Goal: Task Accomplishment & Management: Manage account settings

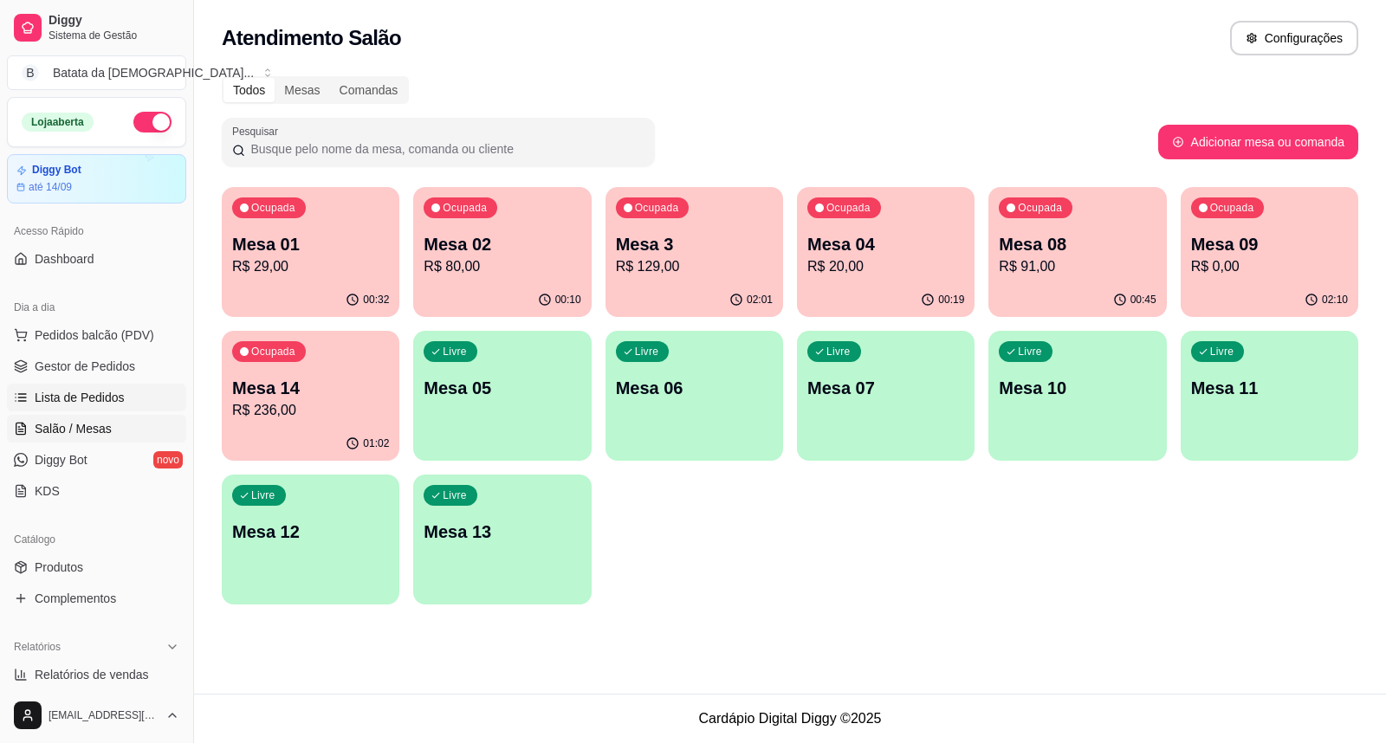
click at [102, 386] on link "Lista de Pedidos" at bounding box center [96, 398] width 179 height 28
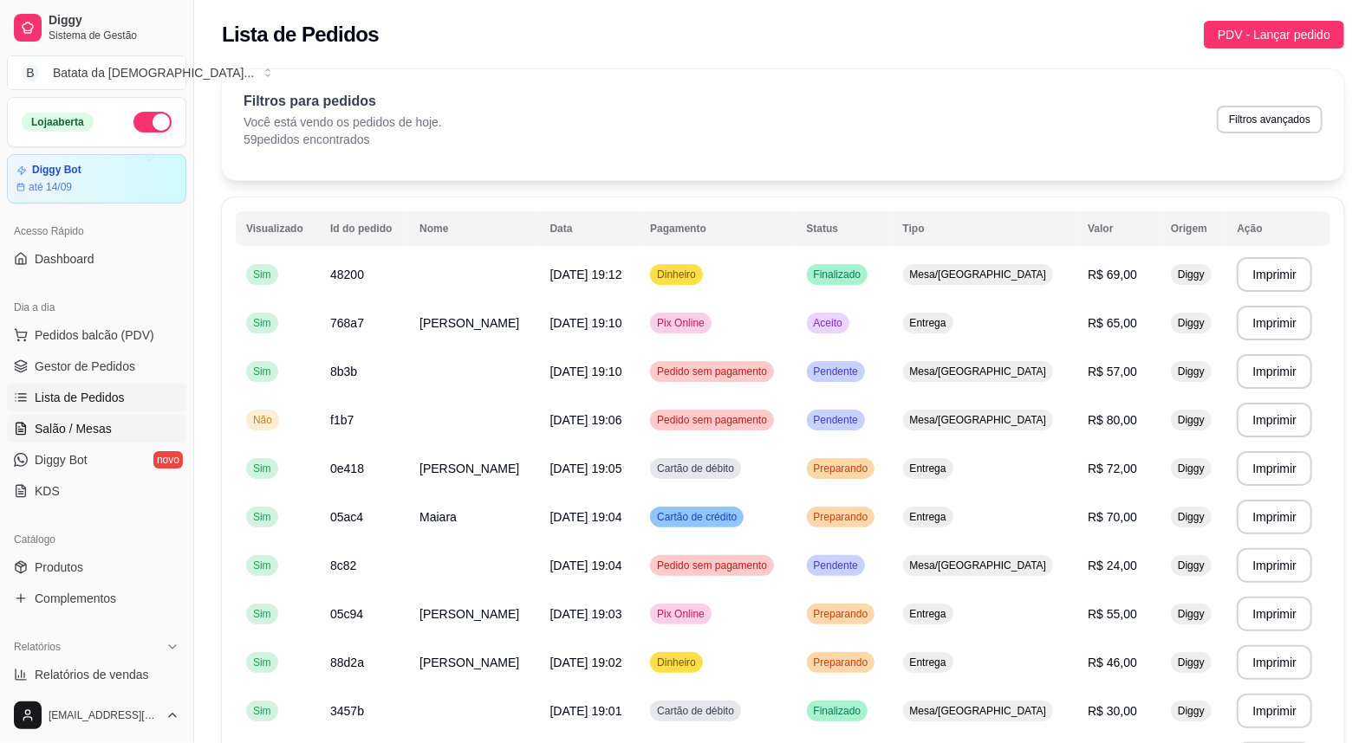
click at [66, 437] on span "Salão / Mesas" at bounding box center [73, 428] width 77 height 17
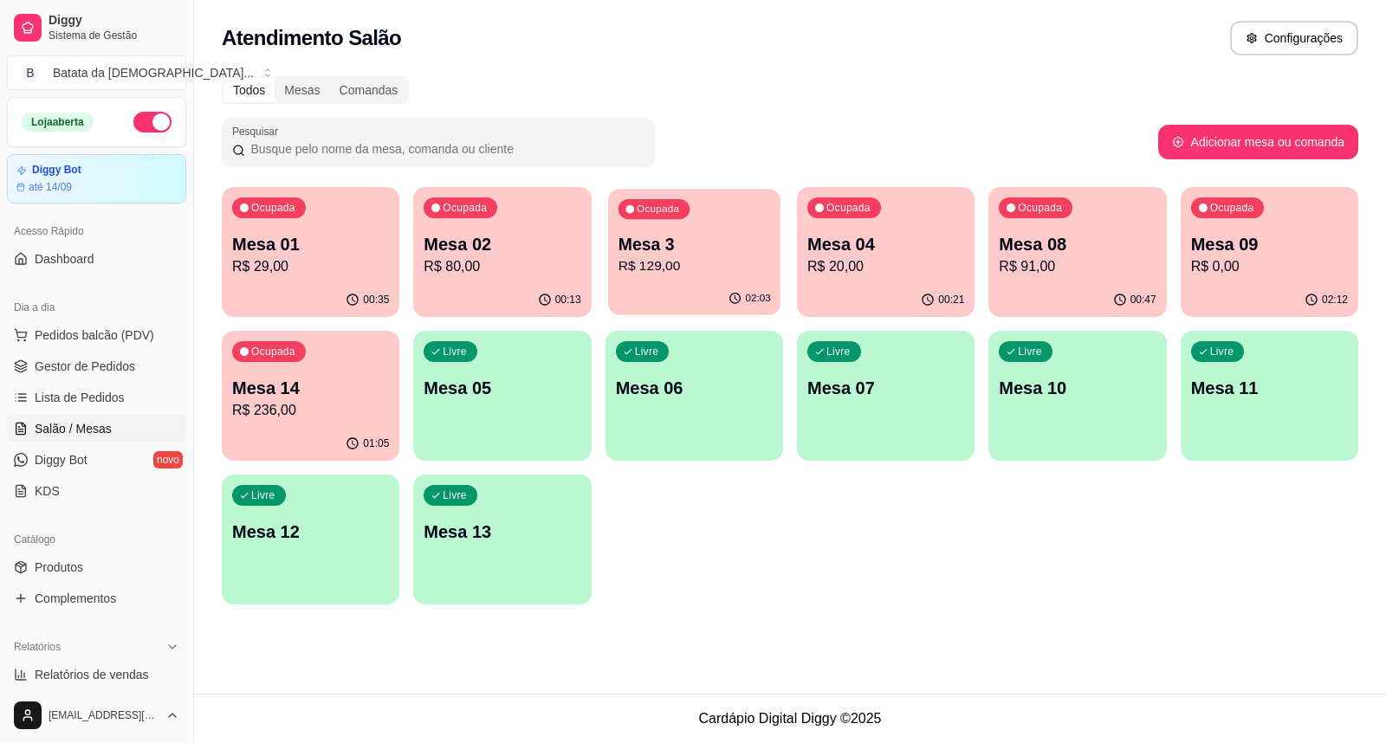
click at [686, 287] on div "02:03" at bounding box center [694, 298] width 172 height 33
click at [745, 222] on div "Ocupada Mesa 3 R$ 129,00" at bounding box center [695, 235] width 178 height 96
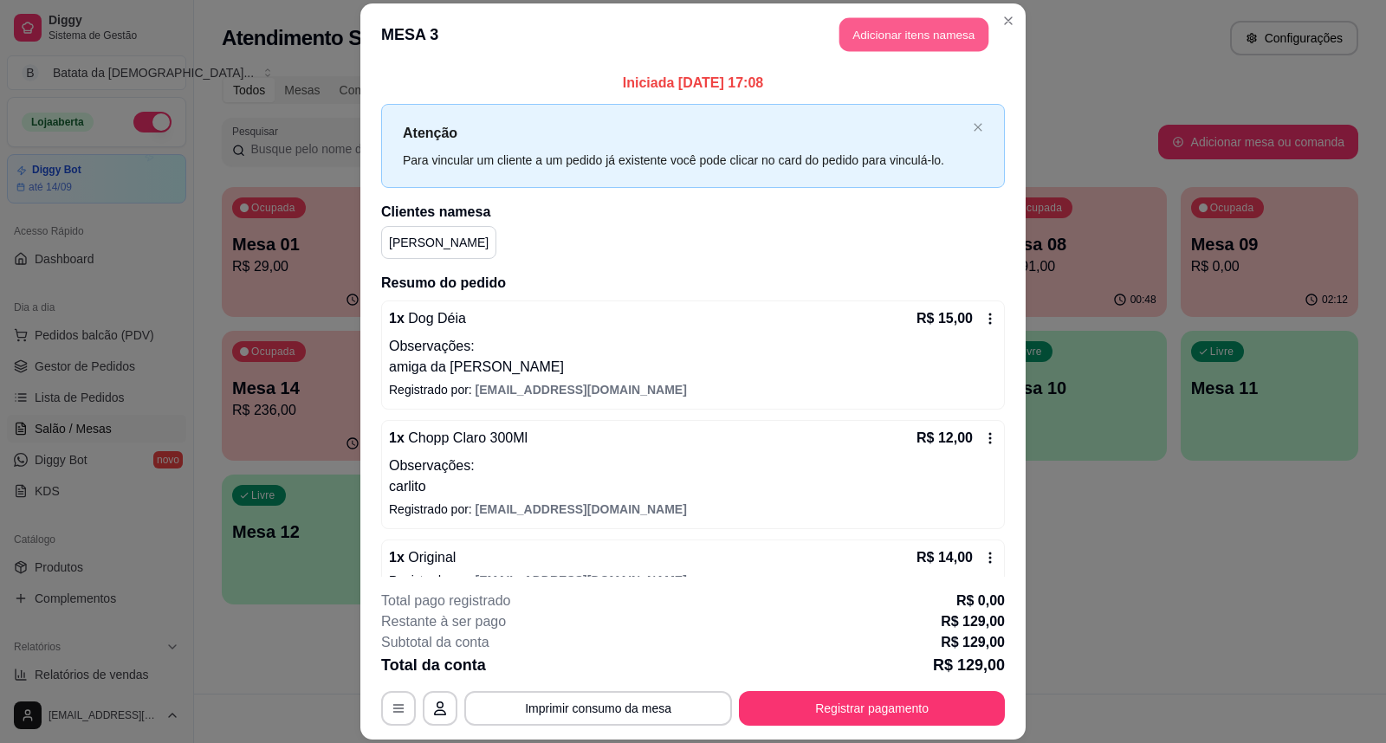
click at [870, 36] on button "Adicionar itens na mesa" at bounding box center [914, 35] width 149 height 34
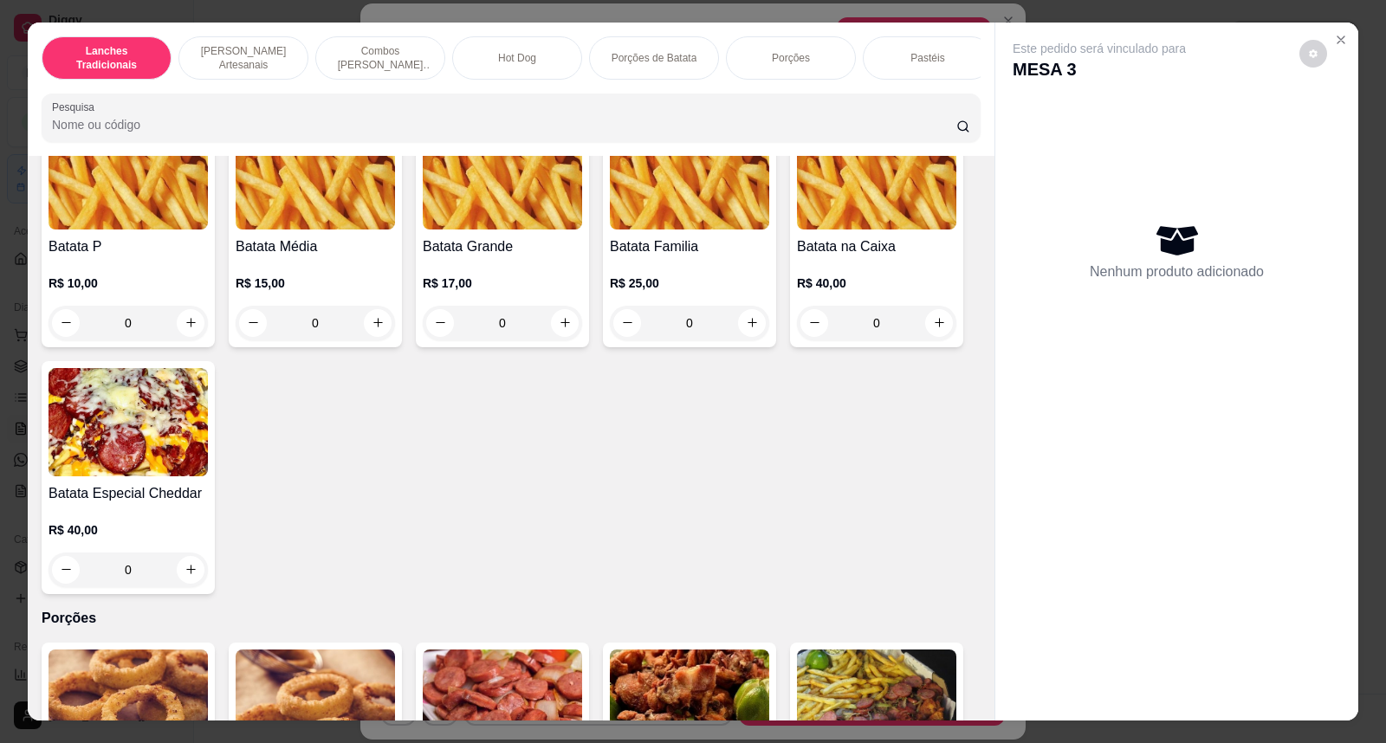
scroll to position [2888, 0]
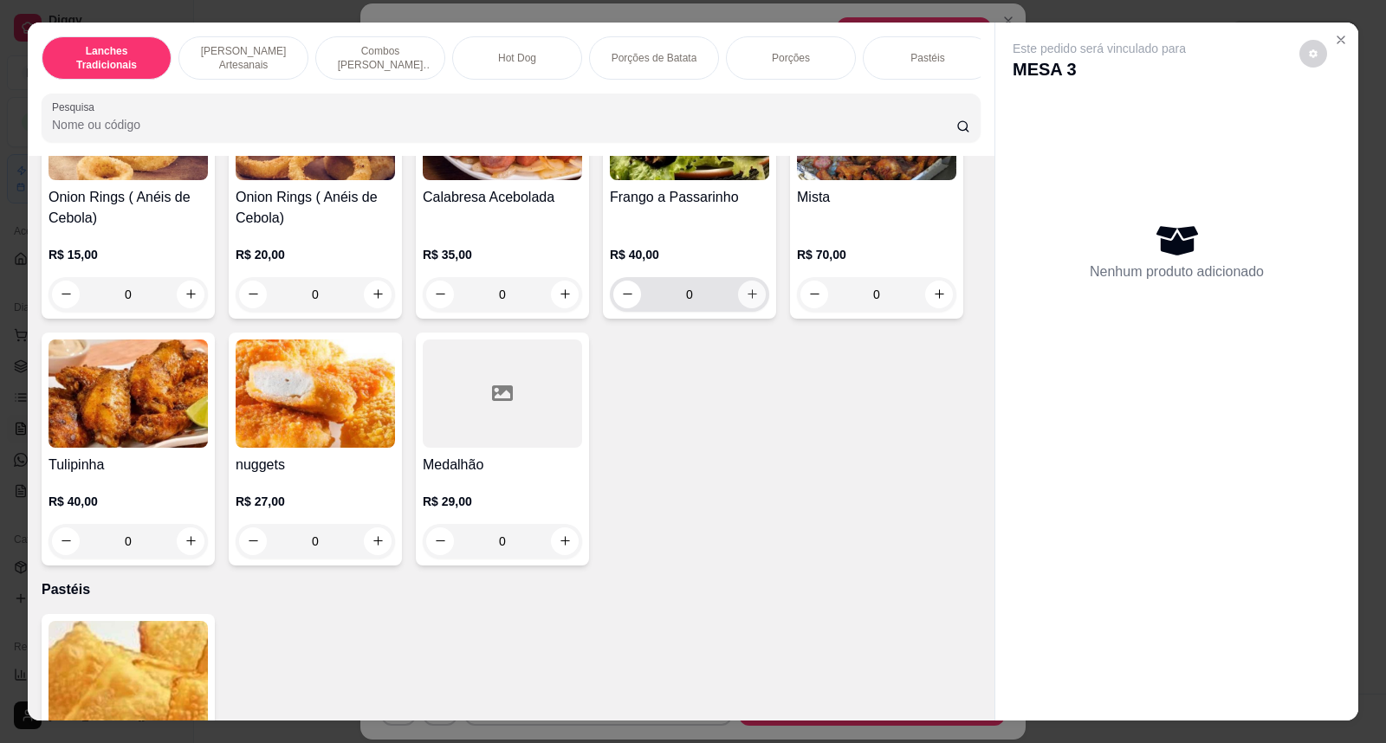
click at [746, 301] on icon "increase-product-quantity" at bounding box center [752, 294] width 13 height 13
type input "1"
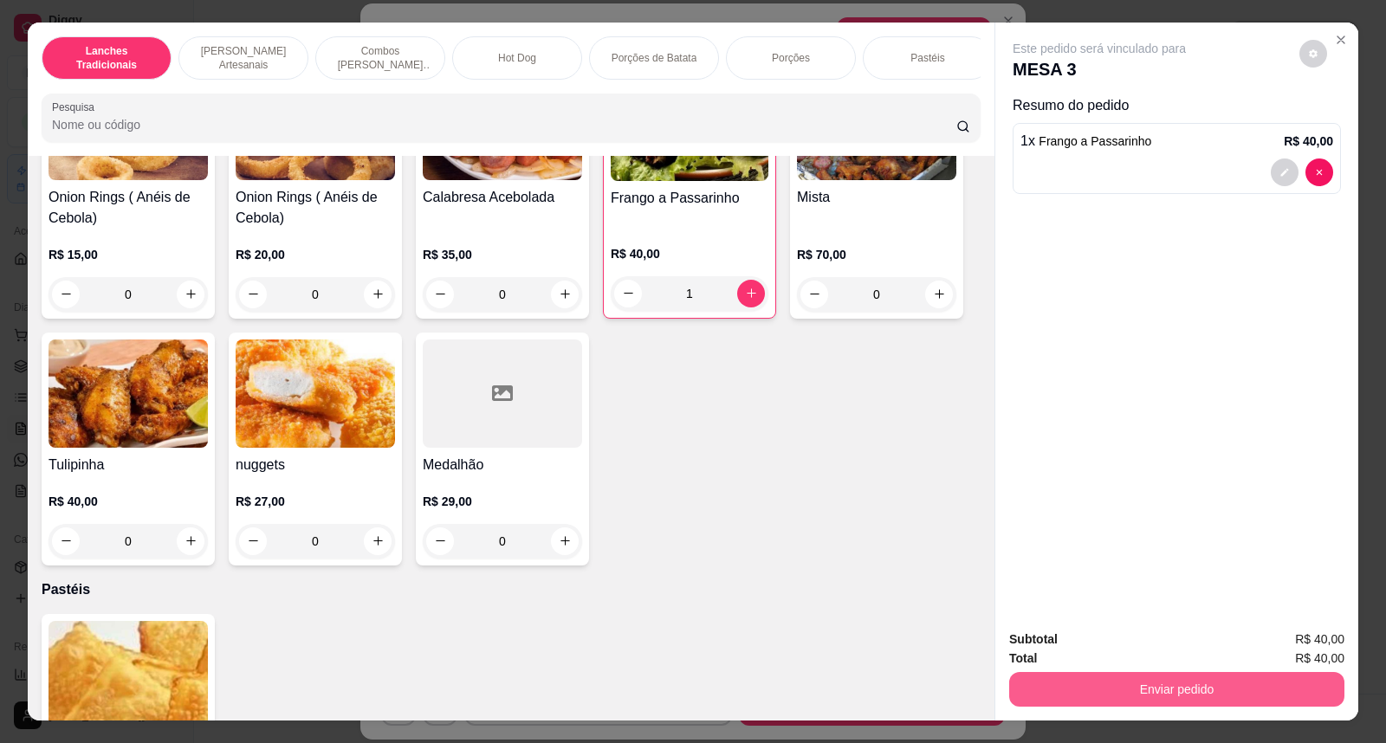
click at [1112, 687] on button "Enviar pedido" at bounding box center [1176, 689] width 335 height 35
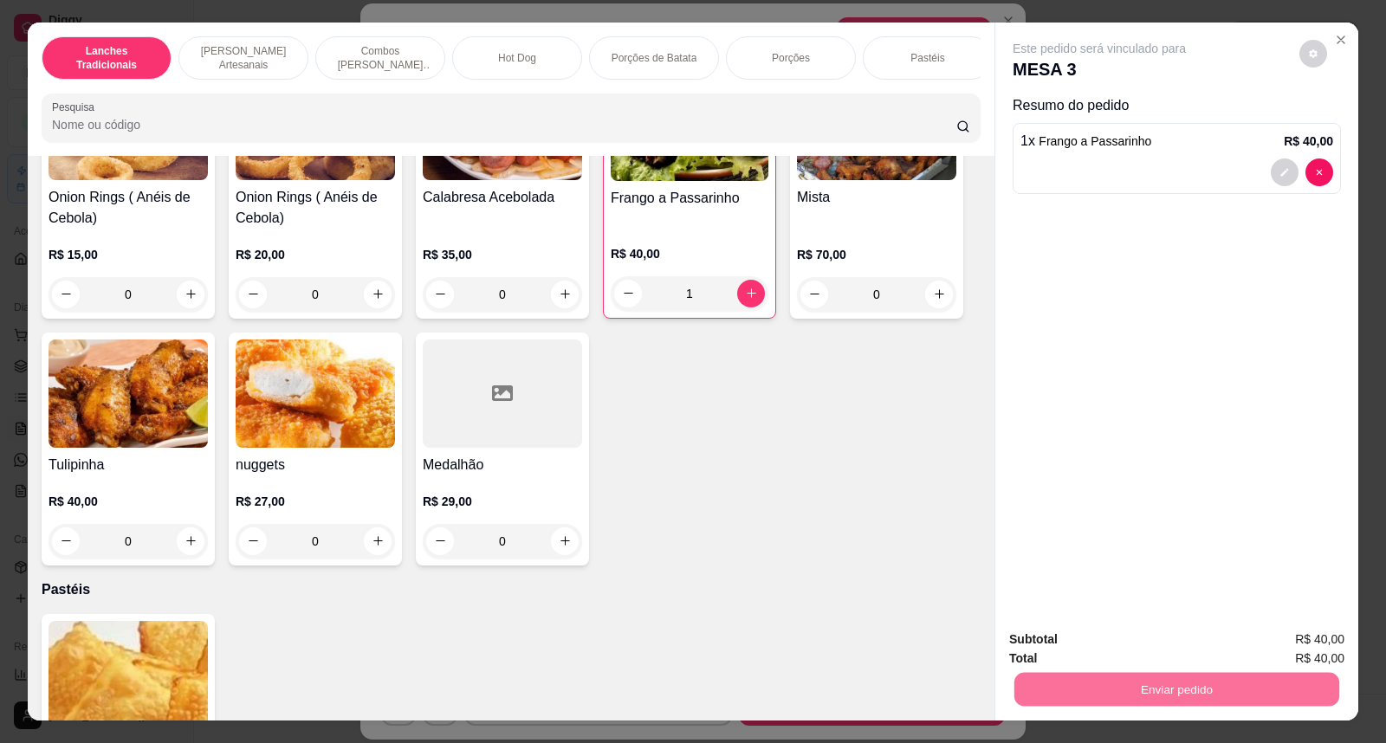
click at [1105, 648] on button "Não registrar e enviar pedido" at bounding box center [1119, 648] width 175 height 32
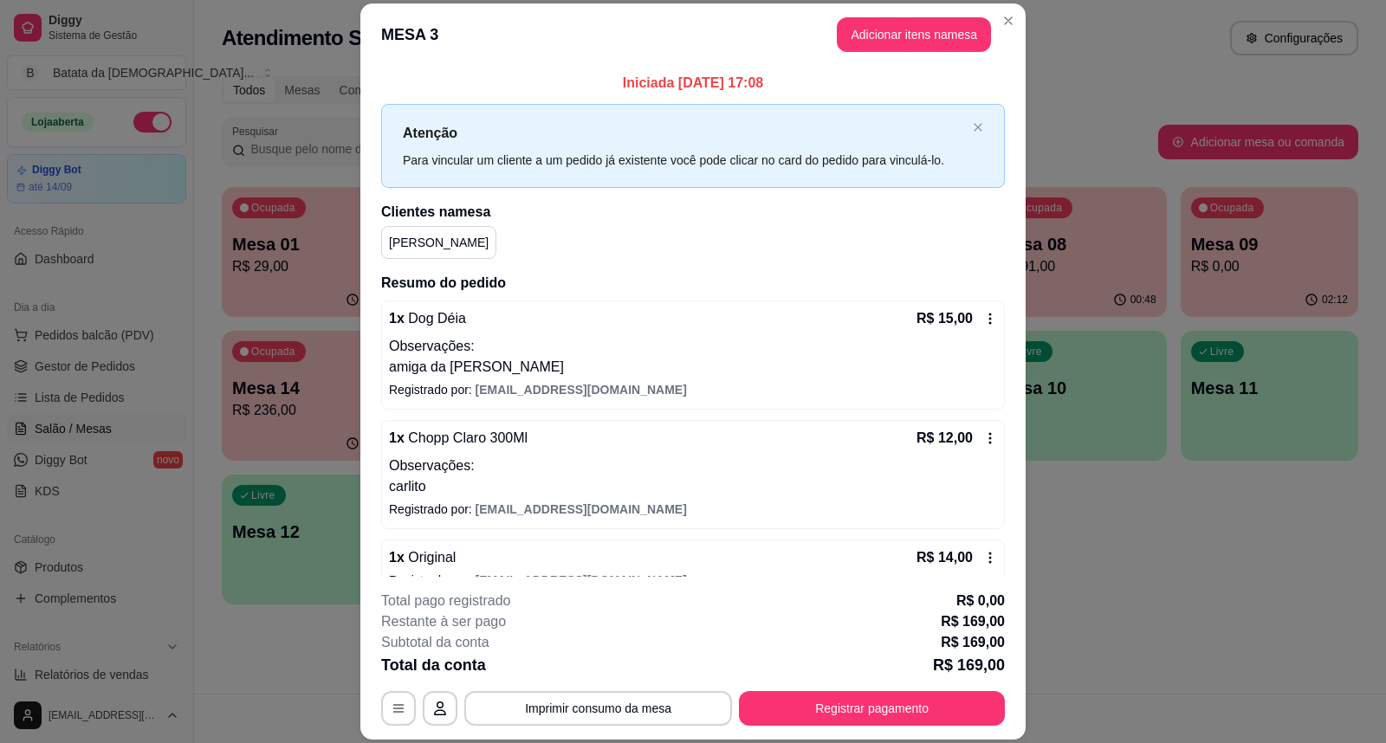
click at [906, 102] on div "Iniciada [DATE] 17:08 Atenção Para vincular um cliente a um pedido já existente…" at bounding box center [693, 644] width 624 height 1143
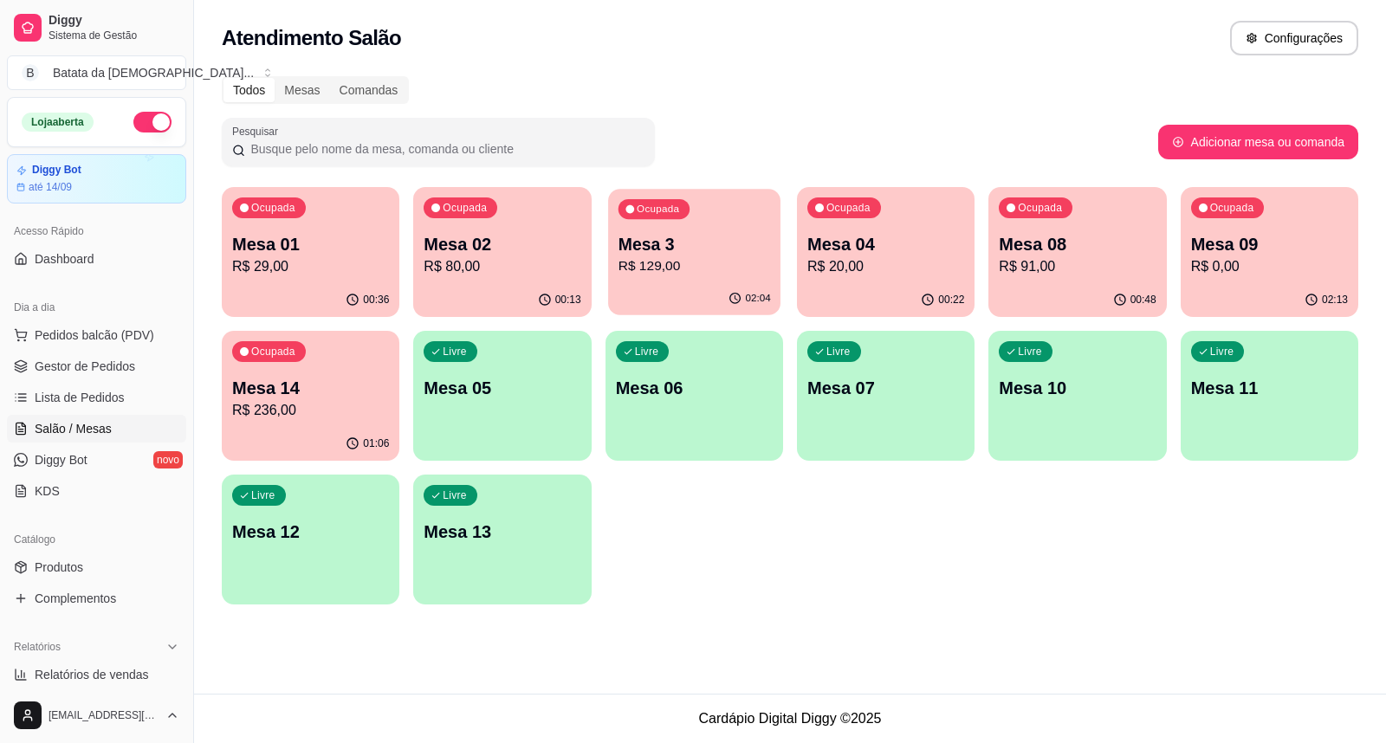
click at [657, 275] on p "R$ 129,00" at bounding box center [694, 266] width 153 height 20
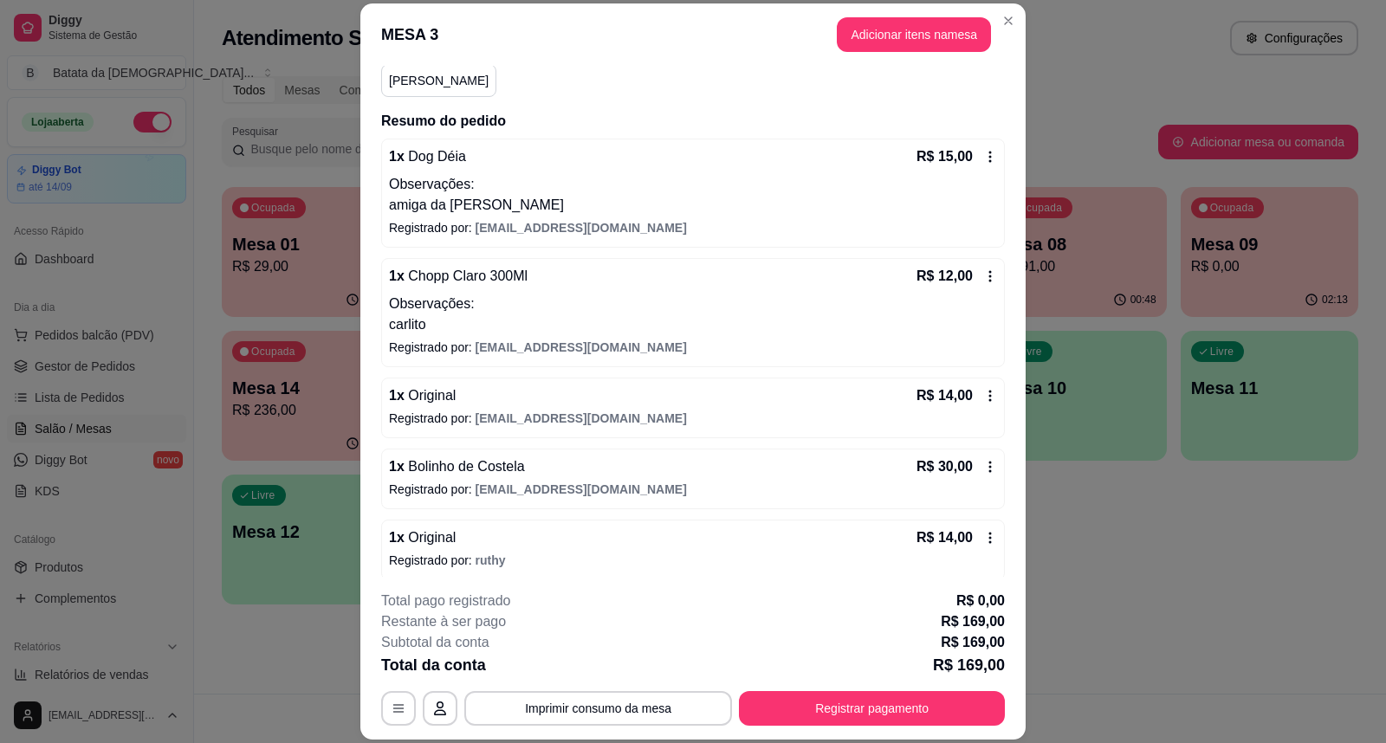
scroll to position [192, 0]
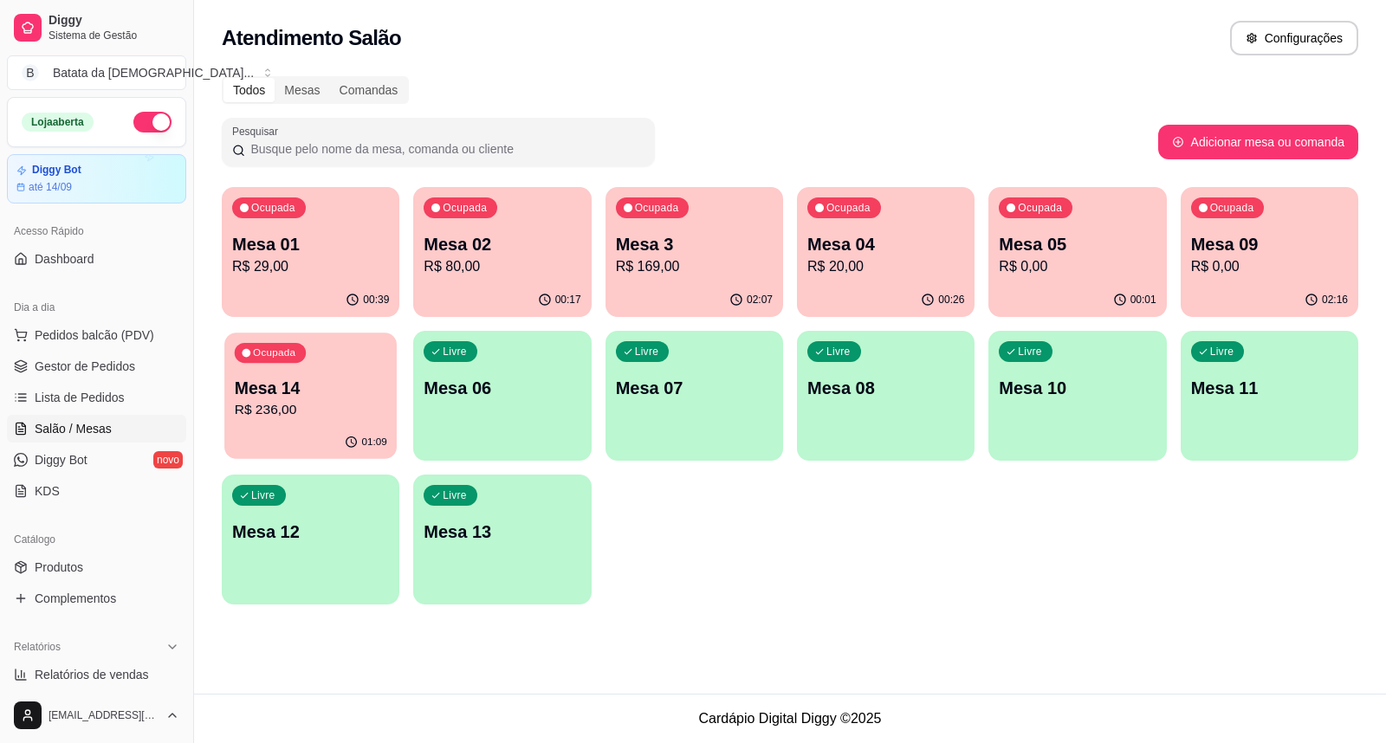
click at [262, 429] on div "01:09" at bounding box center [310, 442] width 172 height 33
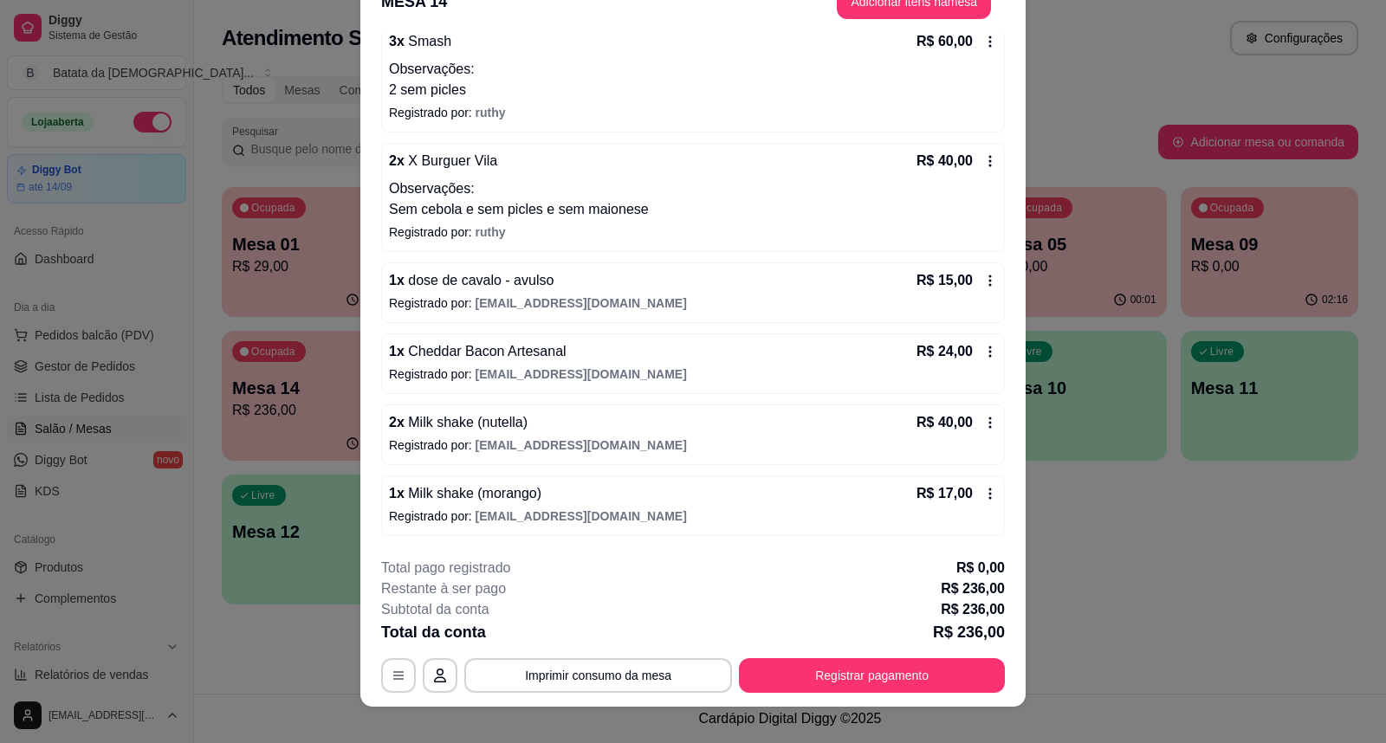
scroll to position [52, 0]
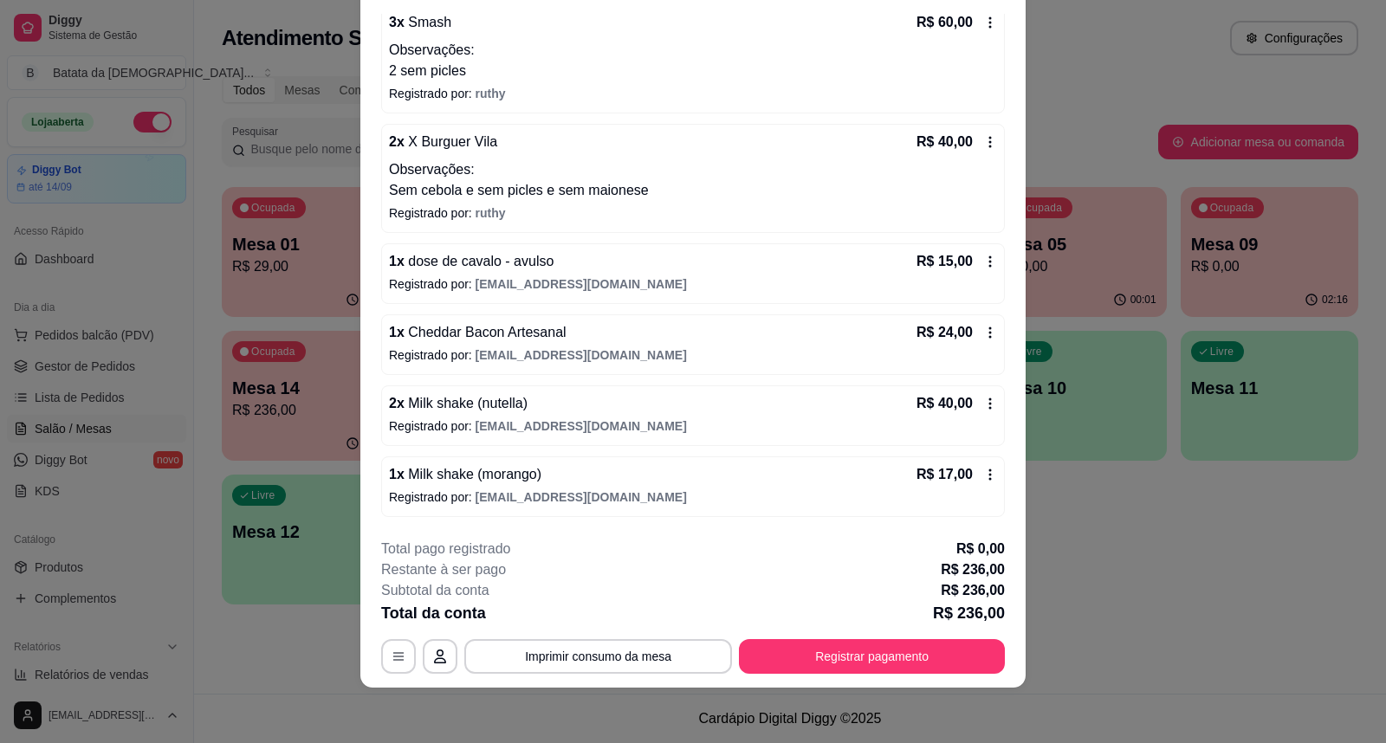
click at [977, 330] on div "1 x Cheddar Bacon Artesanal R$ 24,00 Registrado por: [EMAIL_ADDRESS][DOMAIN_NAM…" at bounding box center [693, 345] width 624 height 61
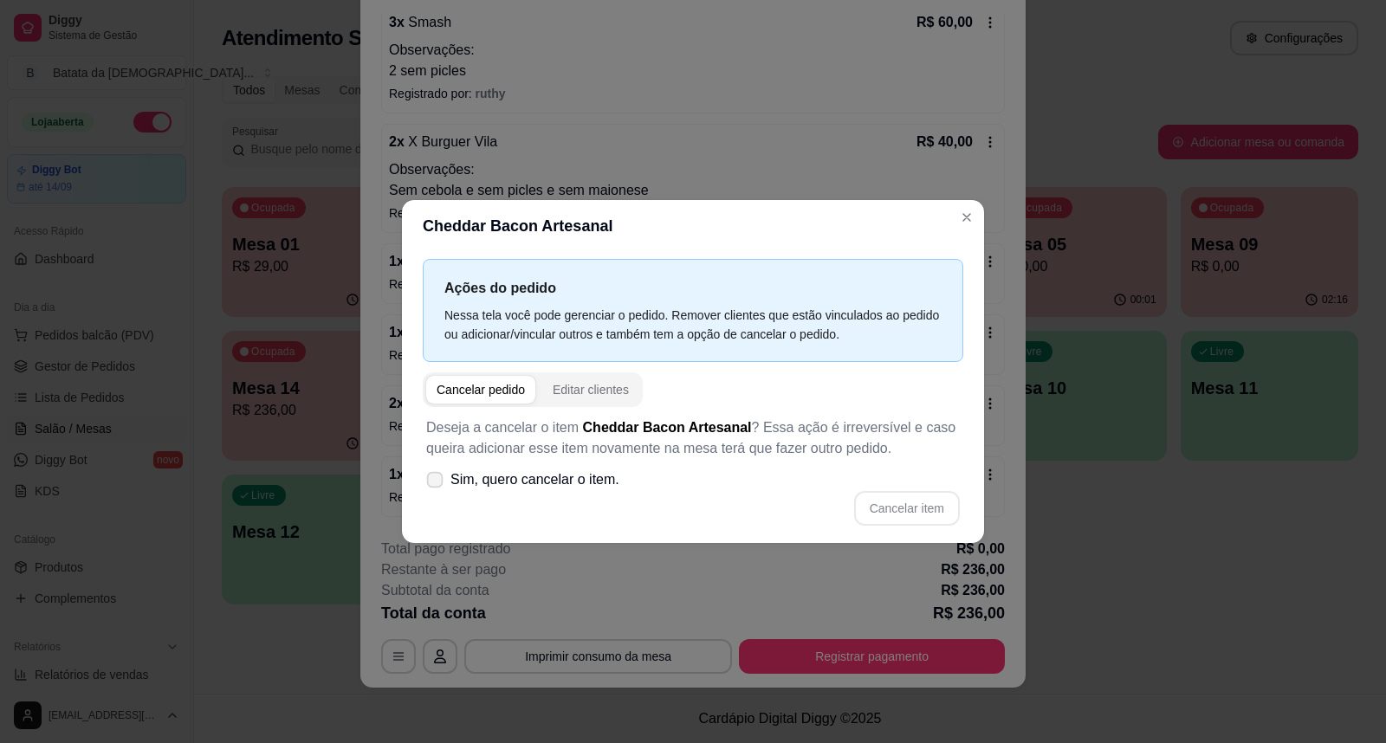
click at [437, 486] on span at bounding box center [435, 480] width 16 height 16
click at [437, 486] on input "Sim, quero cancelar o item." at bounding box center [430, 489] width 11 height 11
checkbox input "true"
click at [927, 503] on button "Cancelar item" at bounding box center [907, 508] width 106 height 35
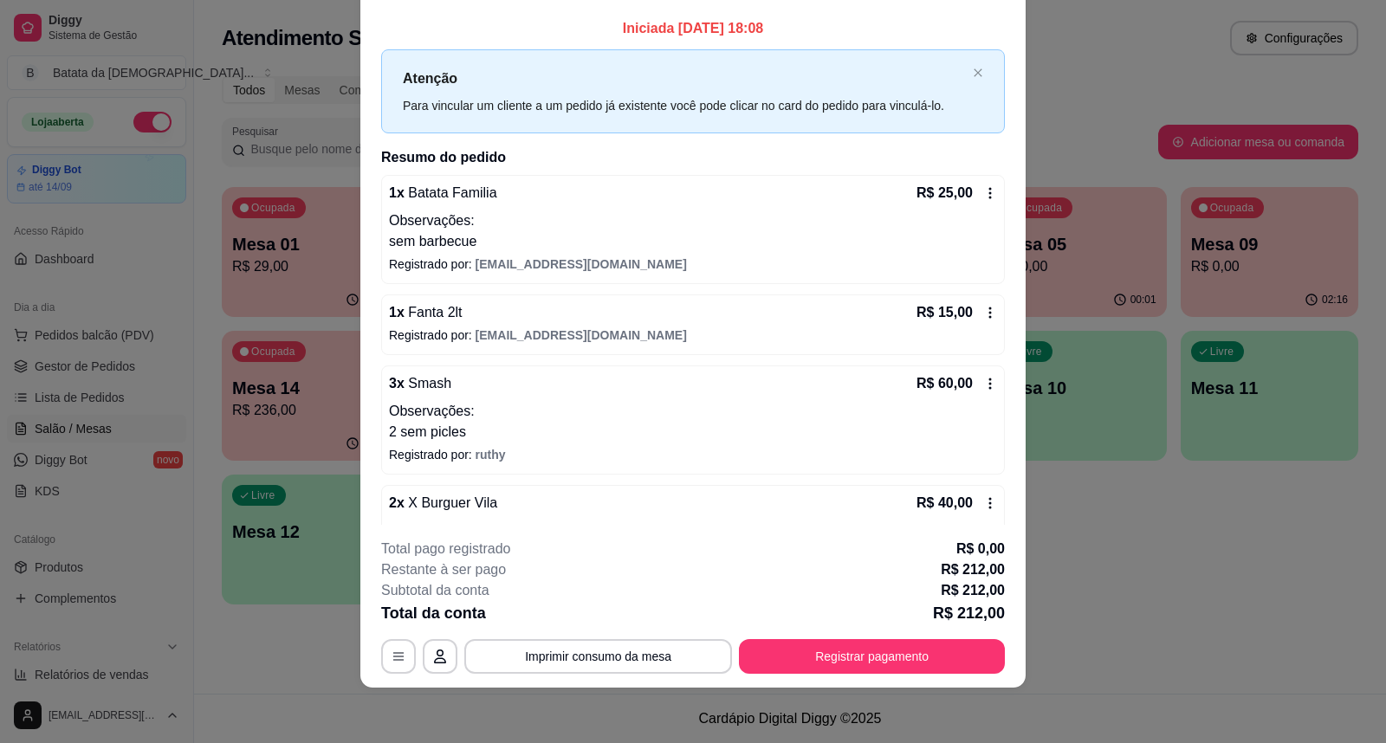
scroll to position [0, 0]
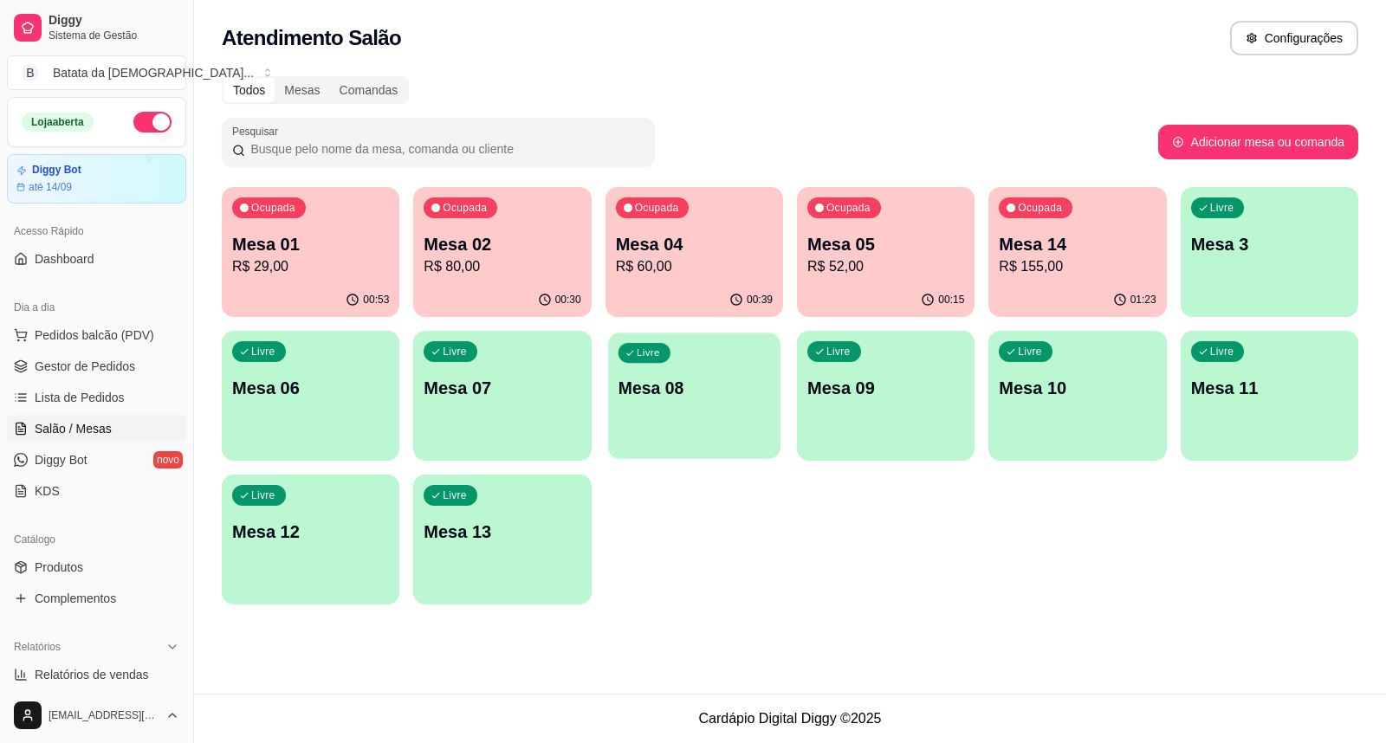
click at [749, 383] on p "Mesa 08" at bounding box center [694, 388] width 153 height 23
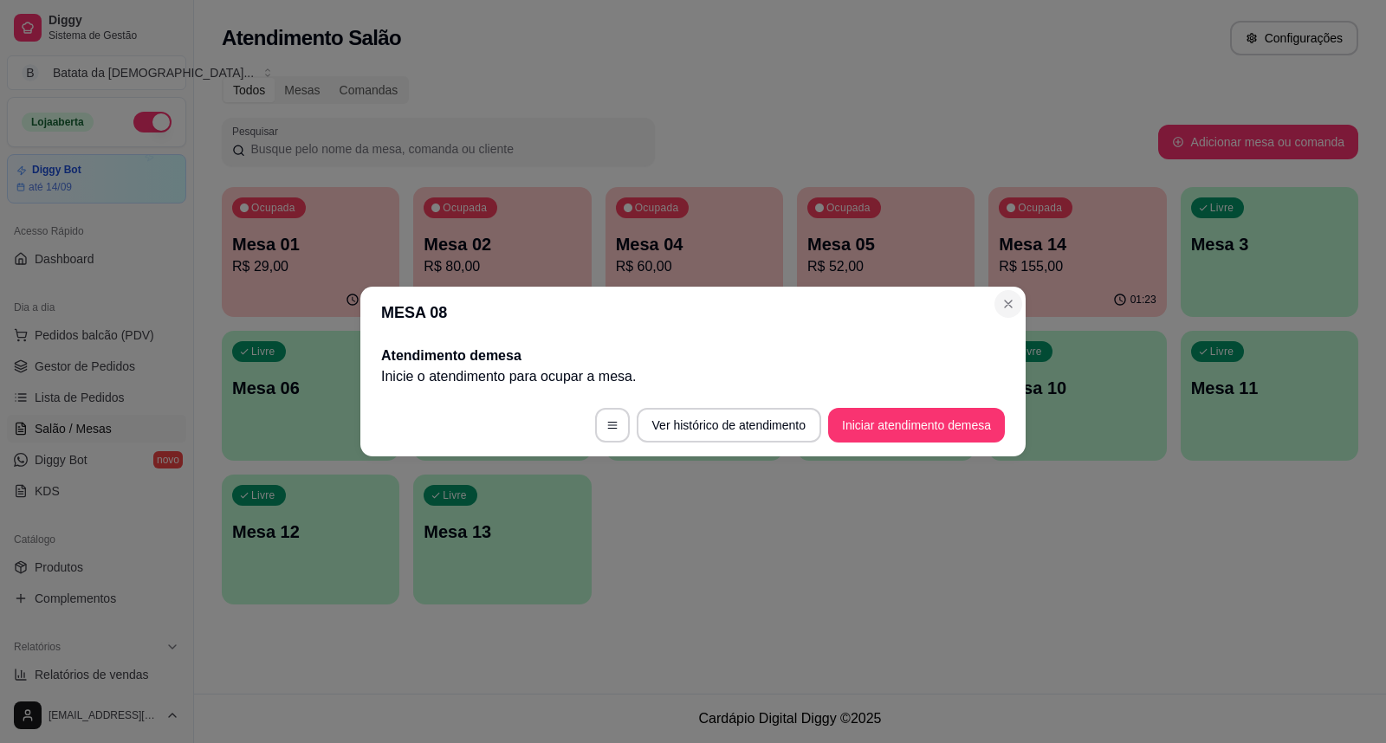
drag, startPoint x: 994, startPoint y: 291, endPoint x: 998, endPoint y: 301, distance: 10.5
click at [998, 299] on section "MESA 08 Atendimento de mesa Inicie o atendimento para ocupar a mesa . Ver histó…" at bounding box center [692, 372] width 665 height 170
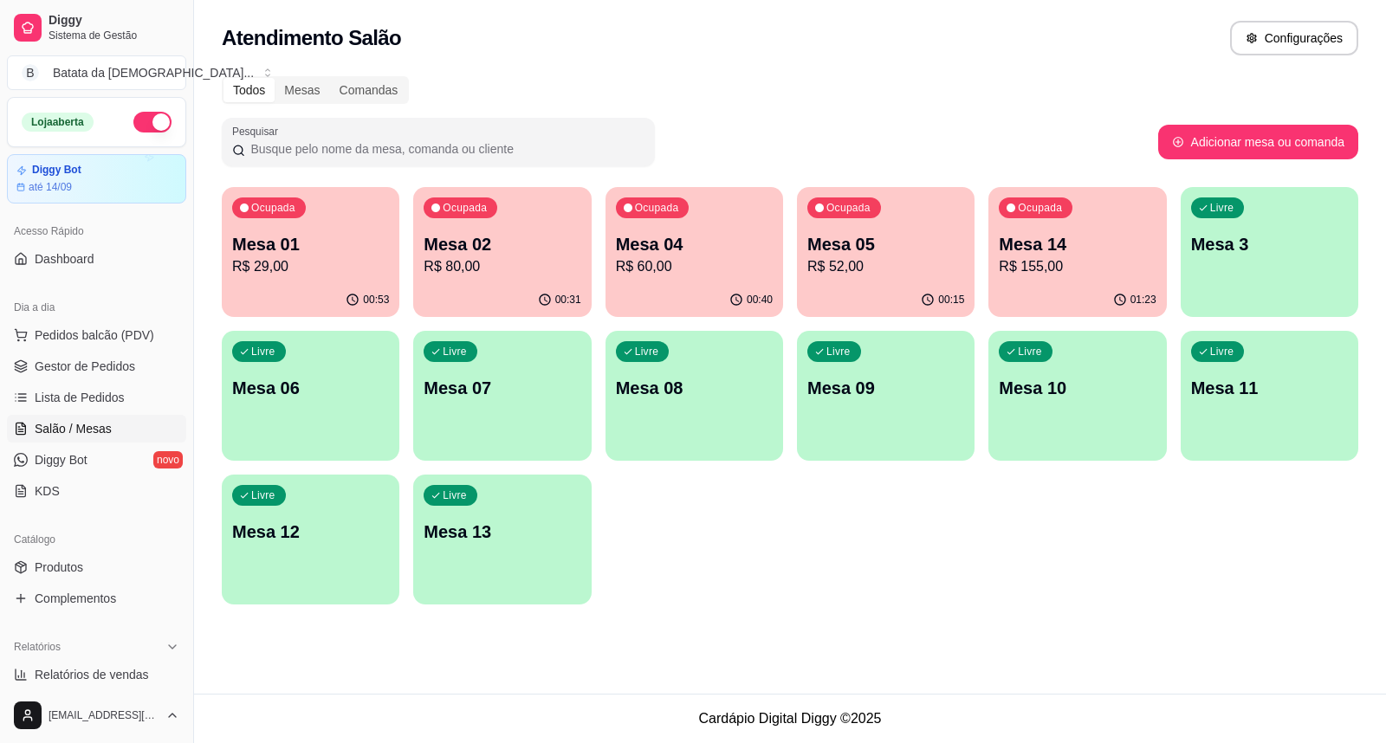
click at [471, 543] on div "Livre Mesa 13" at bounding box center [502, 529] width 178 height 109
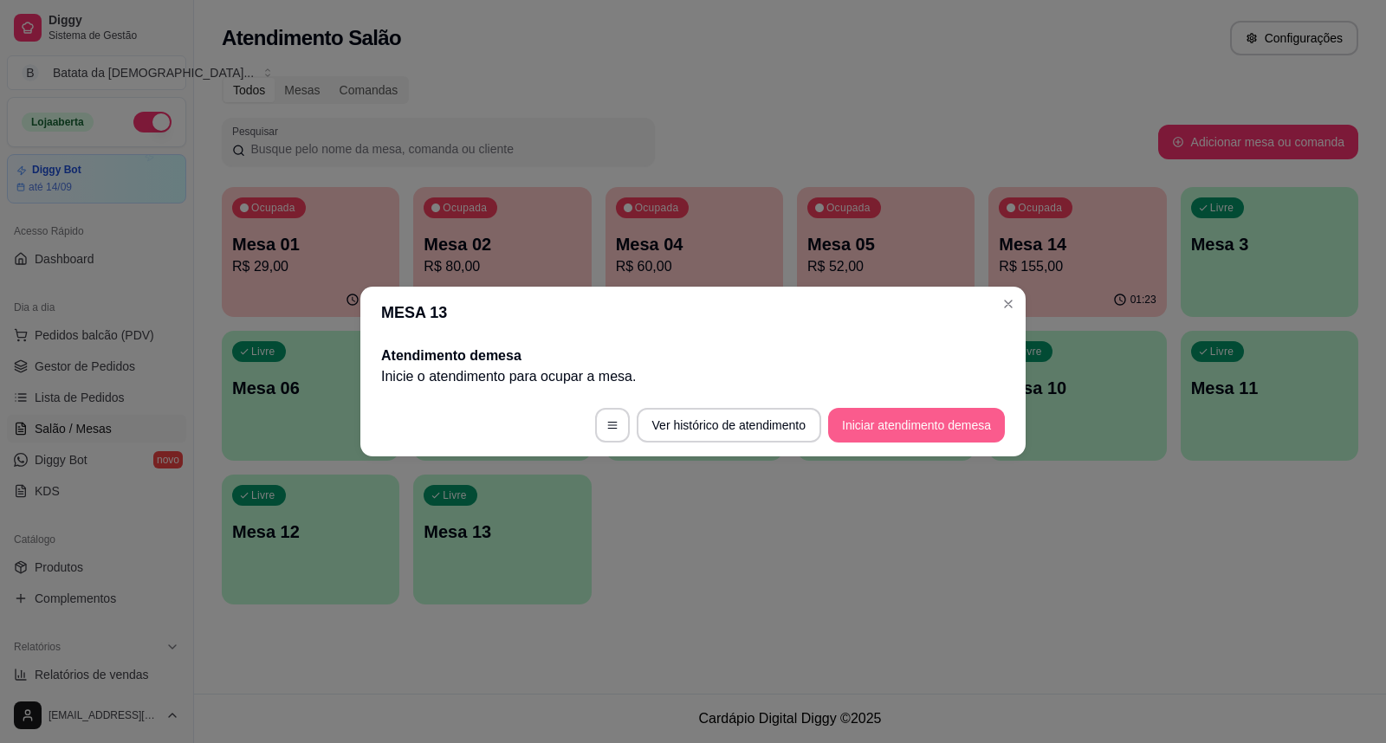
click at [847, 420] on button "Iniciar atendimento de mesa" at bounding box center [916, 425] width 177 height 35
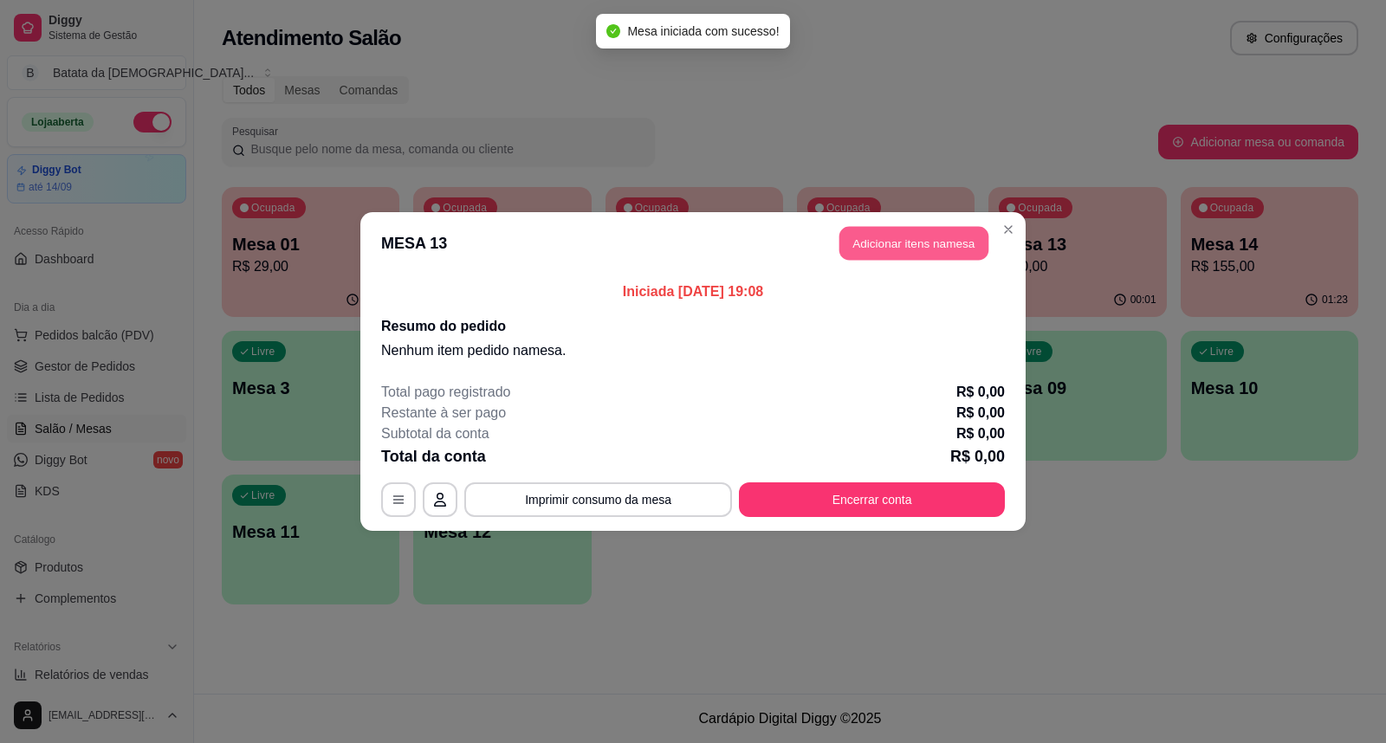
click at [894, 232] on button "Adicionar itens na mesa" at bounding box center [914, 244] width 149 height 34
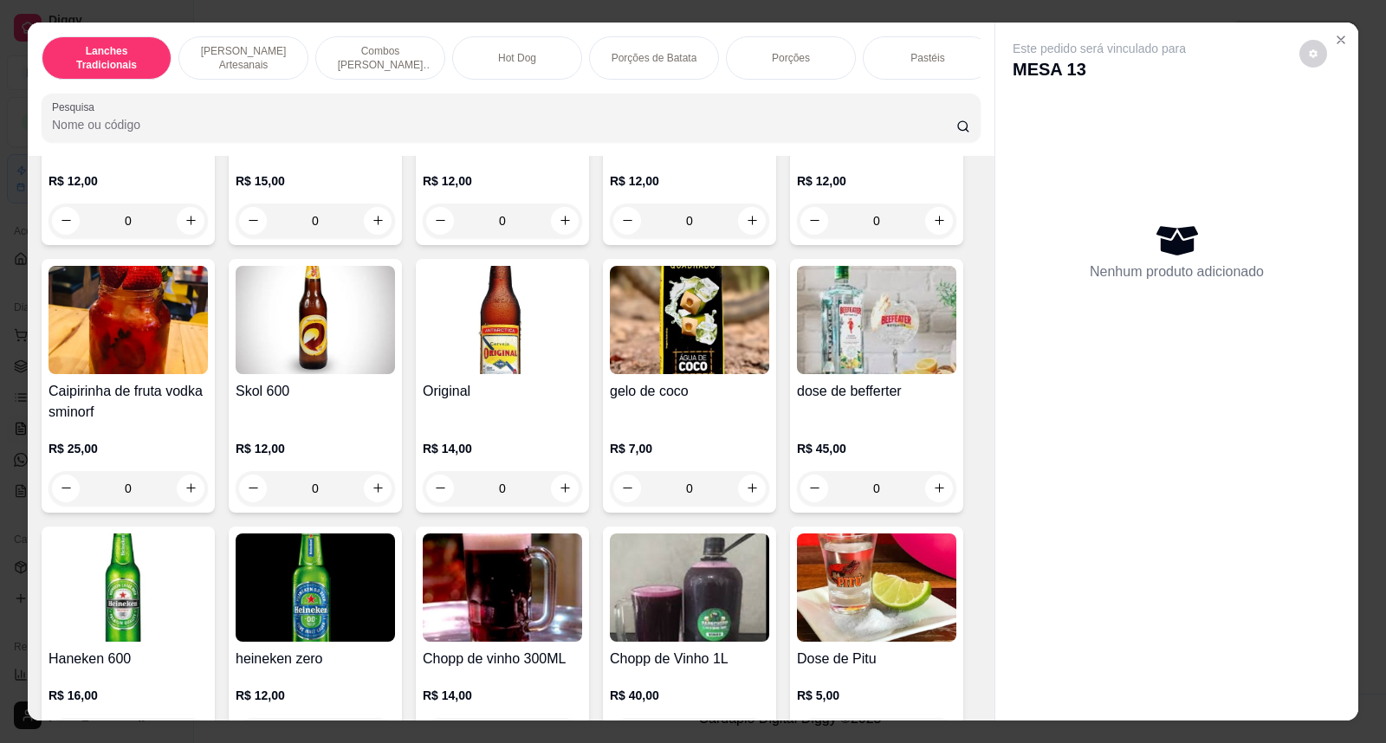
scroll to position [5680, 0]
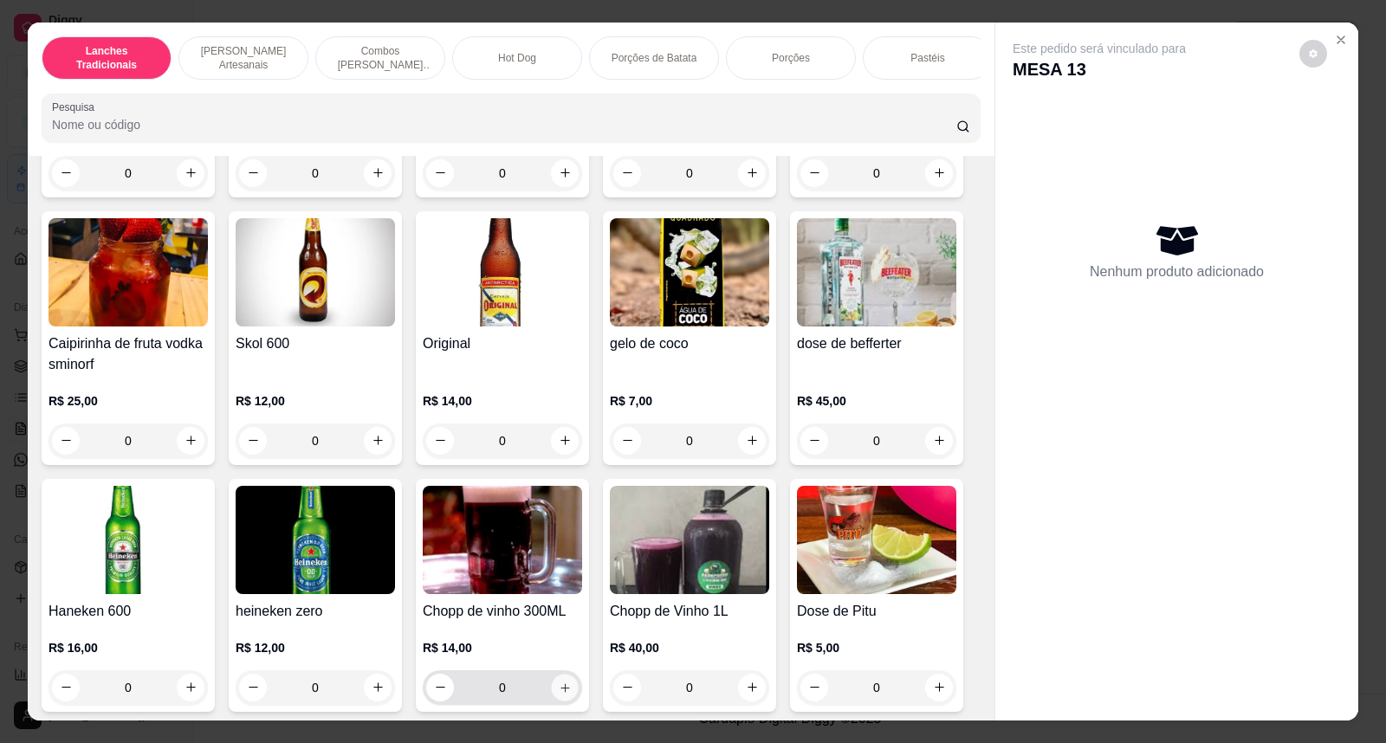
click at [563, 694] on icon "increase-product-quantity" at bounding box center [565, 687] width 13 height 13
type input "1"
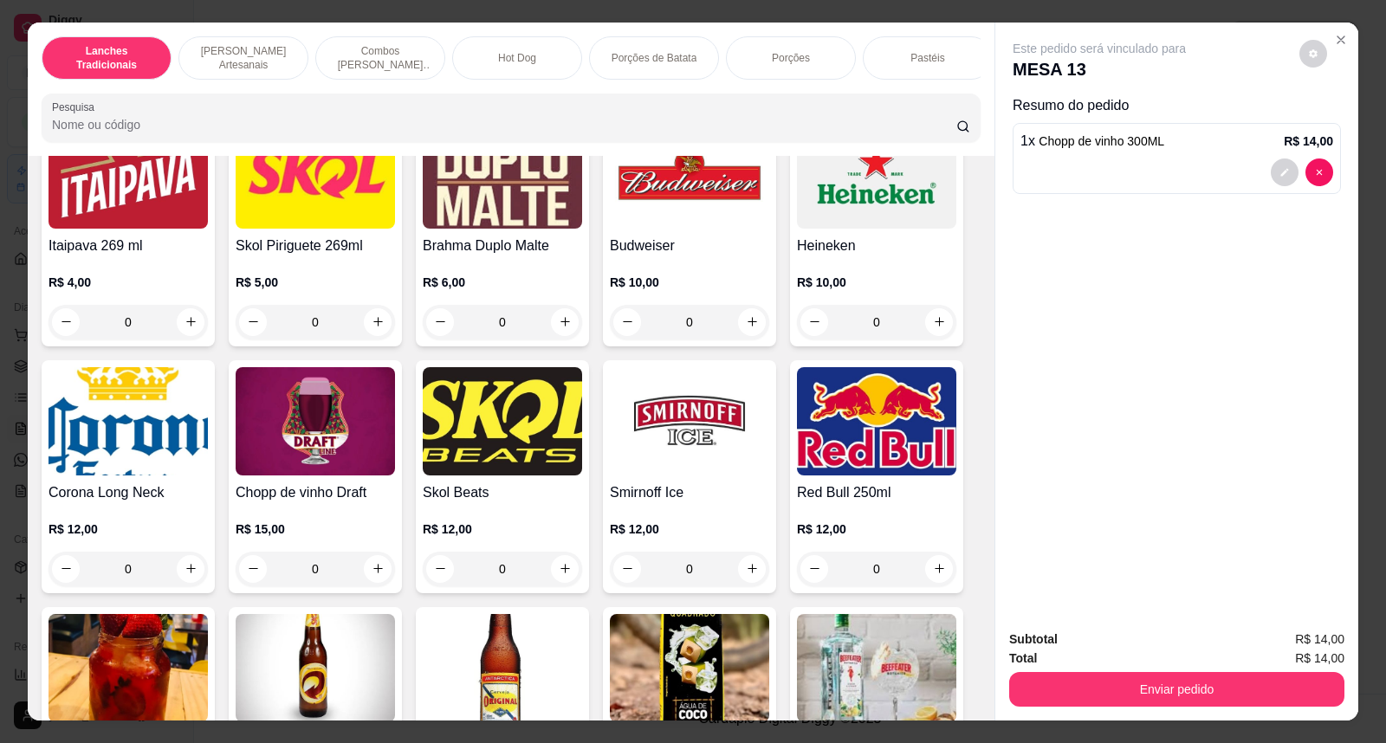
scroll to position [5295, 0]
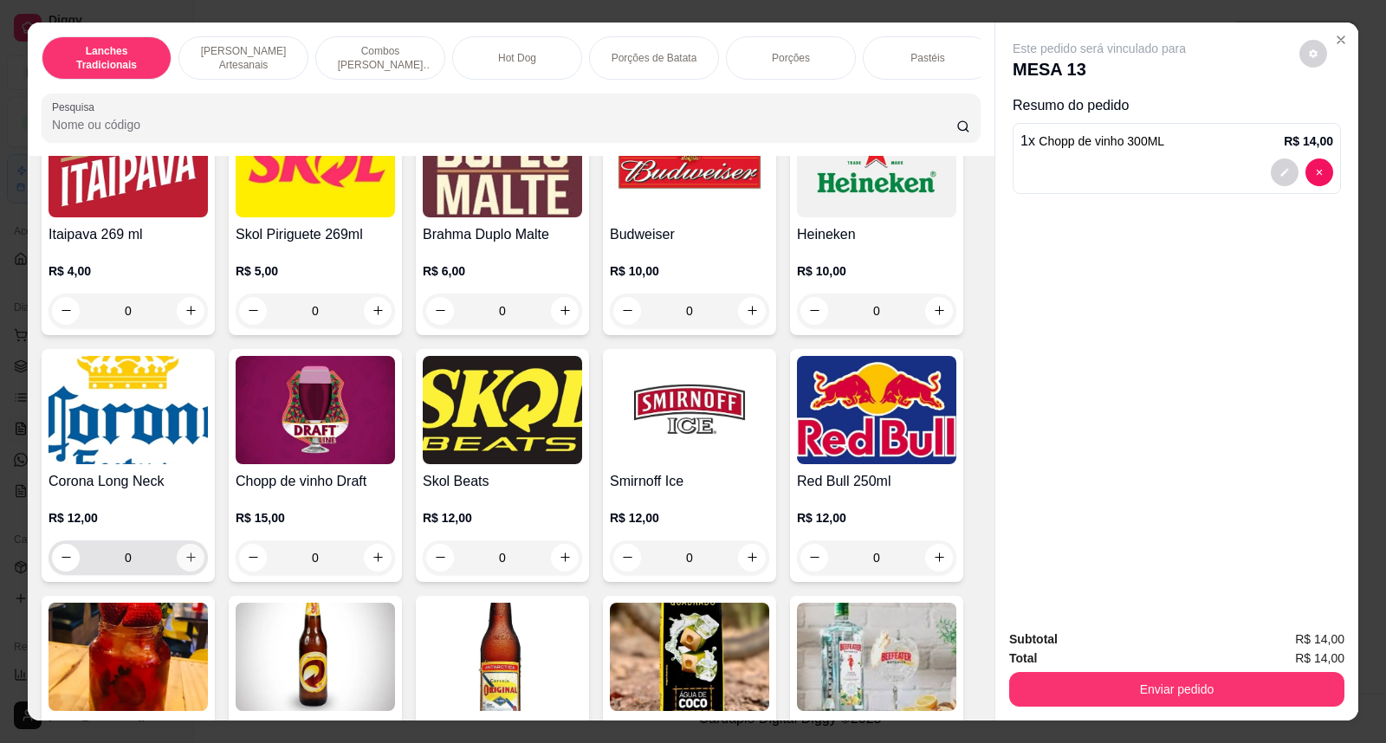
click at [185, 564] on icon "increase-product-quantity" at bounding box center [191, 557] width 13 height 13
type input "1"
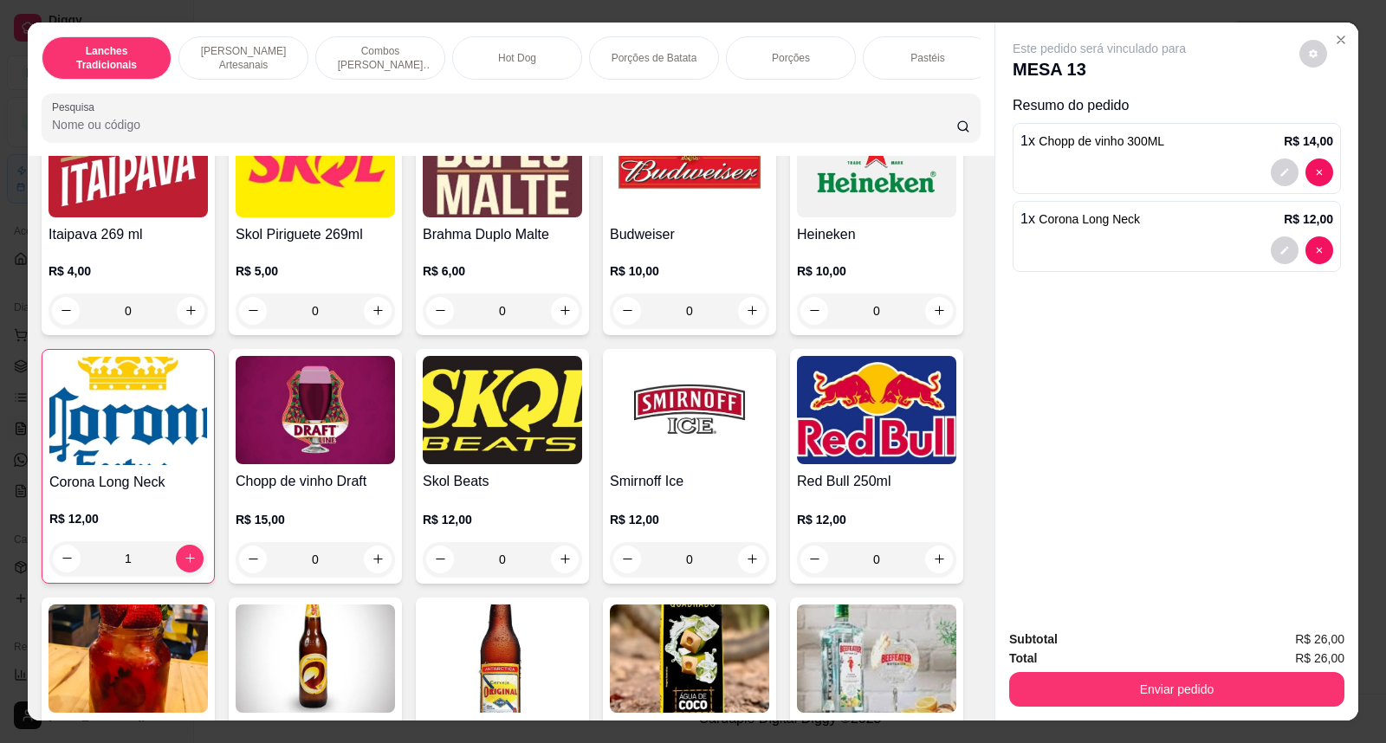
click at [1237, 716] on div "Subtotal R$ 26,00 Total R$ 26,00 Enviar pedido" at bounding box center [1177, 668] width 363 height 105
click at [1237, 690] on button "Enviar pedido" at bounding box center [1176, 689] width 335 height 35
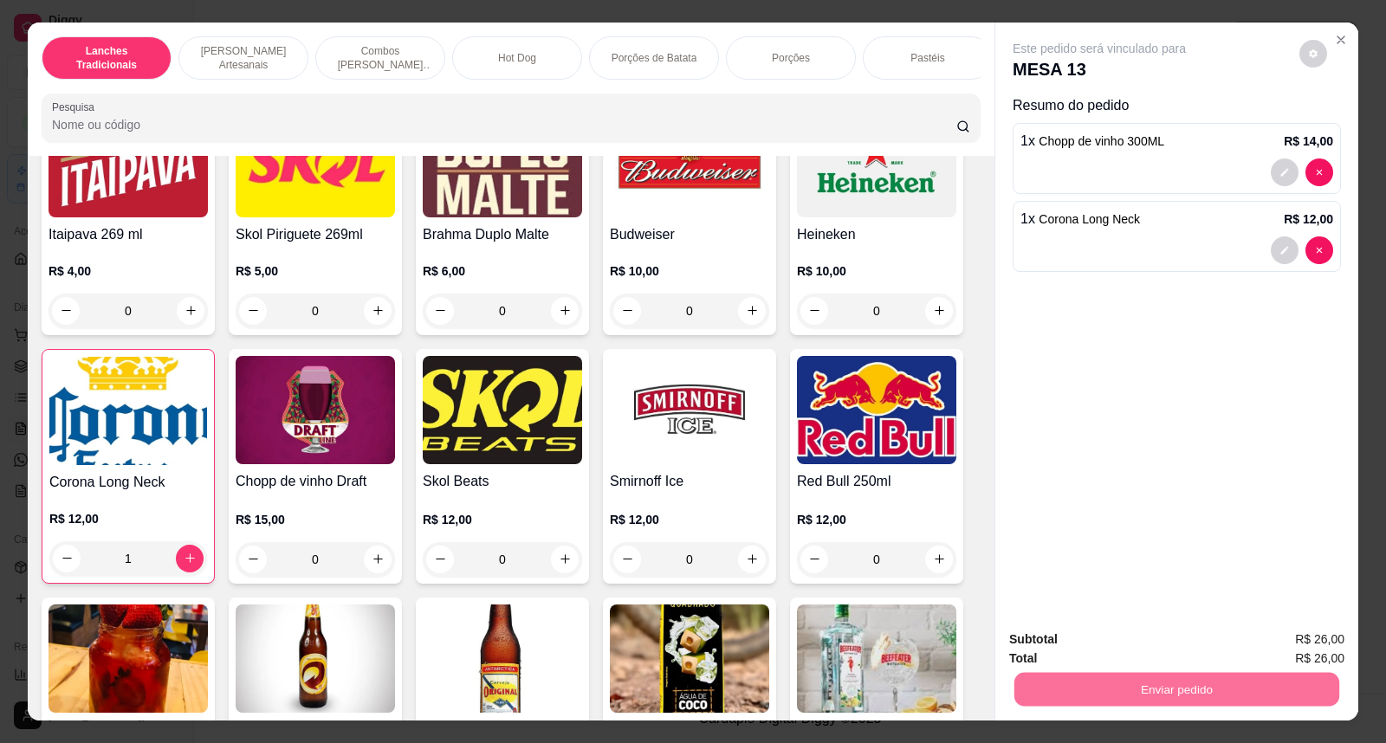
click at [1149, 648] on button "Não registrar e enviar pedido" at bounding box center [1119, 648] width 180 height 33
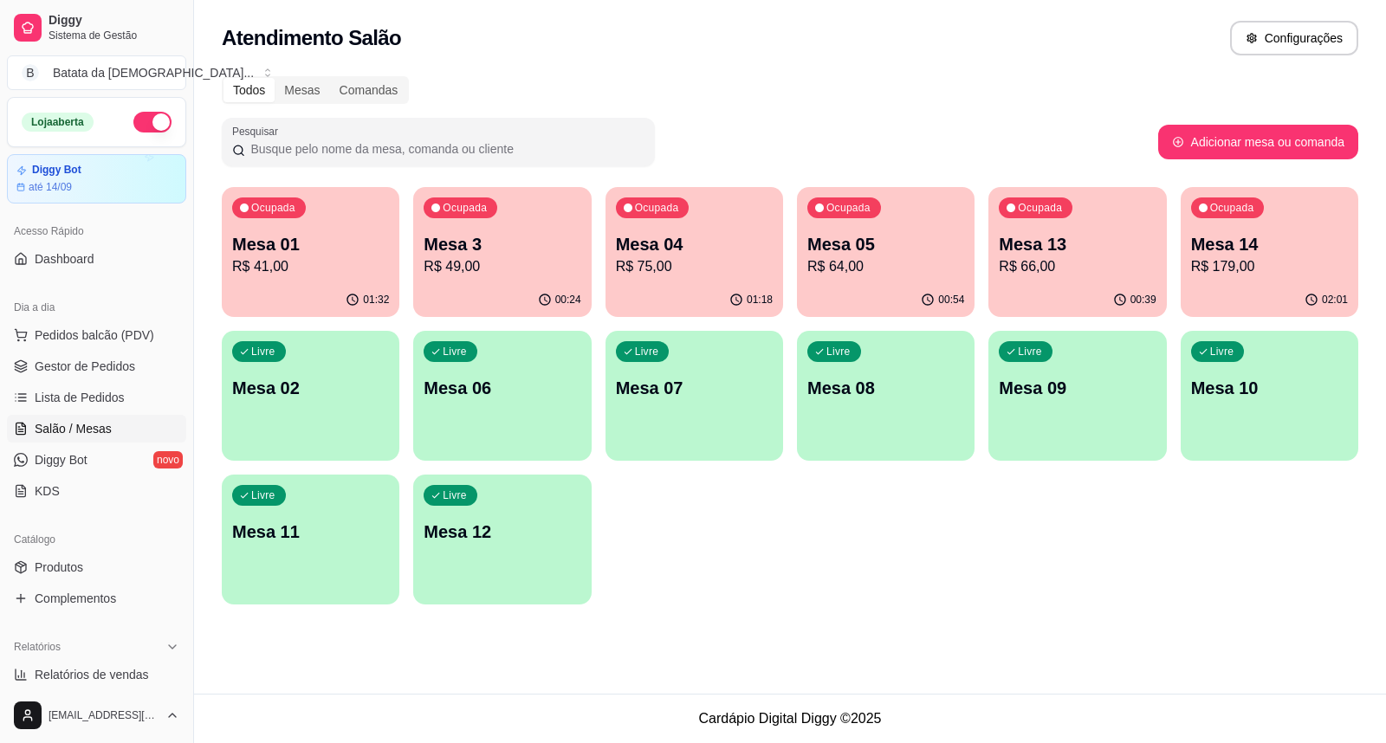
click at [293, 366] on div "Livre Mesa 02" at bounding box center [311, 385] width 178 height 109
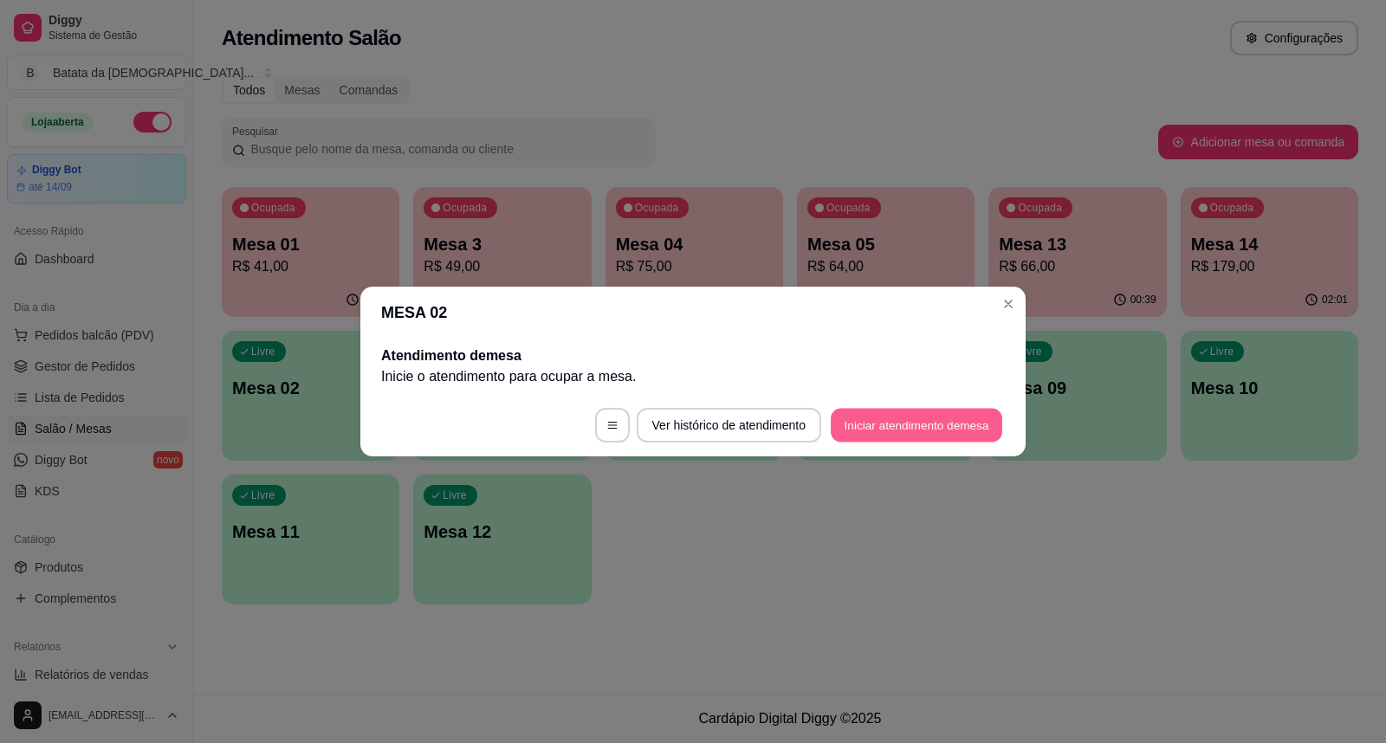
click at [847, 426] on button "Iniciar atendimento de mesa" at bounding box center [917, 426] width 172 height 34
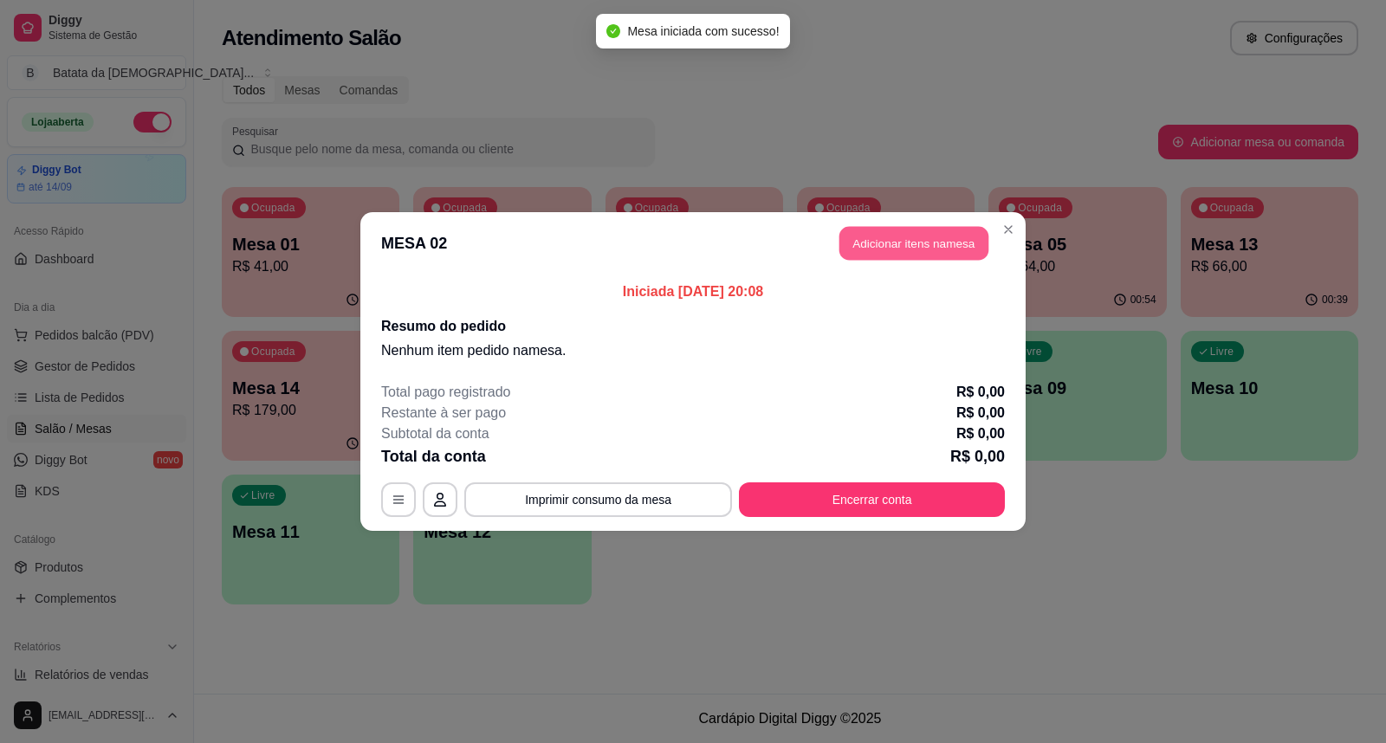
click at [936, 251] on button "Adicionar itens na mesa" at bounding box center [914, 244] width 149 height 34
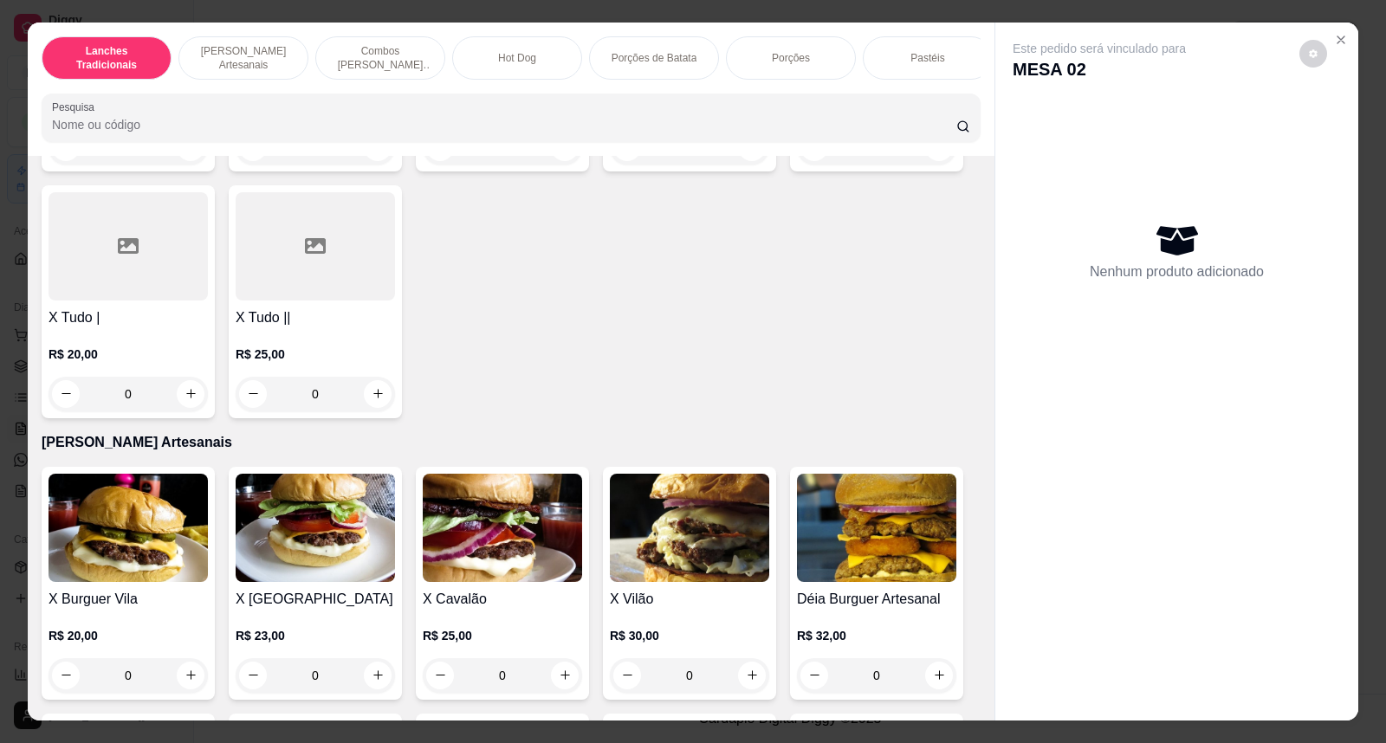
scroll to position [867, 0]
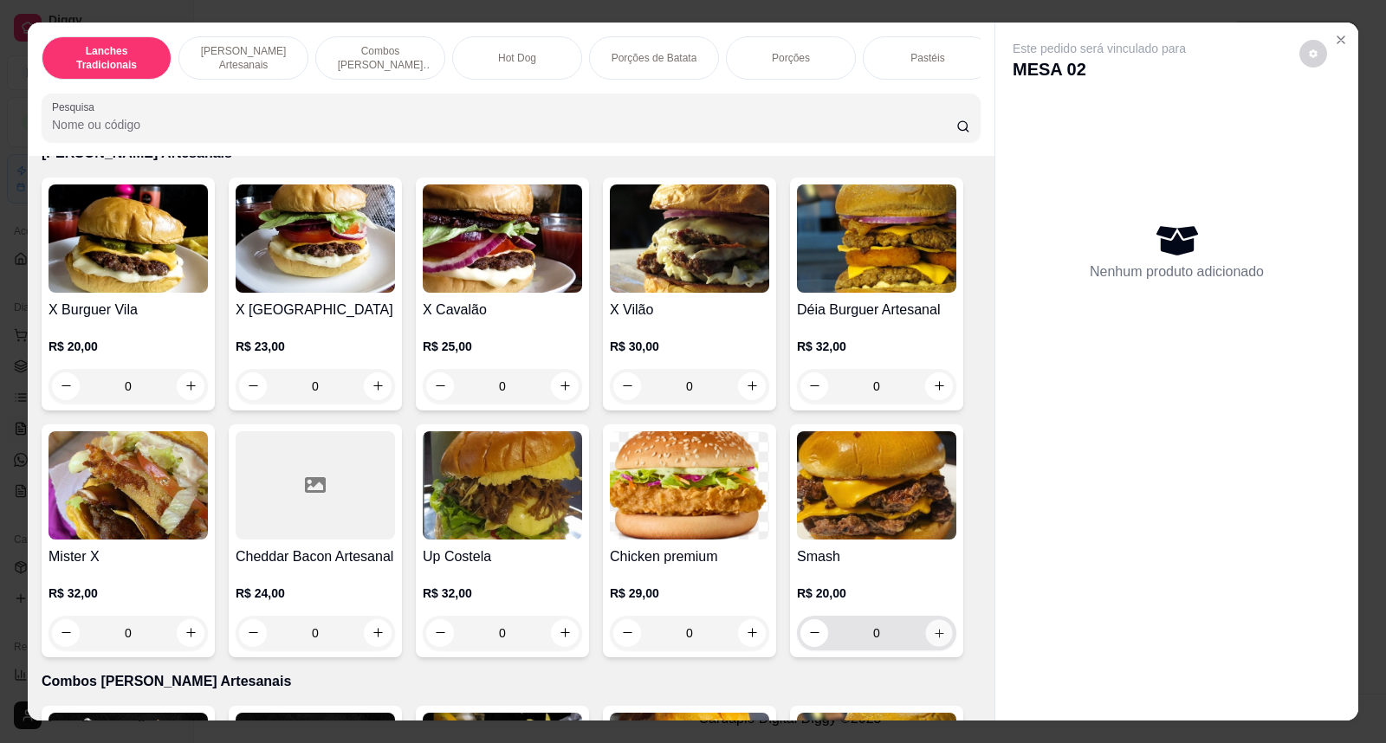
click at [925, 646] on button "increase-product-quantity" at bounding box center [938, 633] width 27 height 27
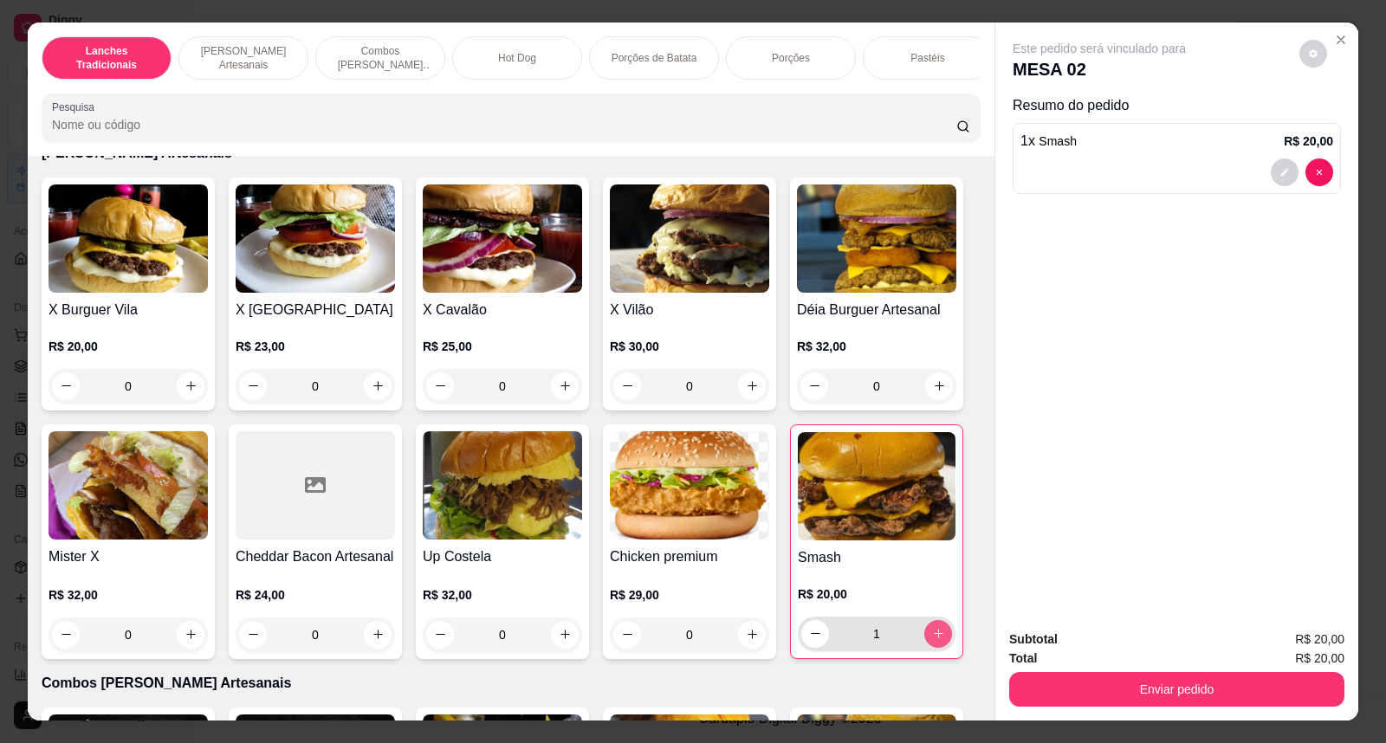
click at [932, 640] on icon "increase-product-quantity" at bounding box center [938, 633] width 13 height 13
type input "2"
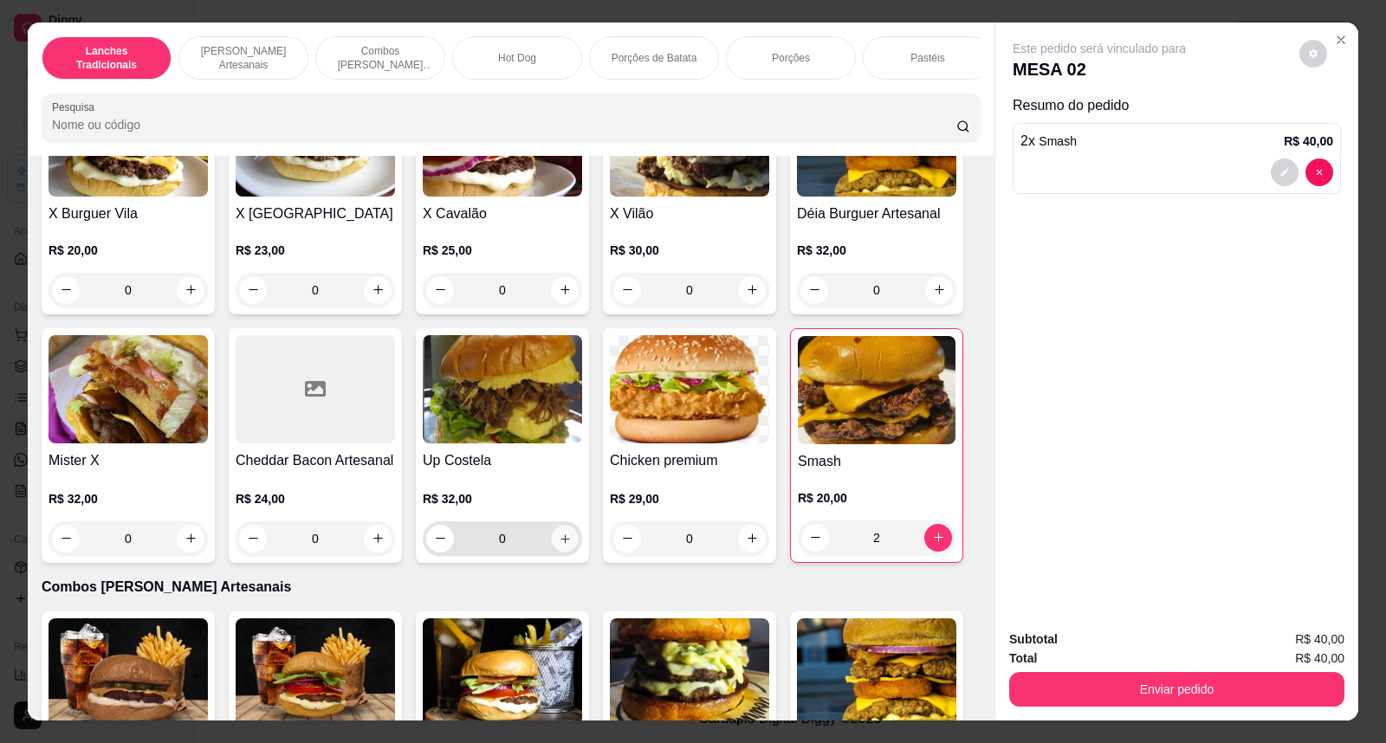
click at [556, 543] on button "increase-product-quantity" at bounding box center [564, 538] width 27 height 27
type input "1"
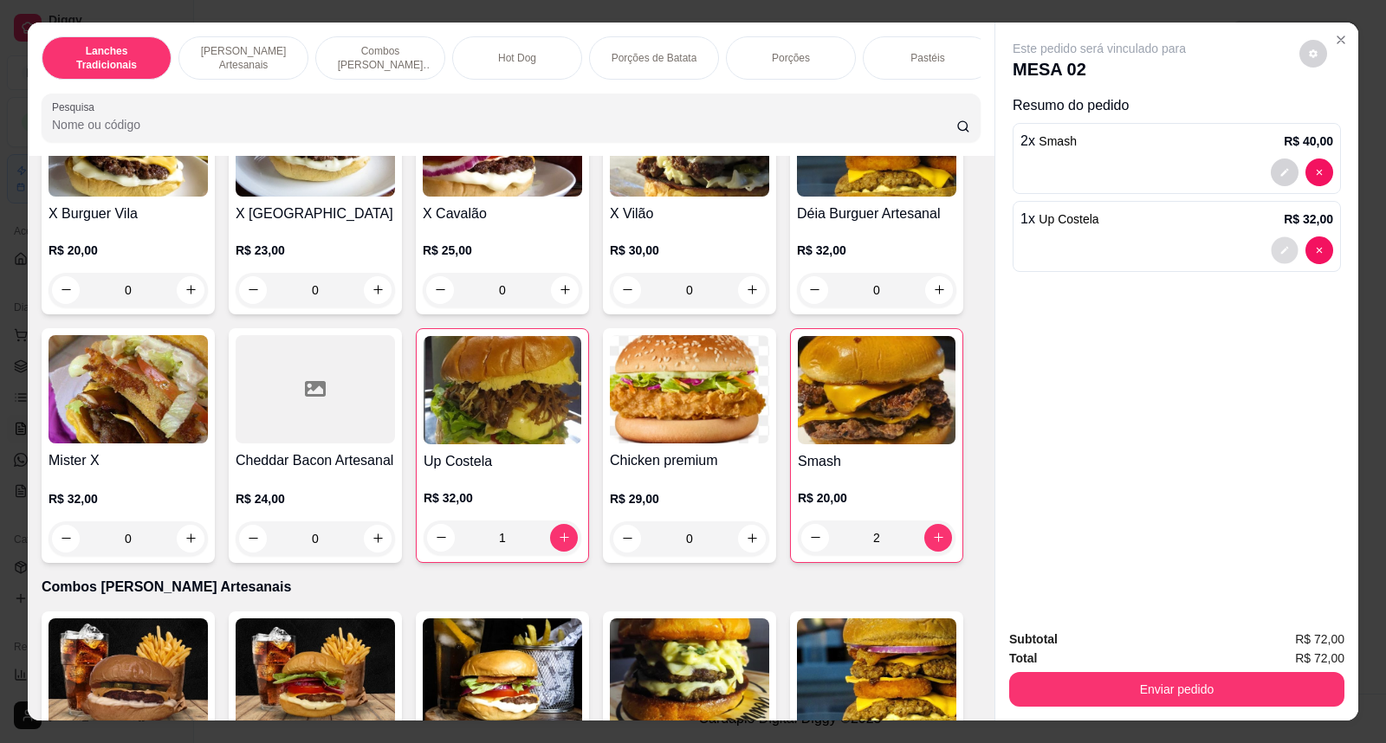
click at [1271, 252] on button "decrease-product-quantity" at bounding box center [1284, 250] width 27 height 27
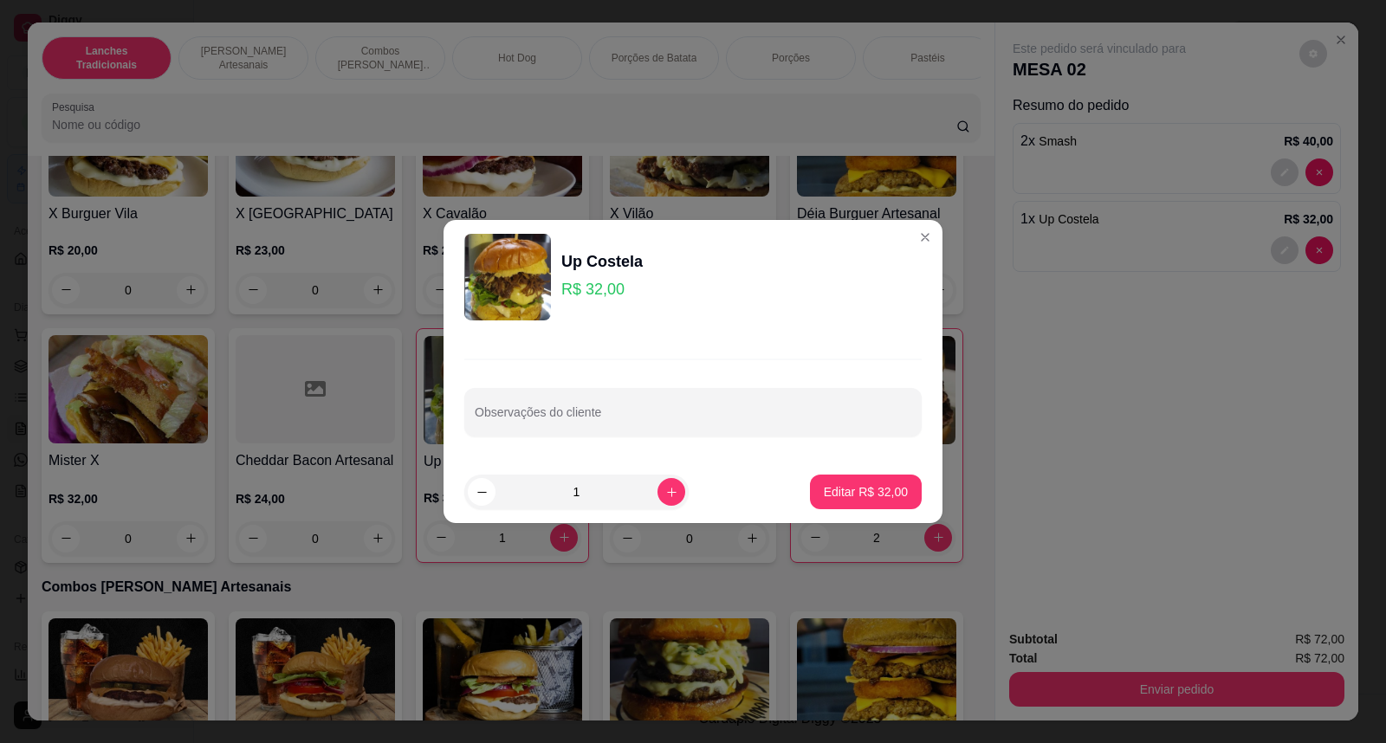
click at [737, 386] on div "Observações do cliente" at bounding box center [693, 397] width 499 height 127
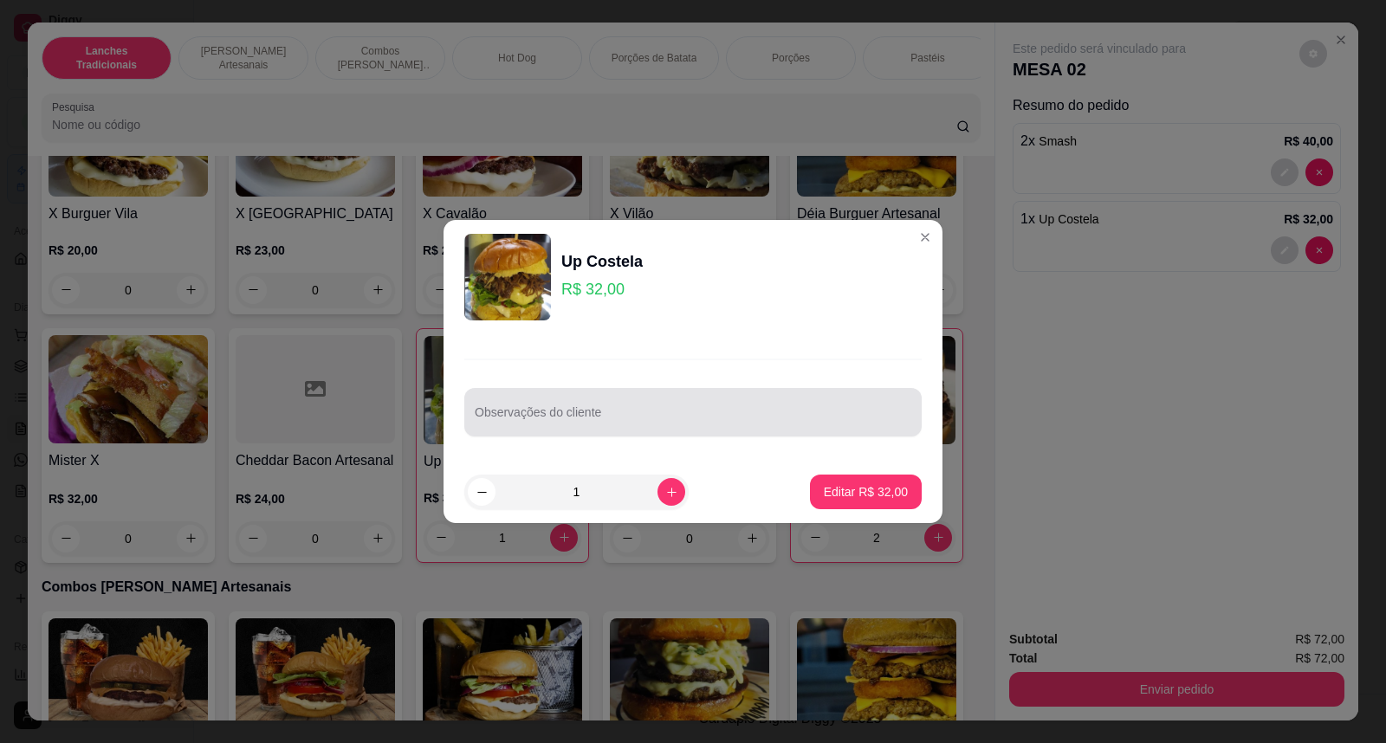
click at [729, 401] on div at bounding box center [693, 412] width 437 height 35
type input "sem cebola e sem tomate"
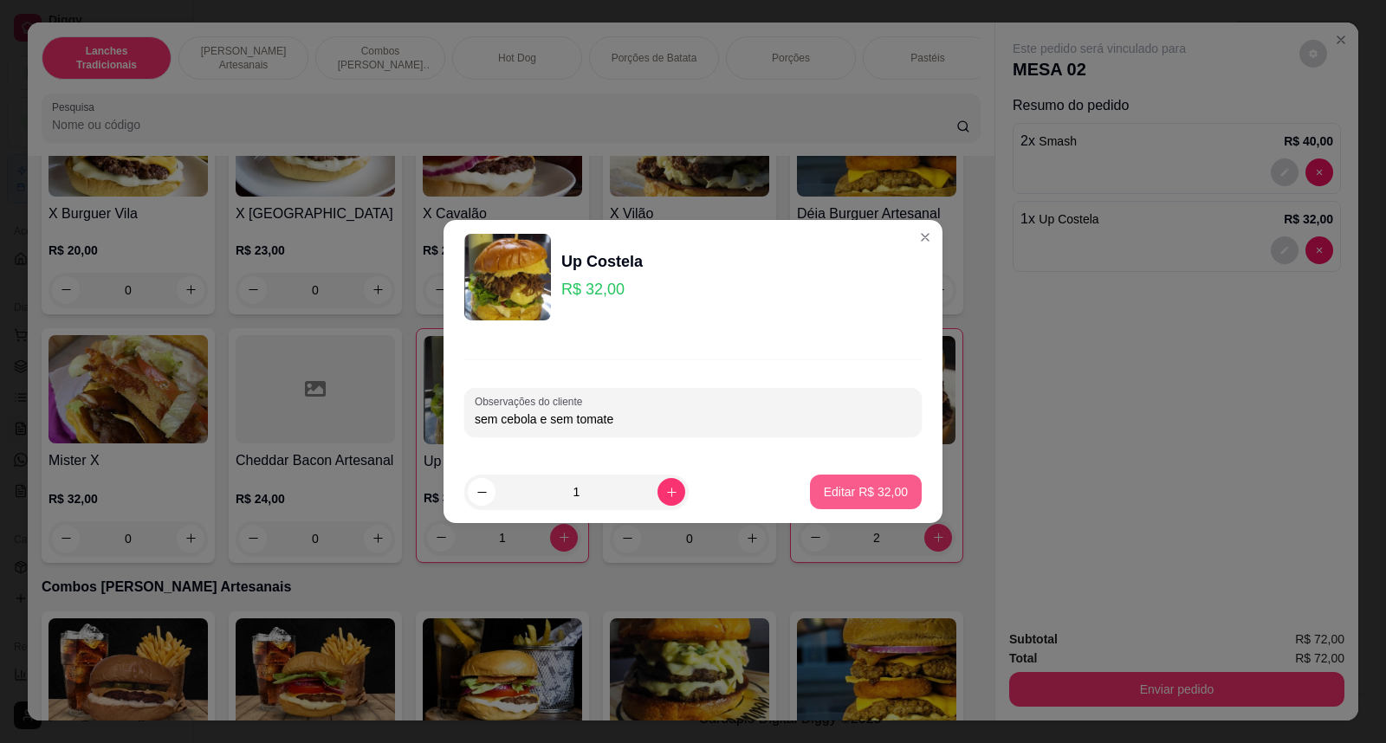
click at [812, 495] on button "Editar R$ 32,00" at bounding box center [866, 492] width 112 height 35
type input "0"
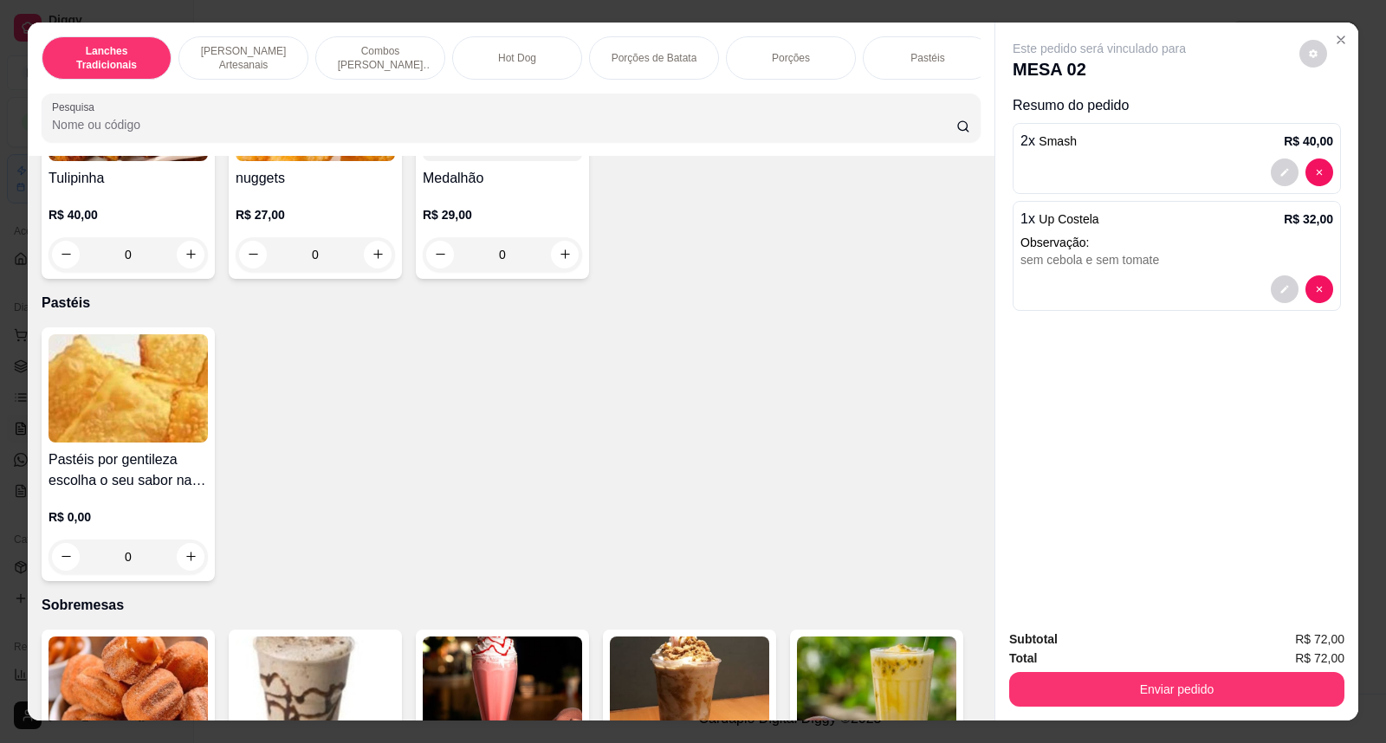
scroll to position [3562, 0]
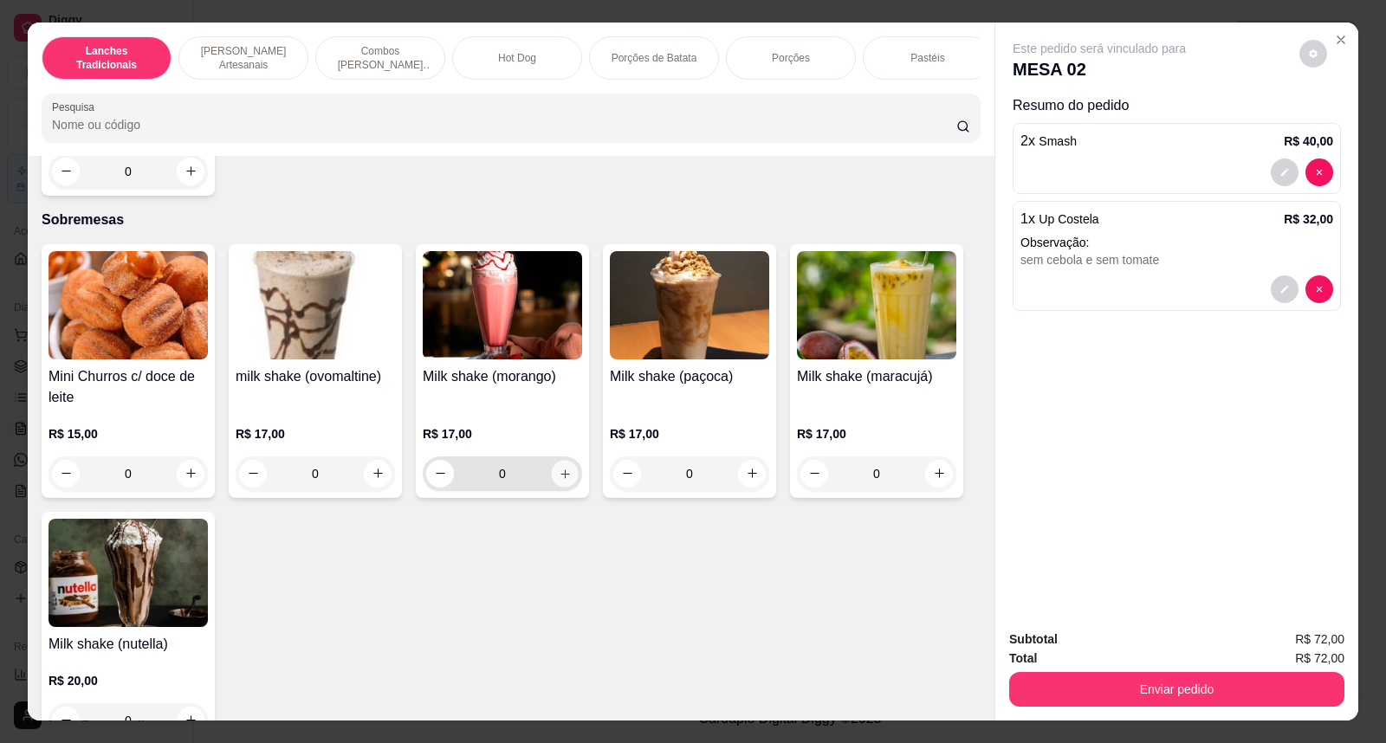
click at [558, 477] on button "increase-product-quantity" at bounding box center [564, 473] width 27 height 27
type input "1"
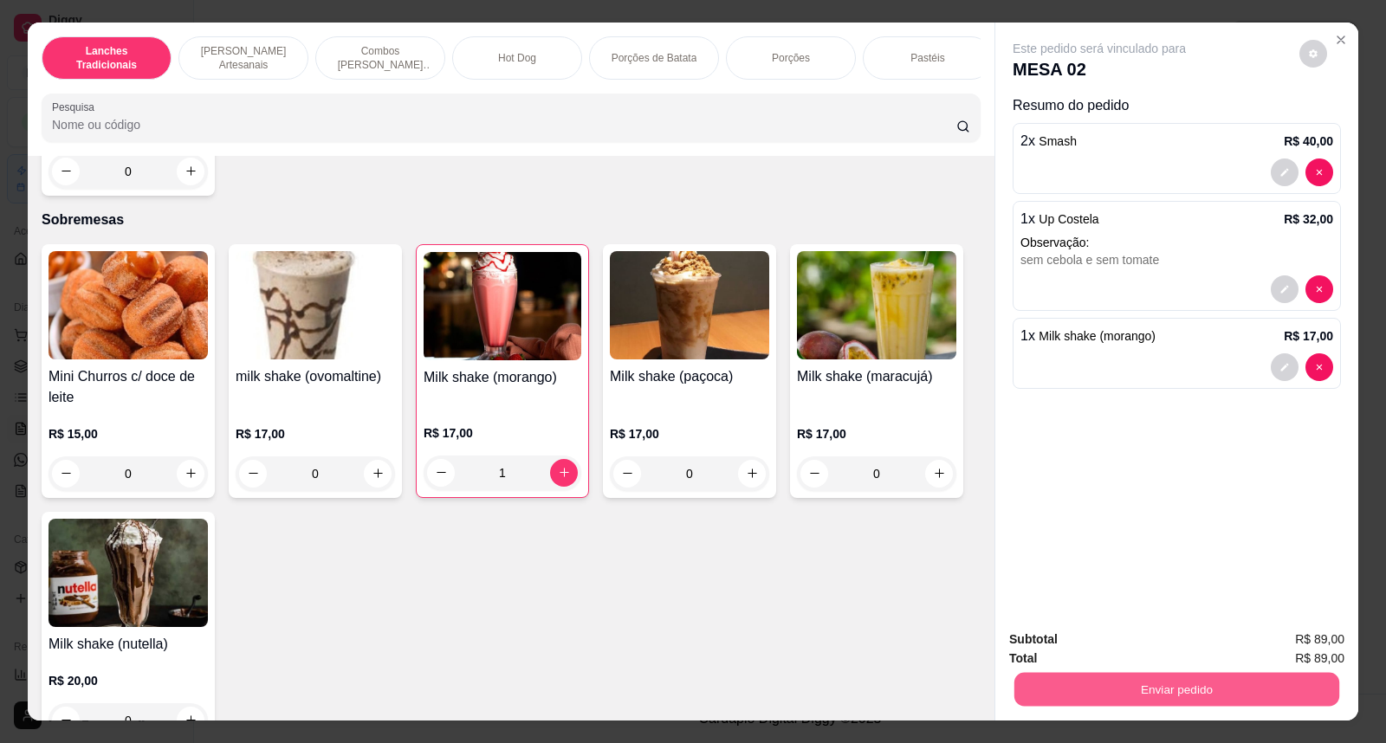
click at [1294, 698] on button "Enviar pedido" at bounding box center [1177, 690] width 325 height 34
click at [1165, 639] on button "Não registrar e enviar pedido" at bounding box center [1119, 648] width 175 height 32
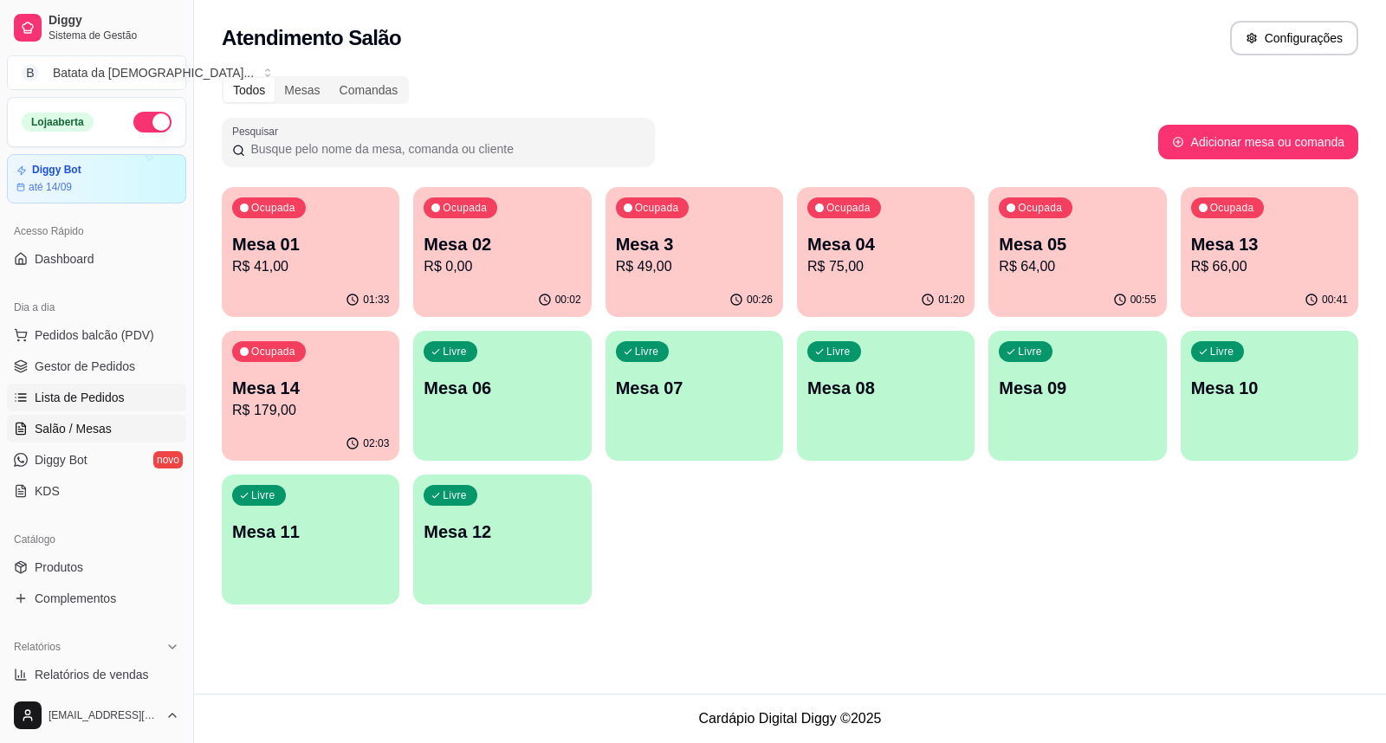
click at [85, 390] on span "Lista de Pedidos" at bounding box center [80, 397] width 90 height 17
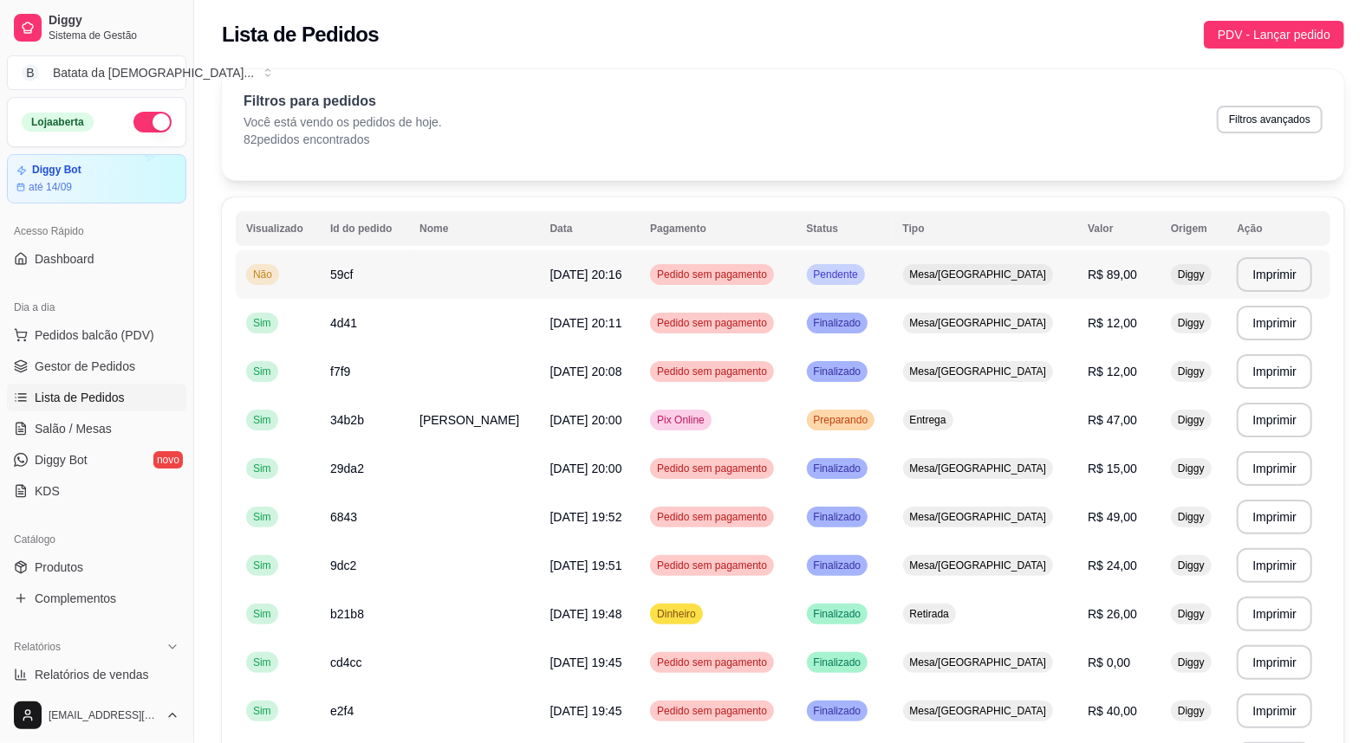
click at [416, 282] on td at bounding box center [474, 274] width 130 height 49
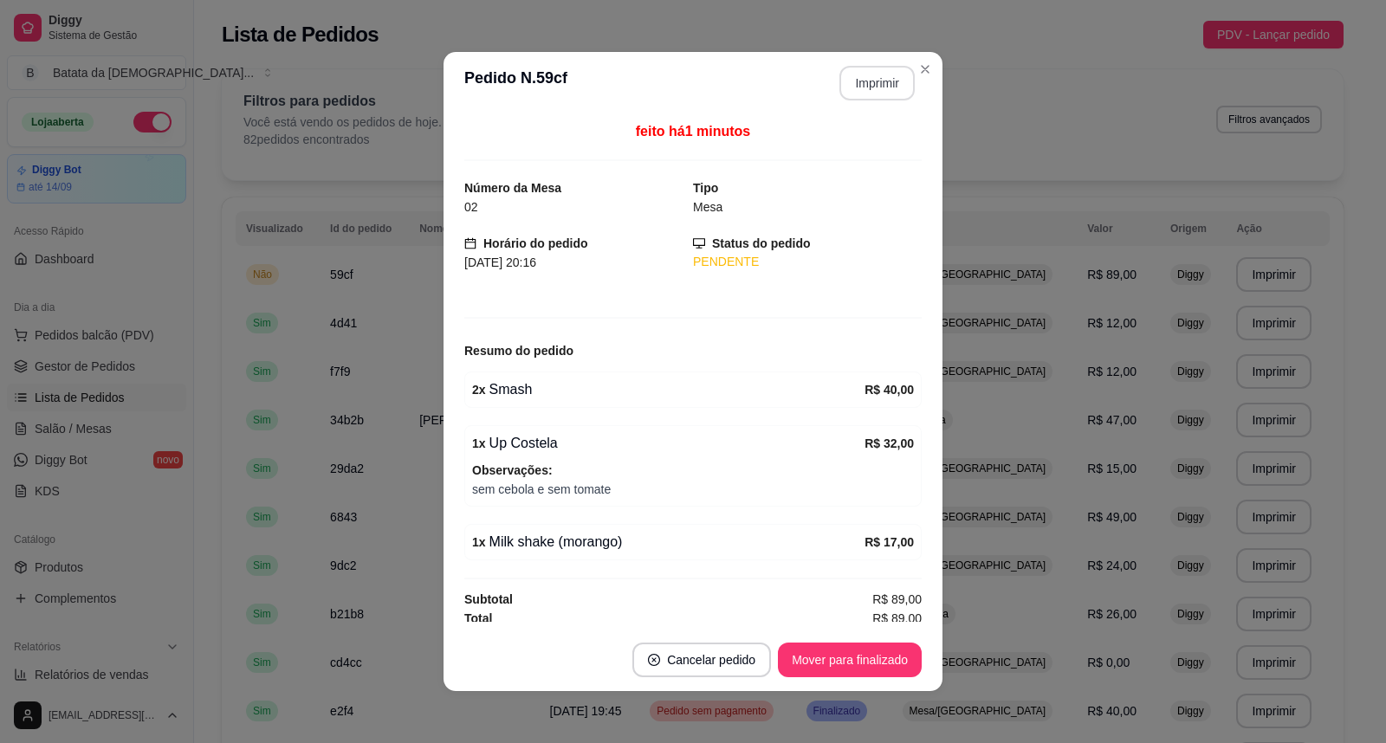
click at [867, 85] on button "Imprimir" at bounding box center [877, 83] width 75 height 35
click at [1124, 401] on div "**********" at bounding box center [693, 371] width 1386 height 743
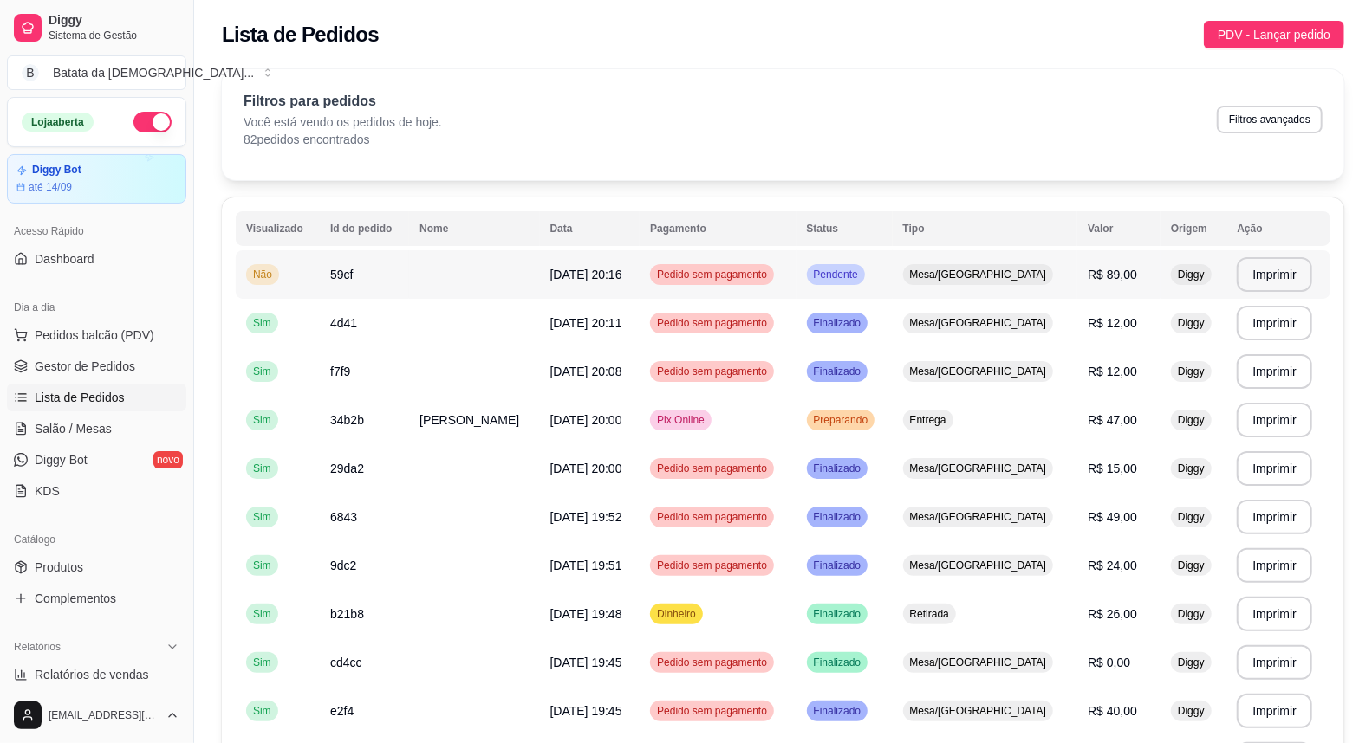
click at [729, 261] on td "Pedido sem pagamento" at bounding box center [717, 274] width 156 height 49
click at [58, 329] on span "Pedidos balcão (PDV)" at bounding box center [95, 335] width 120 height 17
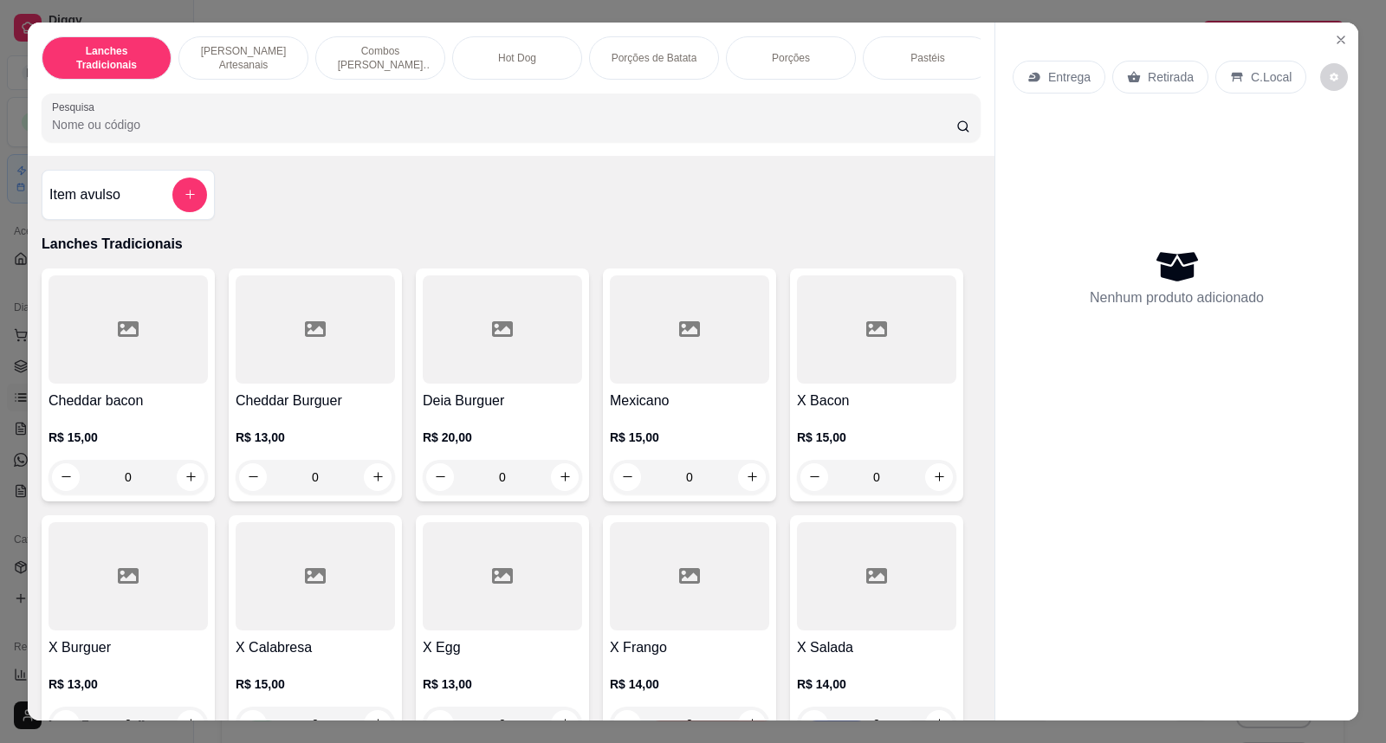
click at [54, 315] on div at bounding box center [128, 330] width 159 height 108
click at [1328, 40] on button "Close" at bounding box center [1342, 40] width 28 height 28
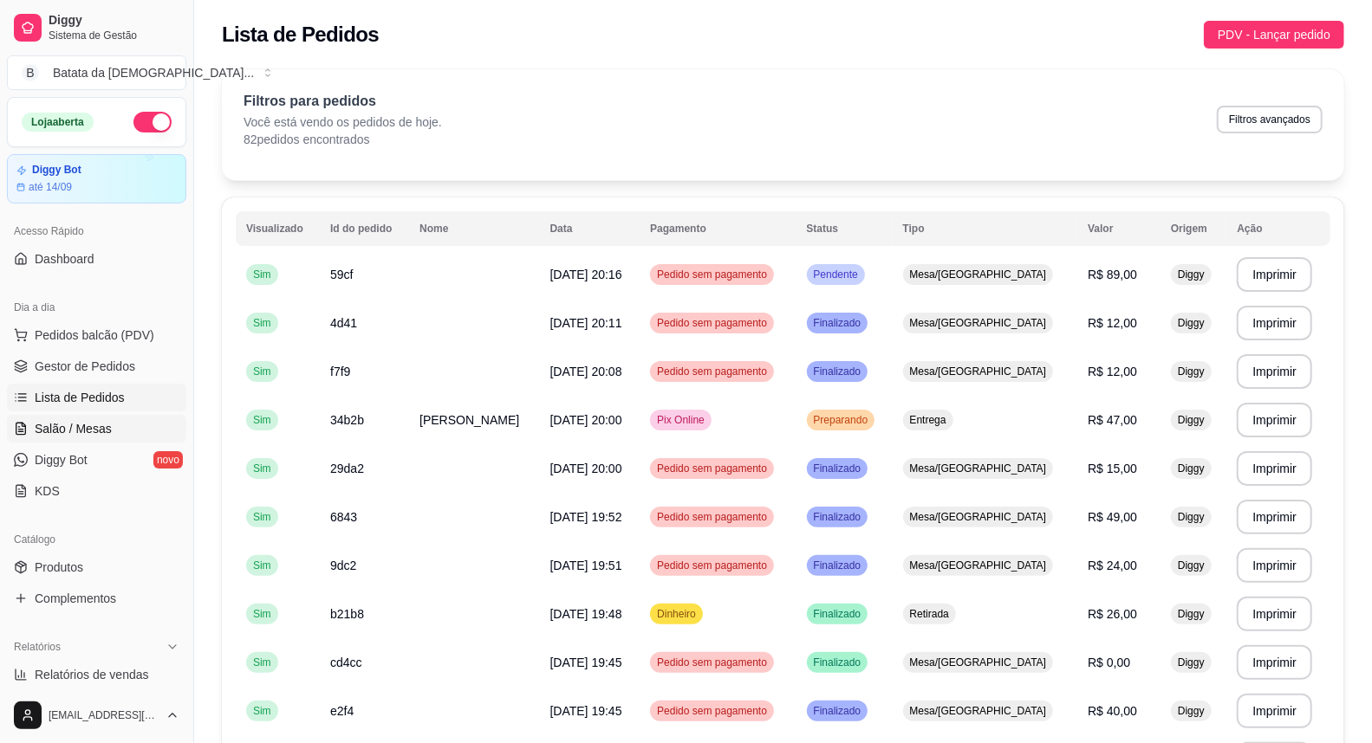
click at [29, 423] on link "Salão / Mesas" at bounding box center [96, 429] width 179 height 28
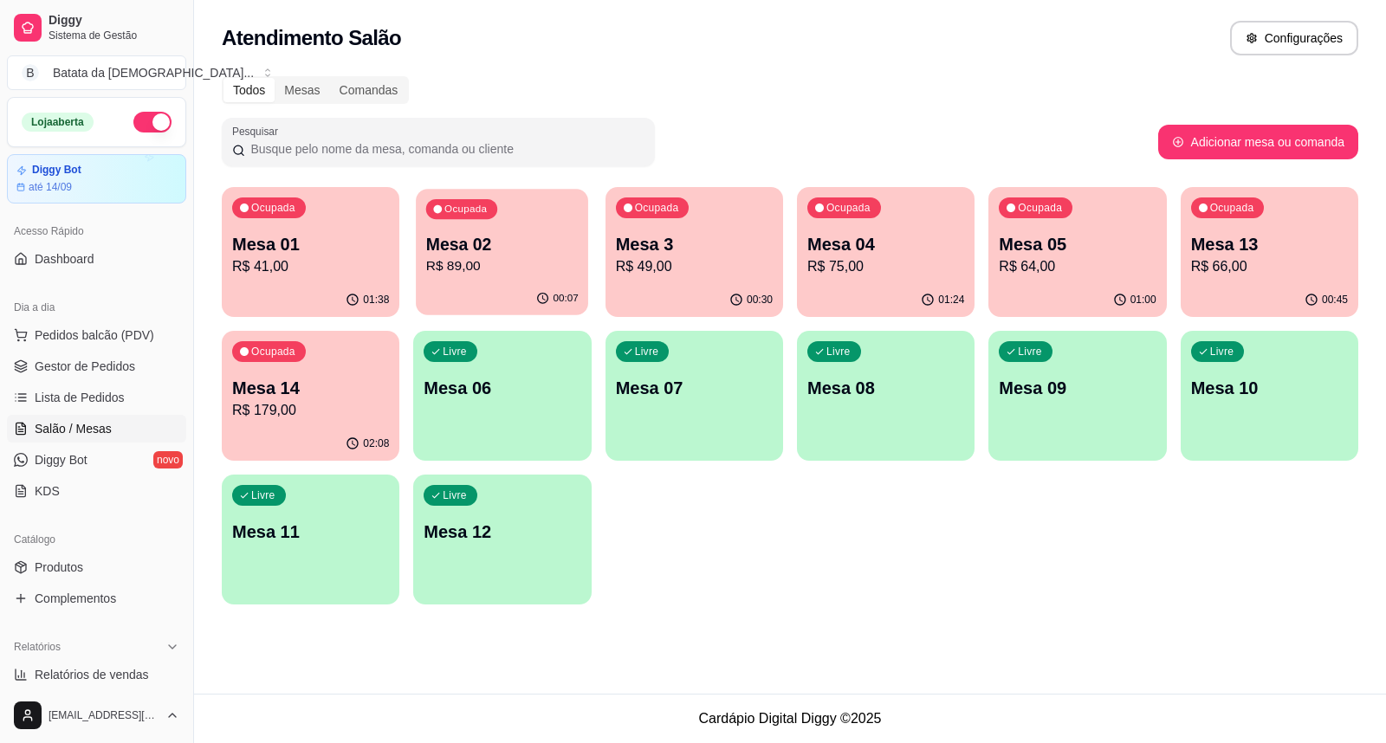
click at [464, 273] on p "R$ 89,00" at bounding box center [502, 266] width 153 height 20
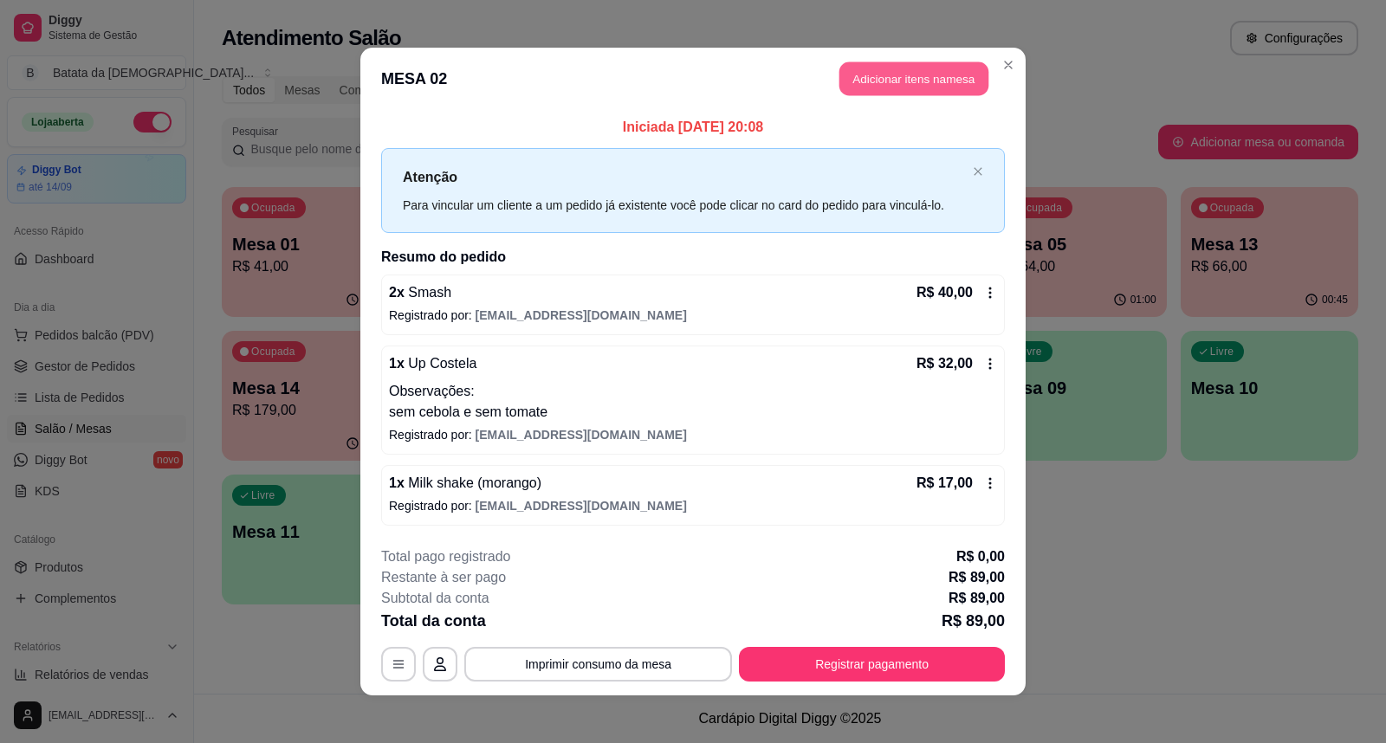
click at [840, 82] on button "Adicionar itens na mesa" at bounding box center [914, 79] width 149 height 34
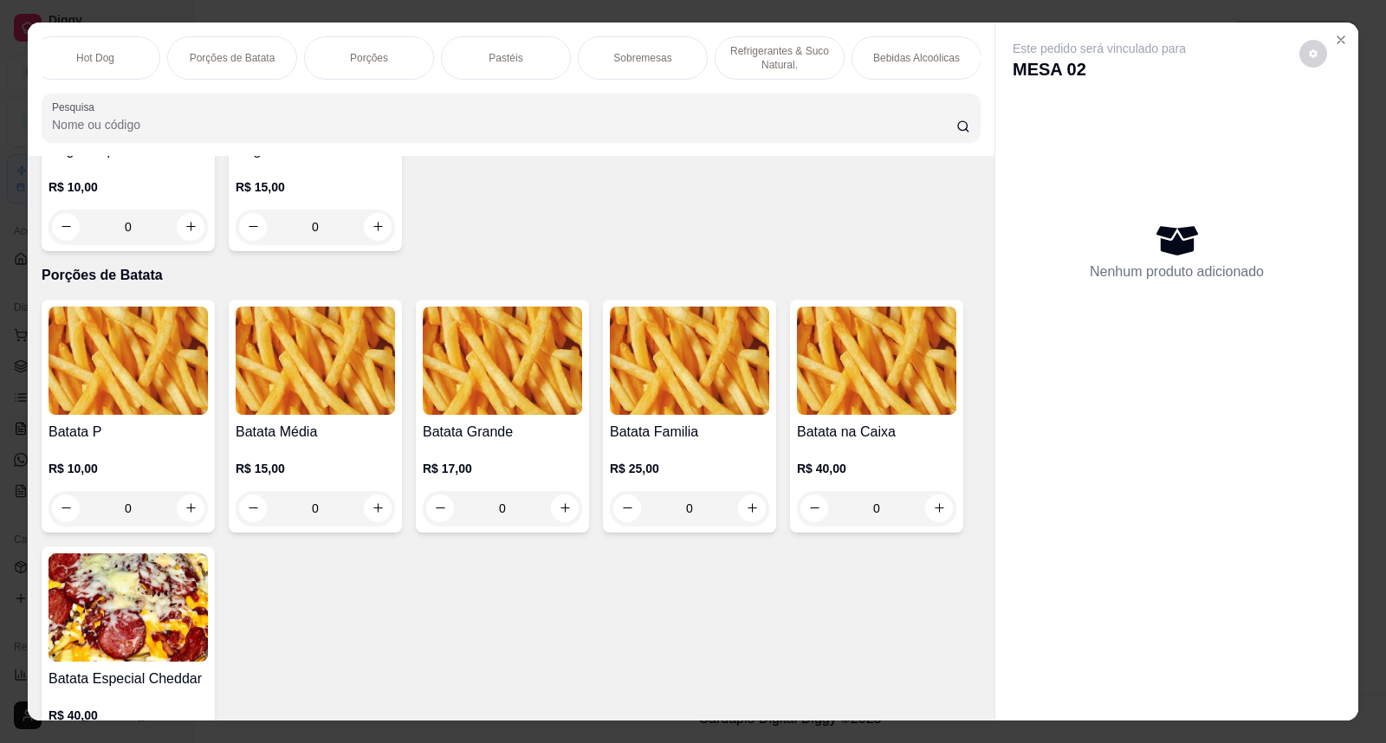
scroll to position [2214, 0]
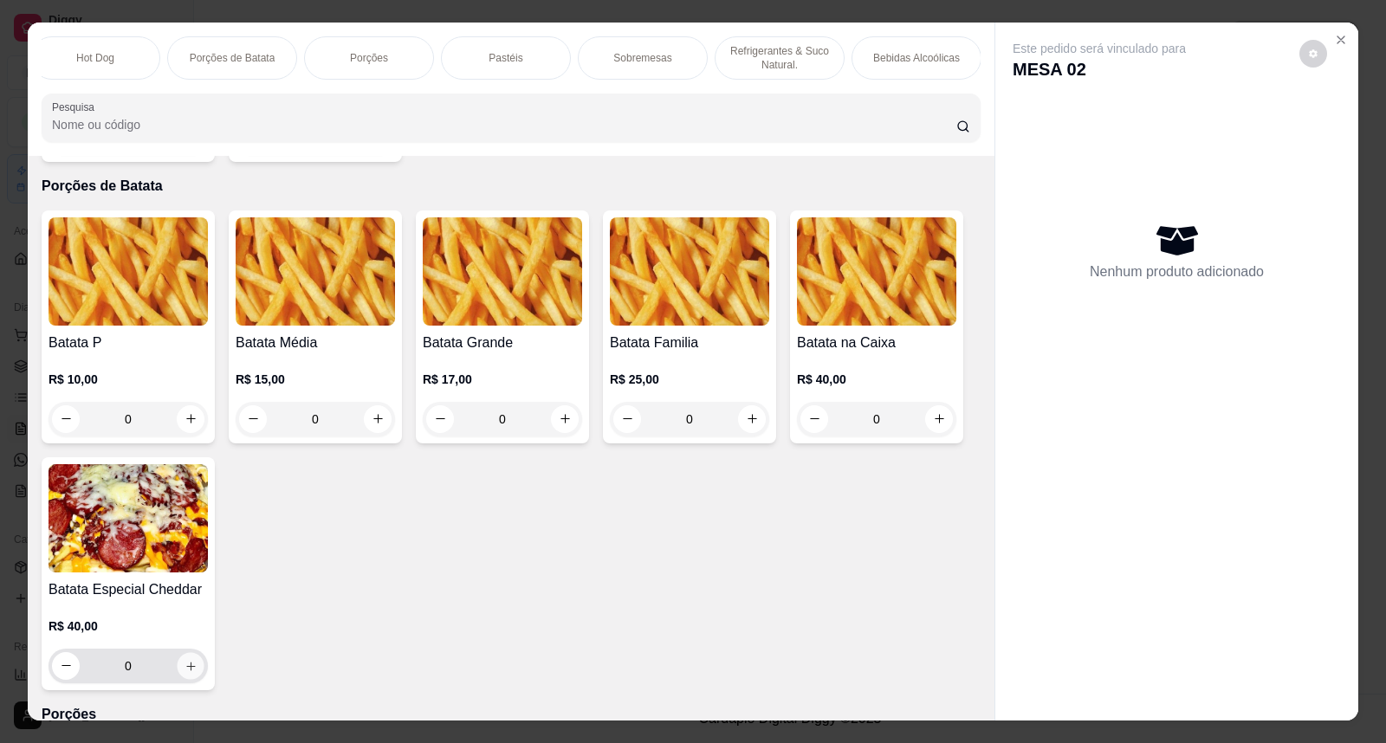
click at [185, 672] on icon "increase-product-quantity" at bounding box center [191, 665] width 13 height 13
type input "1"
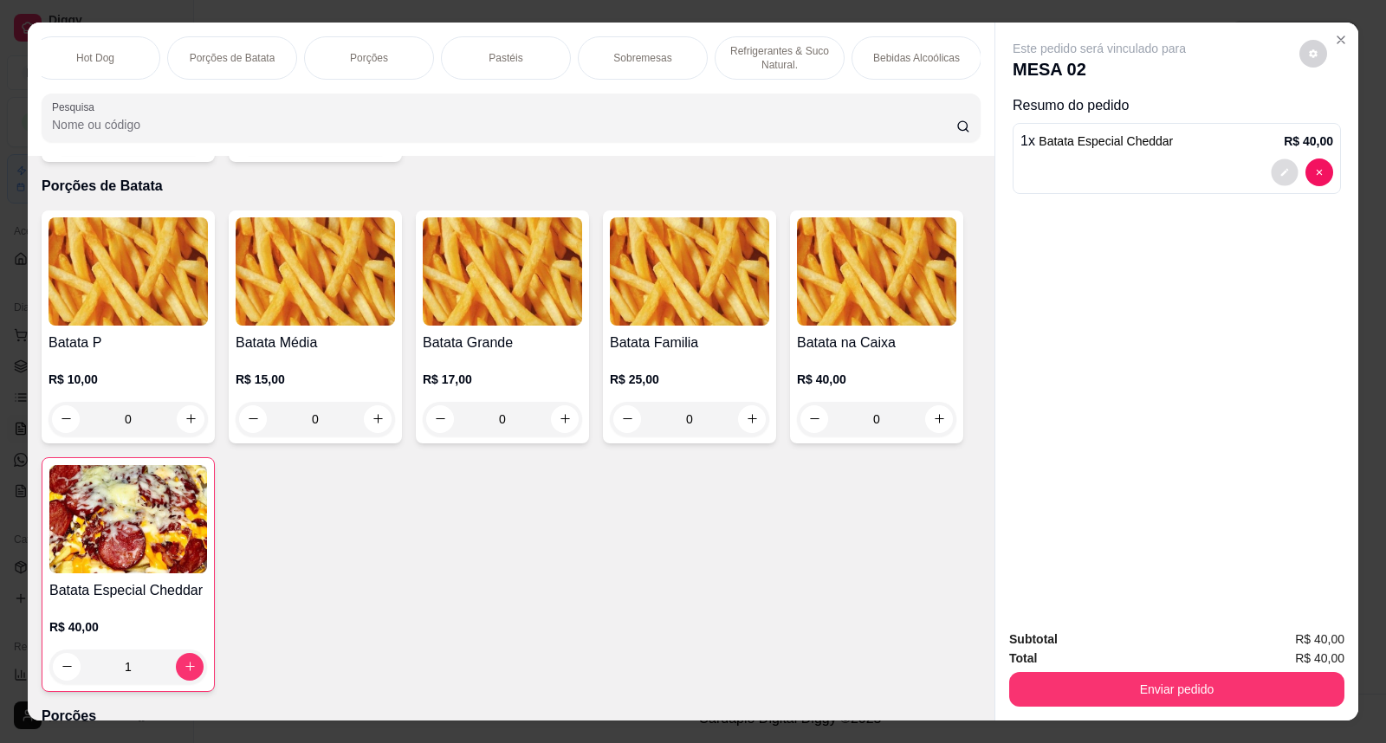
click at [1280, 171] on icon "decrease-product-quantity" at bounding box center [1285, 172] width 10 height 10
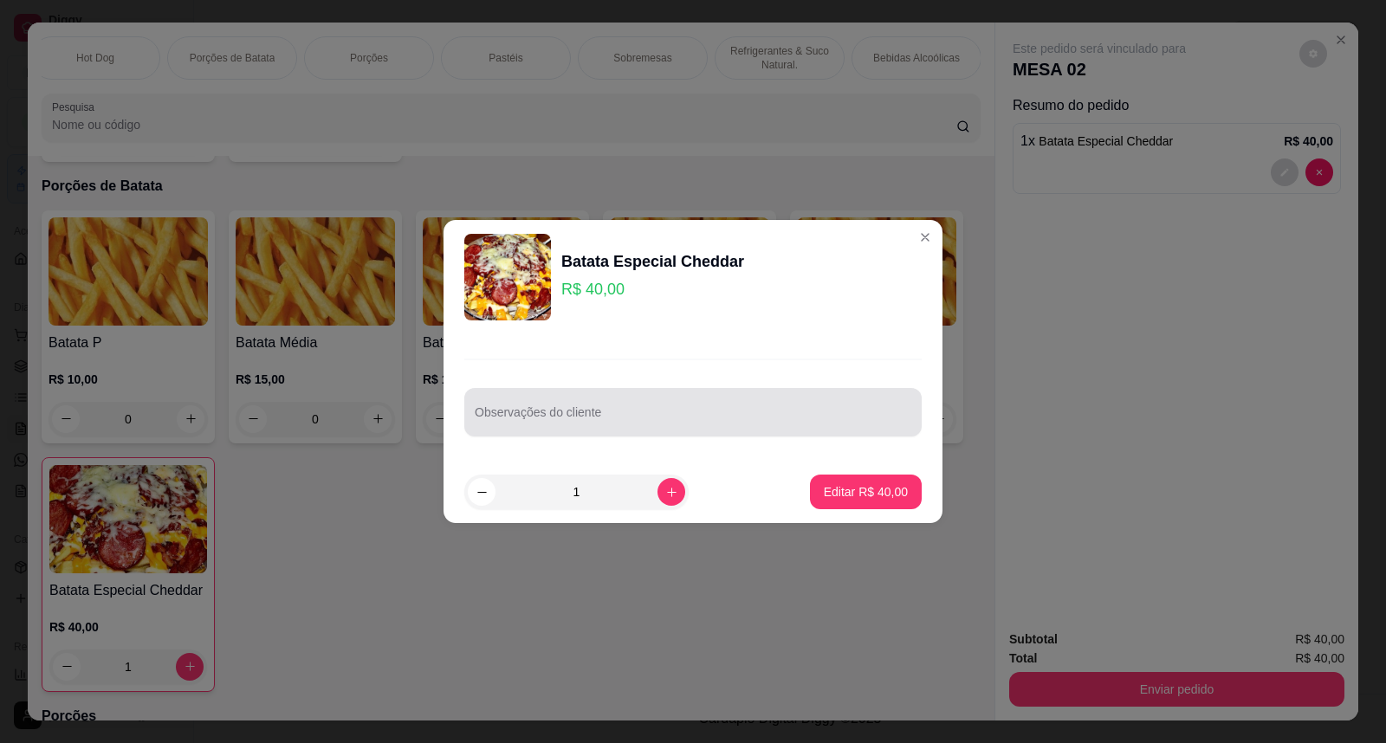
click at [611, 400] on div at bounding box center [693, 412] width 437 height 35
type input "tirar um pouco como se fosse uma p"
click at [837, 471] on footer "1 Editar R$ 40,00" at bounding box center [693, 492] width 499 height 62
click at [841, 477] on footer "1 Editar R$ 40,00" at bounding box center [693, 492] width 499 height 62
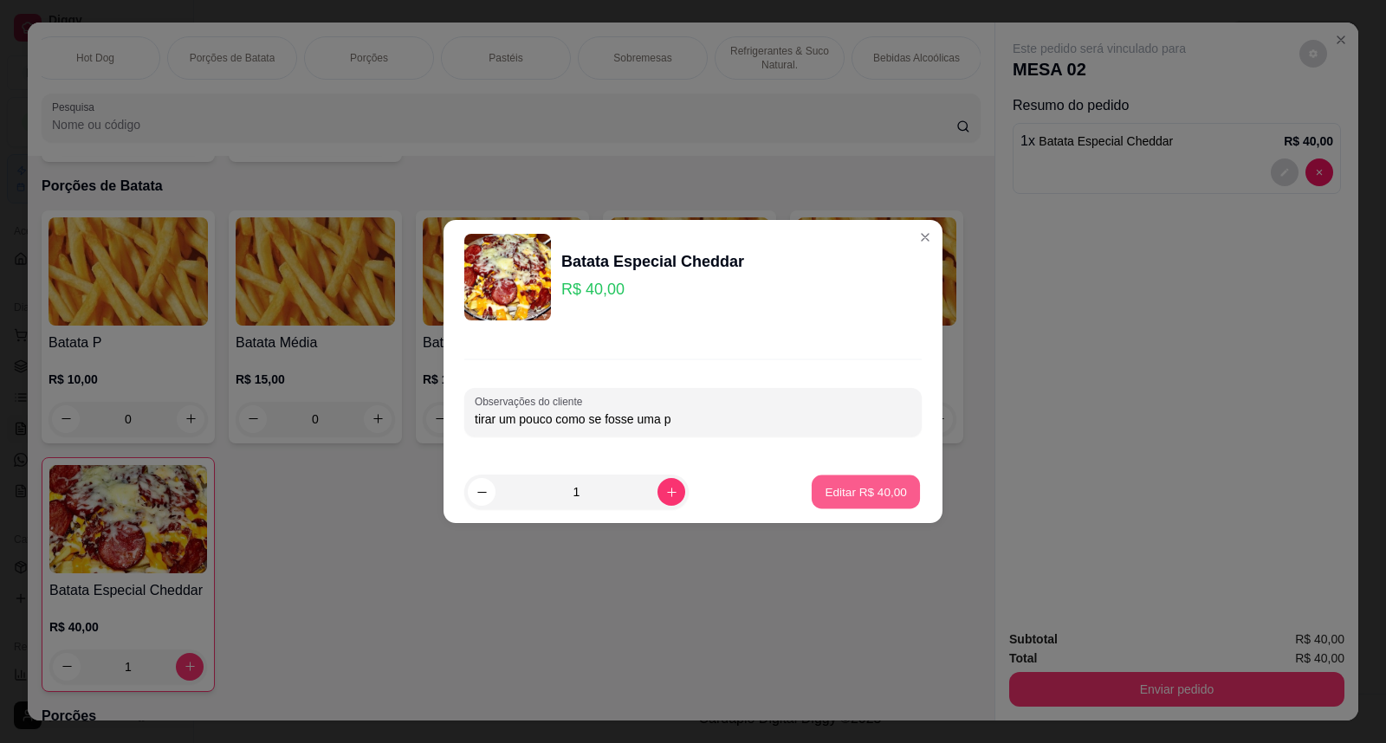
click at [842, 495] on p "Editar R$ 40,00" at bounding box center [865, 492] width 81 height 16
type input "0"
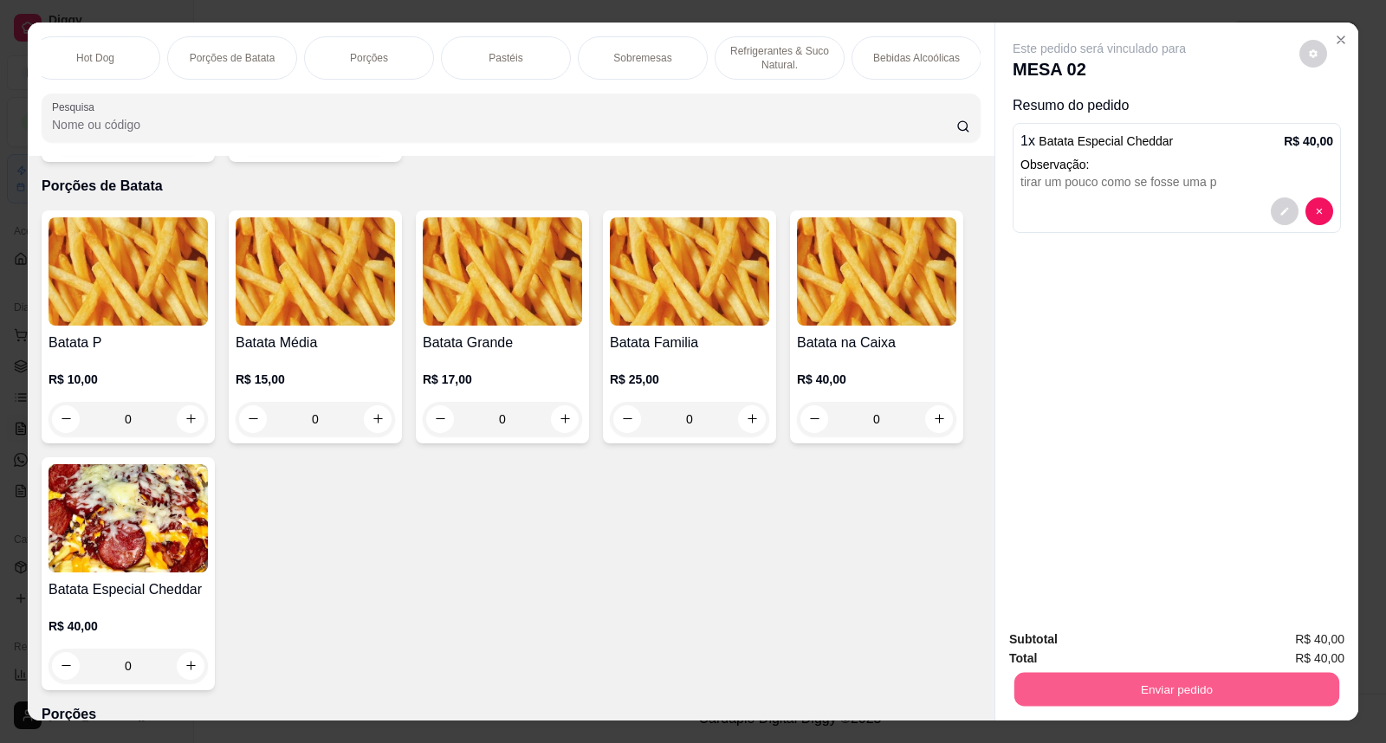
click at [1211, 678] on button "Enviar pedido" at bounding box center [1177, 690] width 325 height 34
click at [1145, 661] on button "Não registrar e enviar pedido" at bounding box center [1119, 648] width 180 height 33
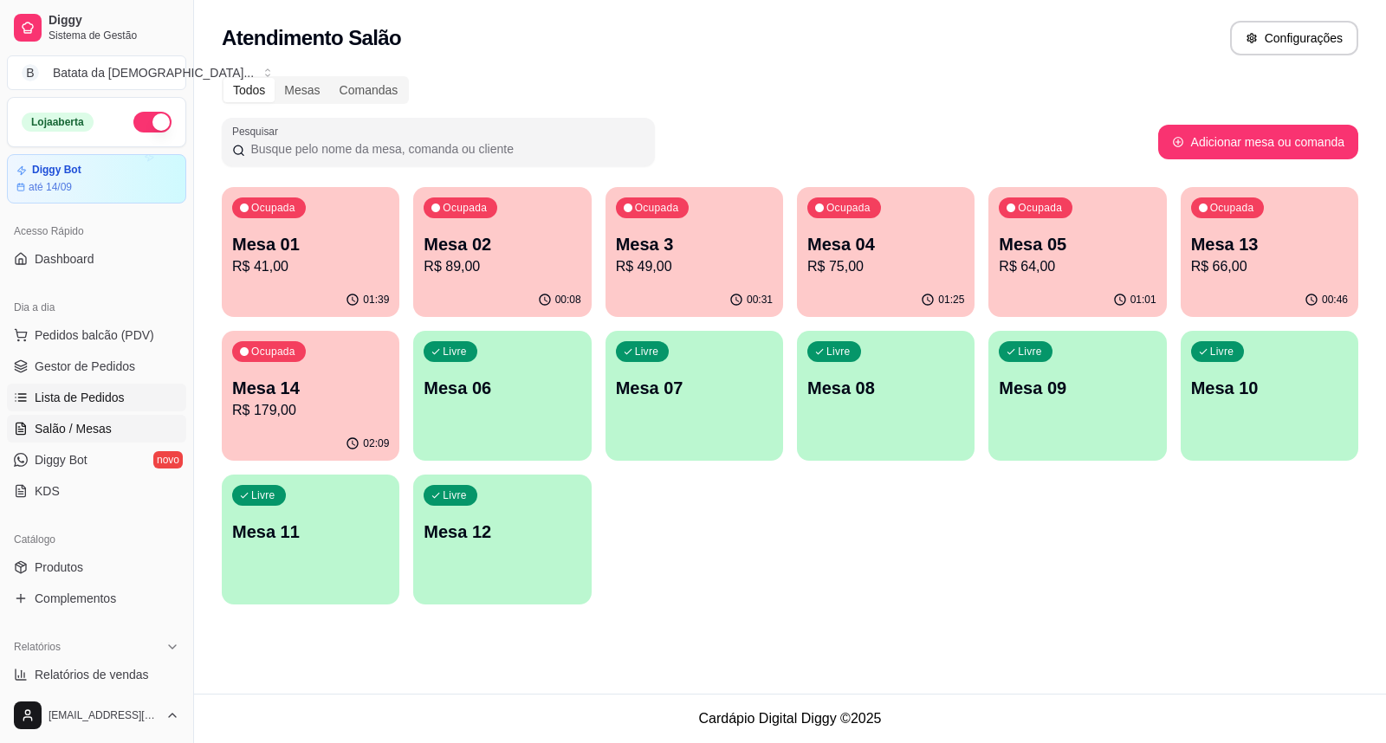
click at [123, 407] on link "Lista de Pedidos" at bounding box center [96, 398] width 179 height 28
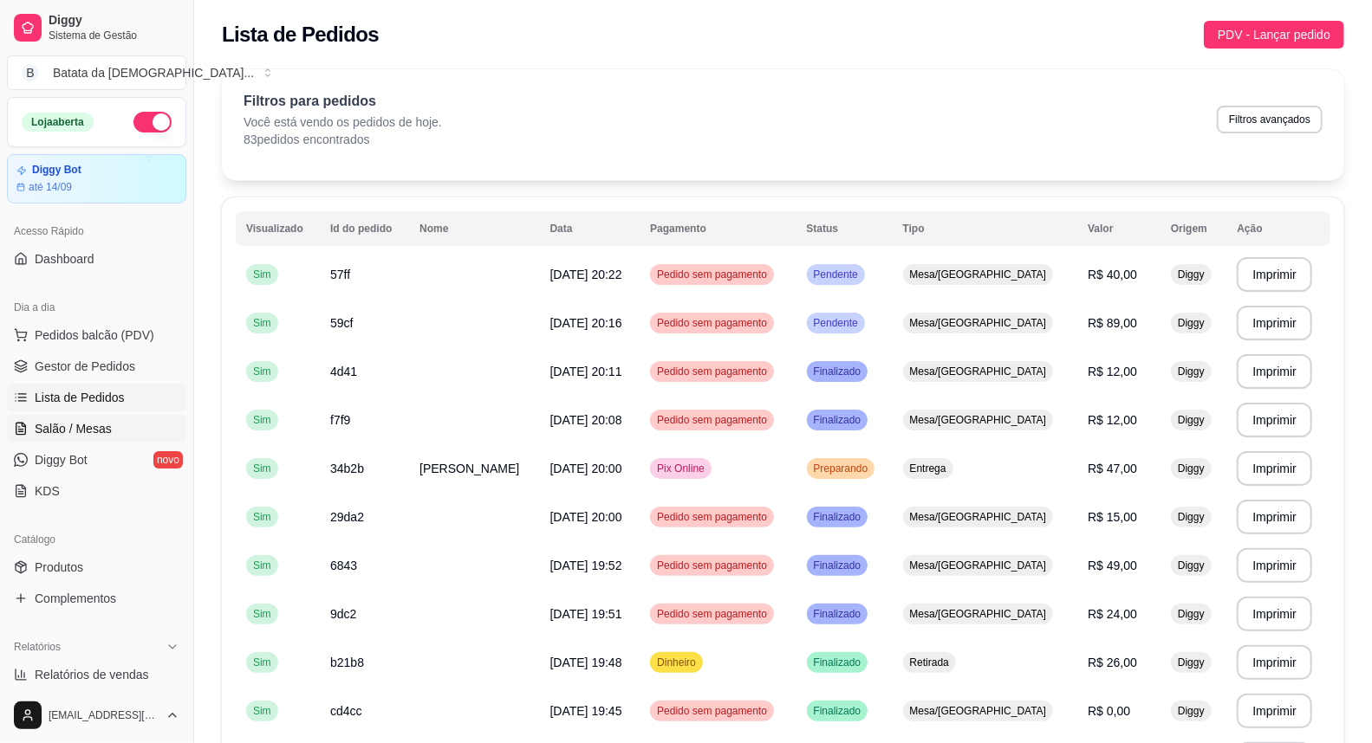
click at [48, 419] on link "Salão / Mesas" at bounding box center [96, 429] width 179 height 28
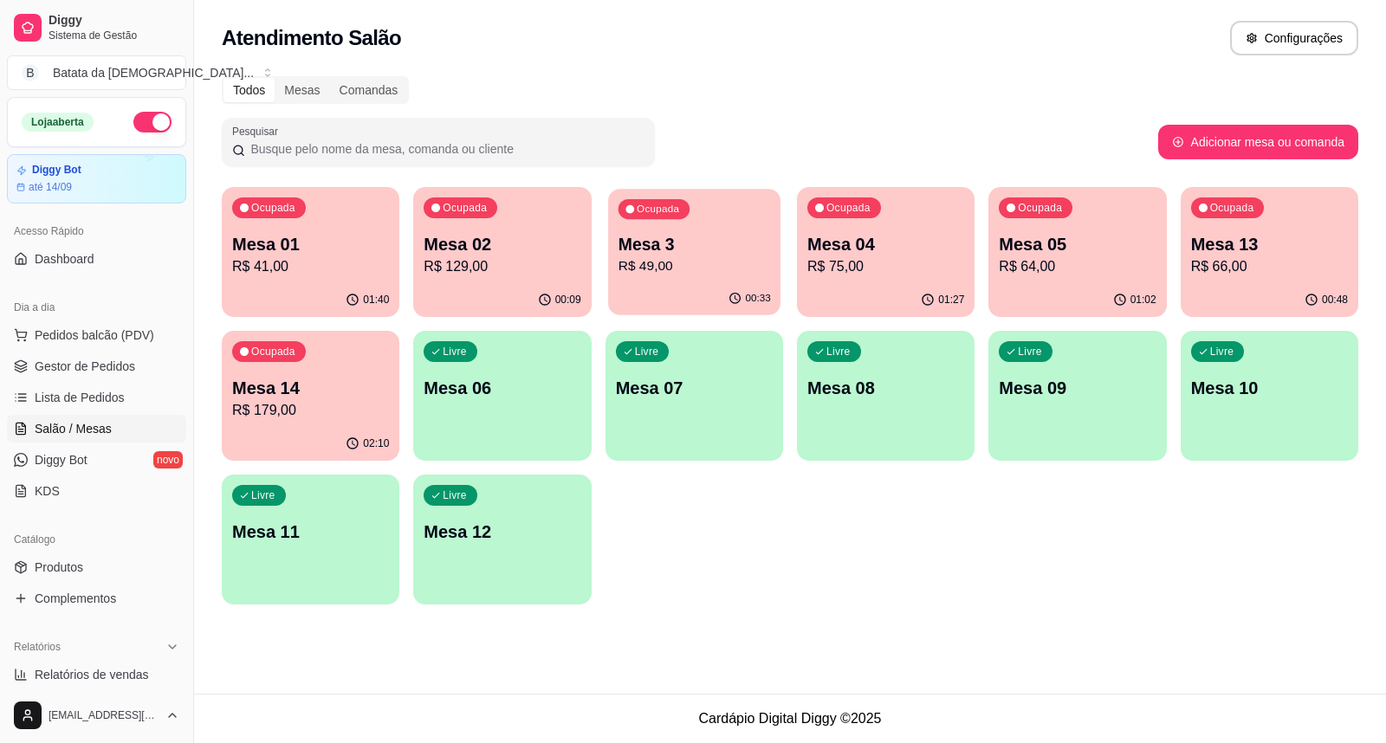
click at [662, 220] on div "Ocupada Mesa 3 R$ 49,00" at bounding box center [694, 236] width 172 height 94
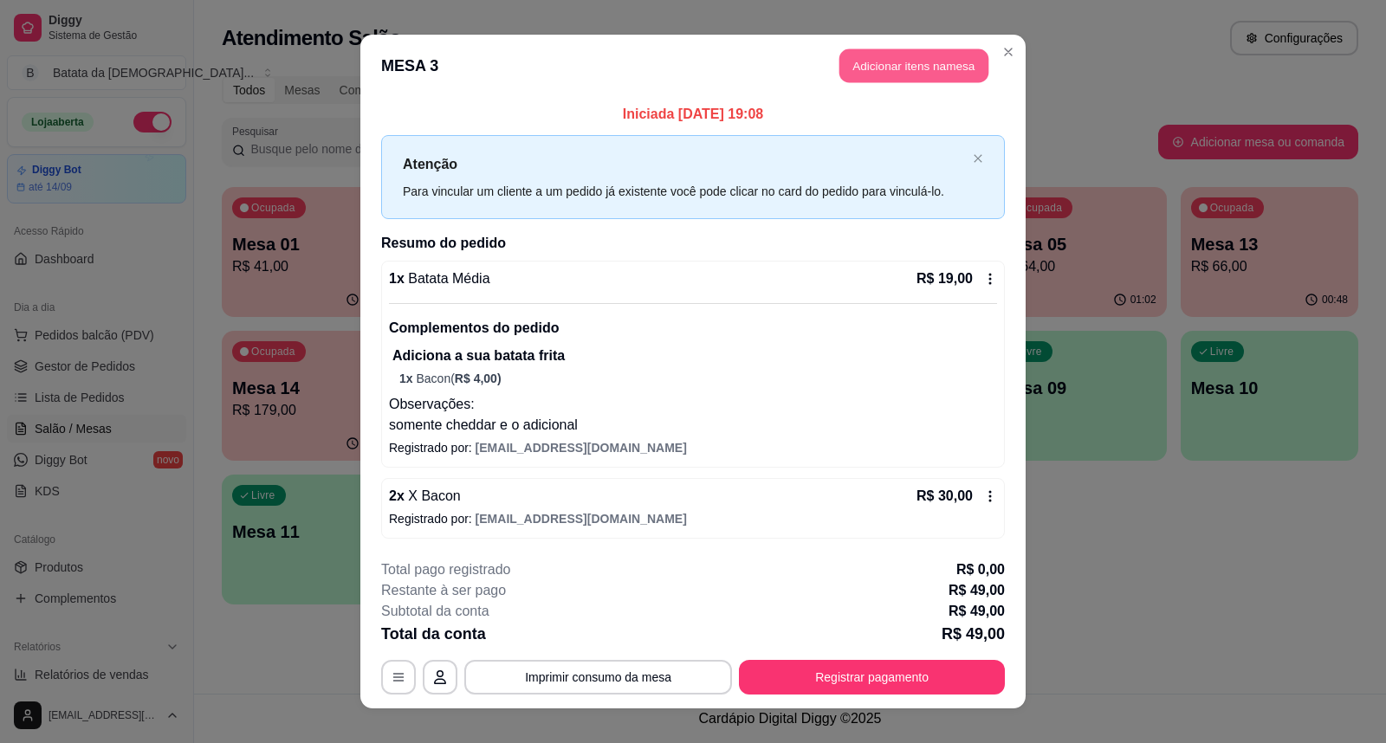
click at [889, 50] on button "Adicionar itens na mesa" at bounding box center [914, 66] width 149 height 34
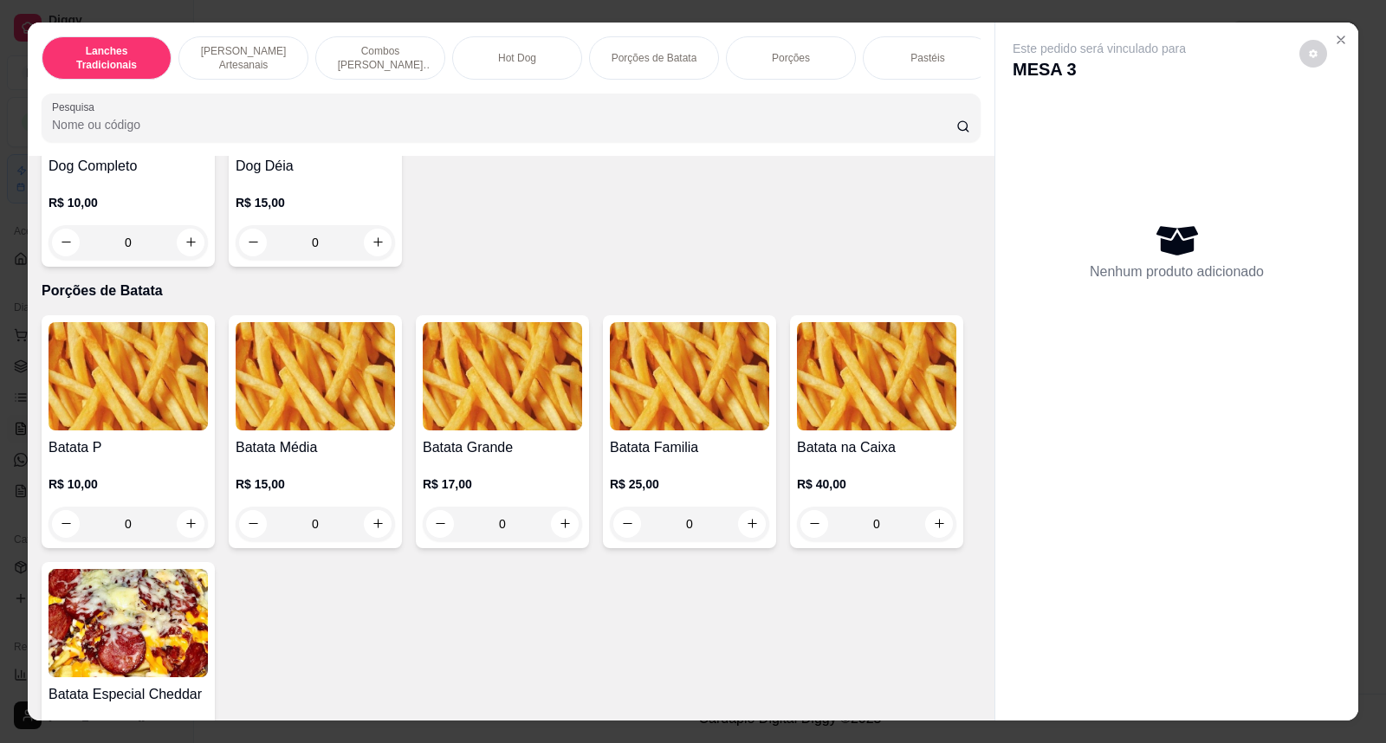
scroll to position [2118, 0]
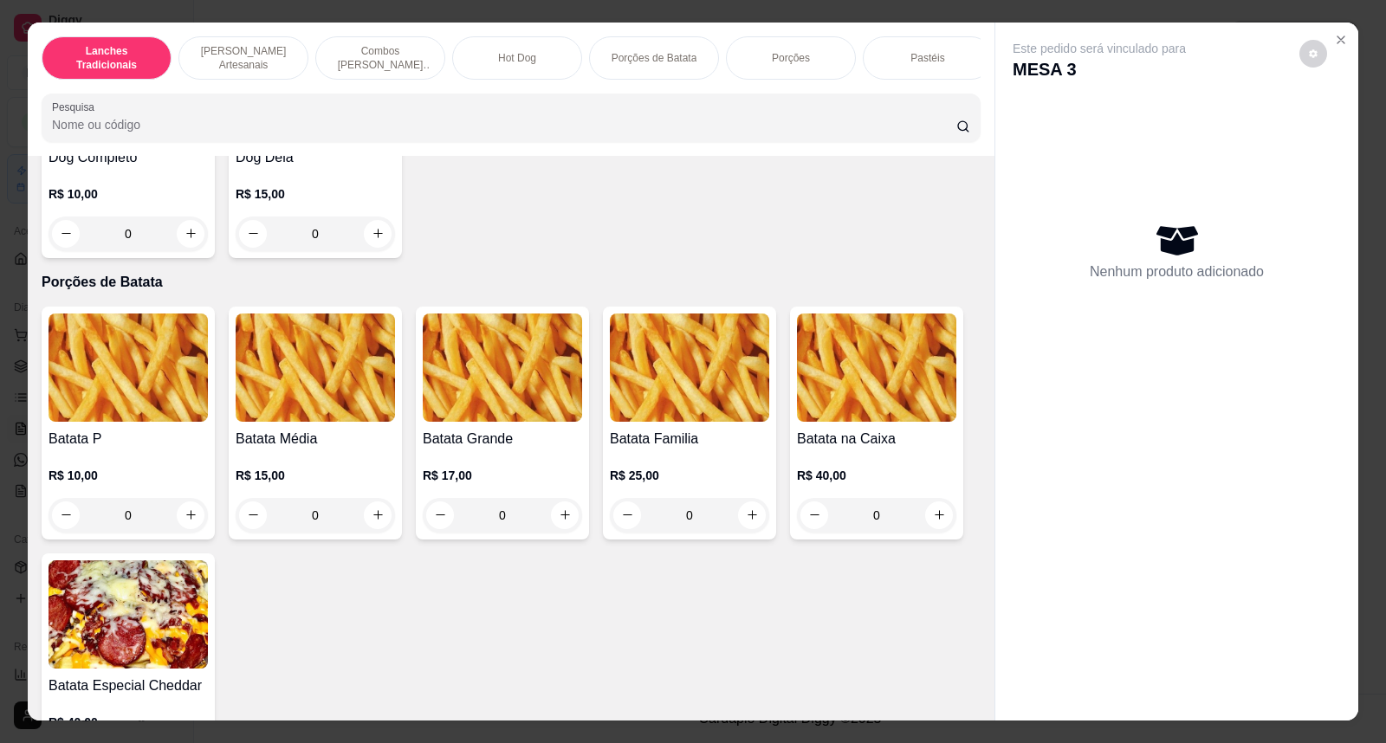
click at [375, 517] on div "0" at bounding box center [315, 515] width 159 height 35
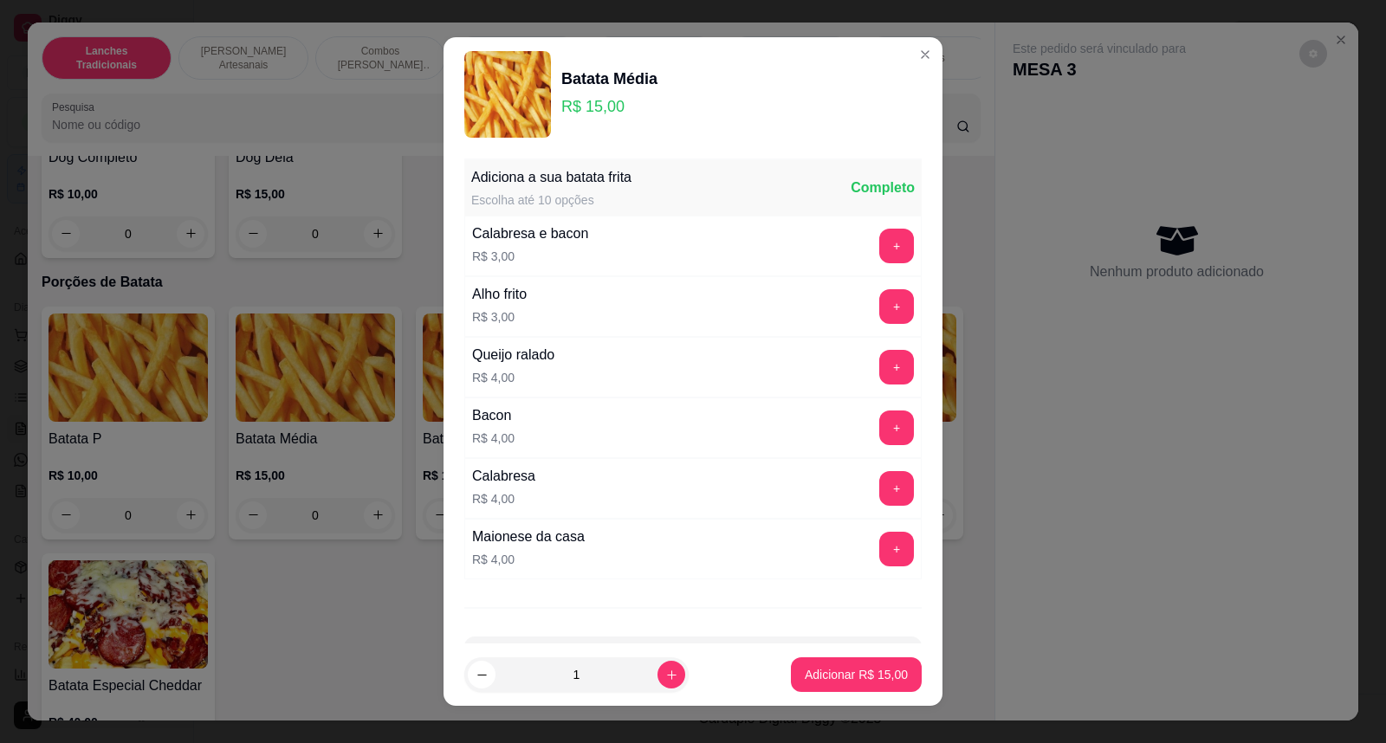
click at [878, 253] on div "+" at bounding box center [897, 246] width 49 height 35
click at [880, 253] on button "+" at bounding box center [897, 247] width 34 height 34
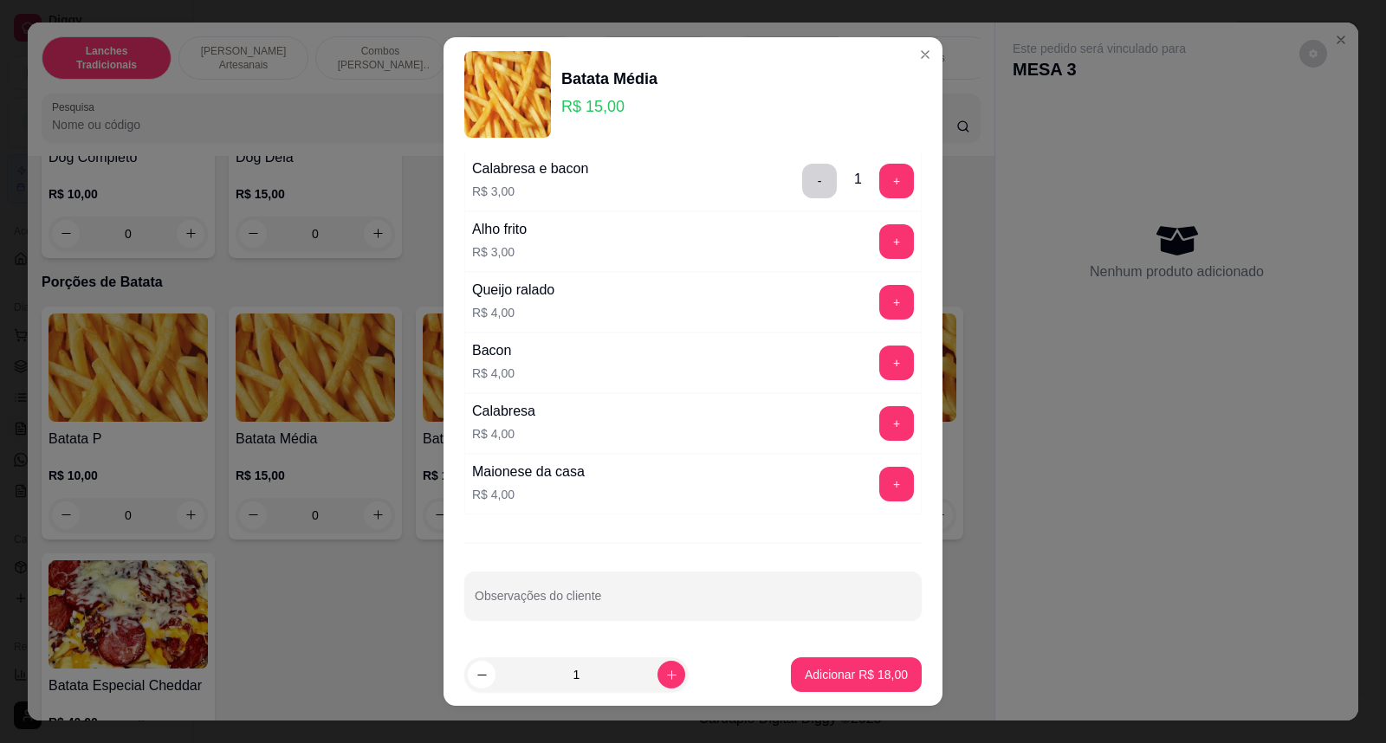
click at [714, 589] on div at bounding box center [693, 596] width 437 height 35
type input "so cheddar e adicional"
click at [807, 672] on p "Adicionar R$ 18,00" at bounding box center [857, 674] width 101 height 16
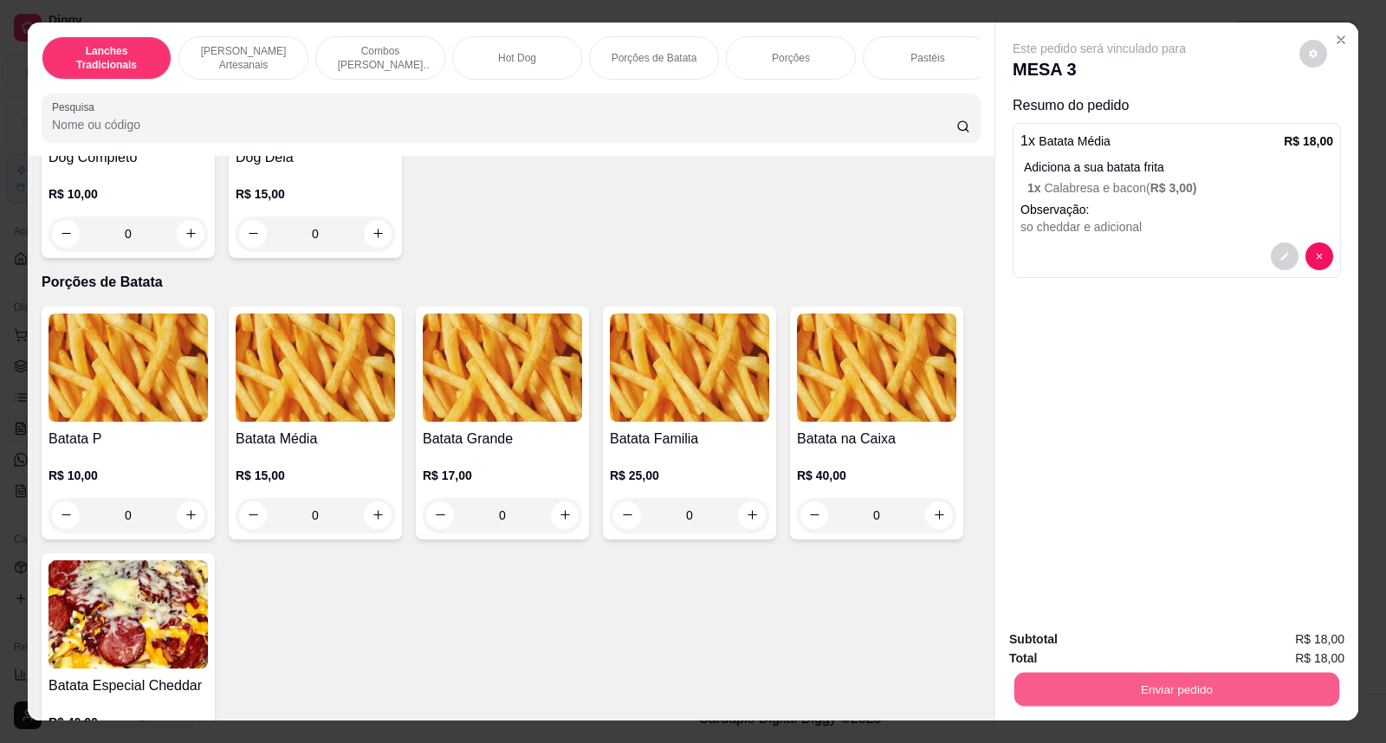
click at [1211, 679] on button "Enviar pedido" at bounding box center [1177, 690] width 325 height 34
click at [1170, 646] on button "Não registrar e enviar pedido" at bounding box center [1119, 648] width 175 height 32
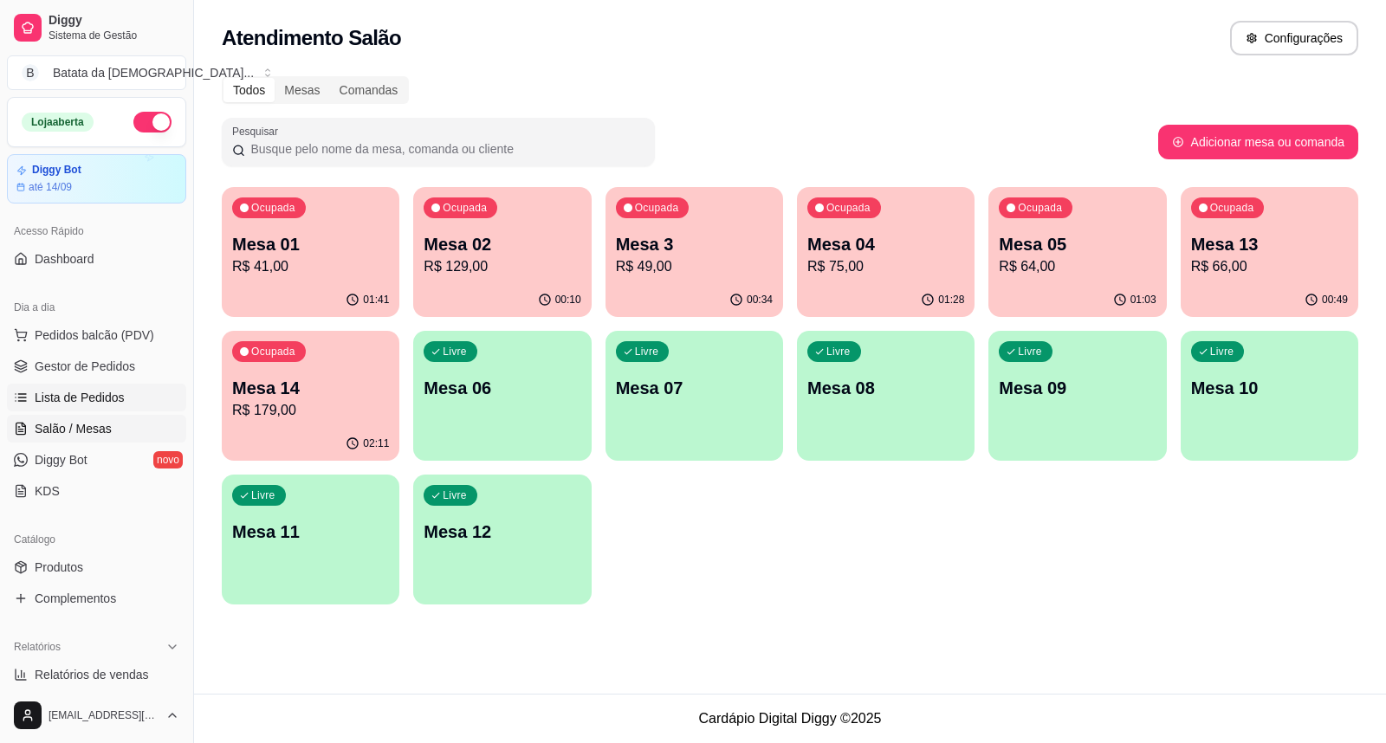
click at [137, 395] on link "Lista de Pedidos" at bounding box center [96, 398] width 179 height 28
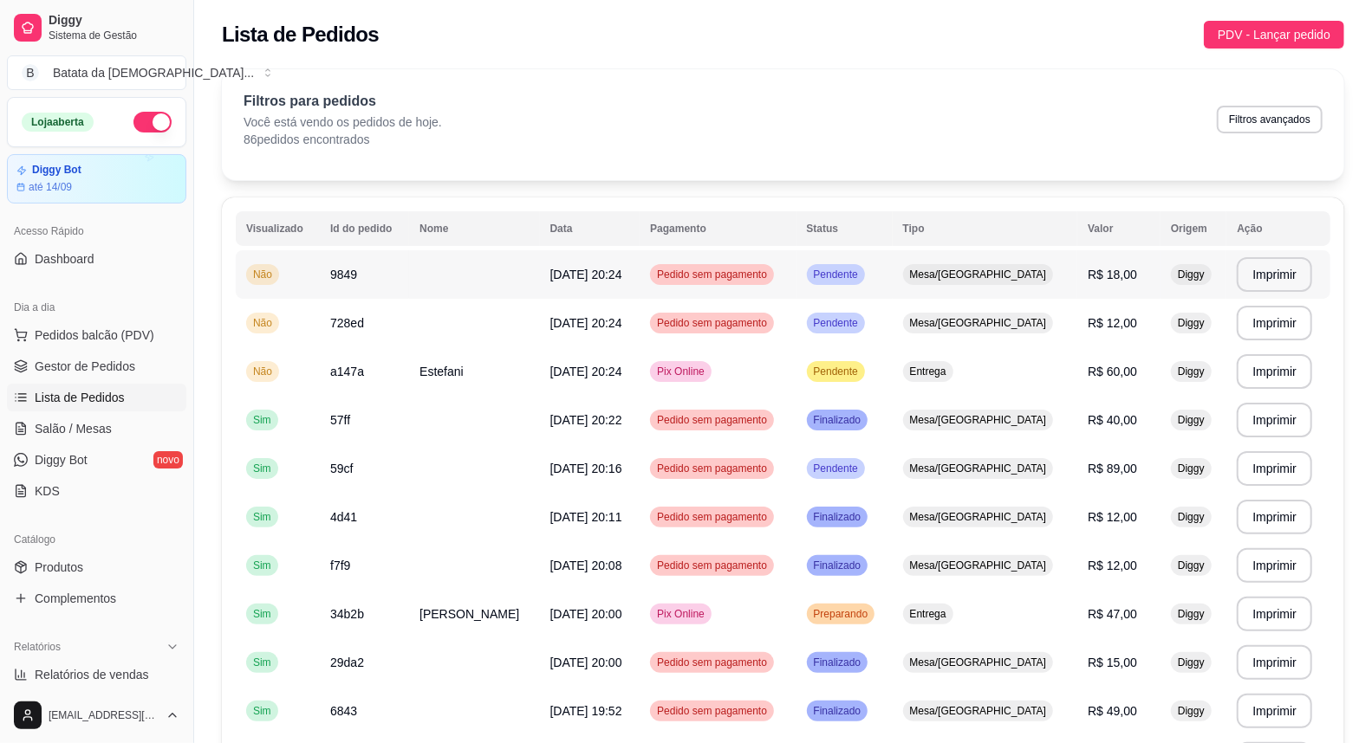
click at [646, 269] on td "Pedido sem pagamento" at bounding box center [717, 274] width 156 height 49
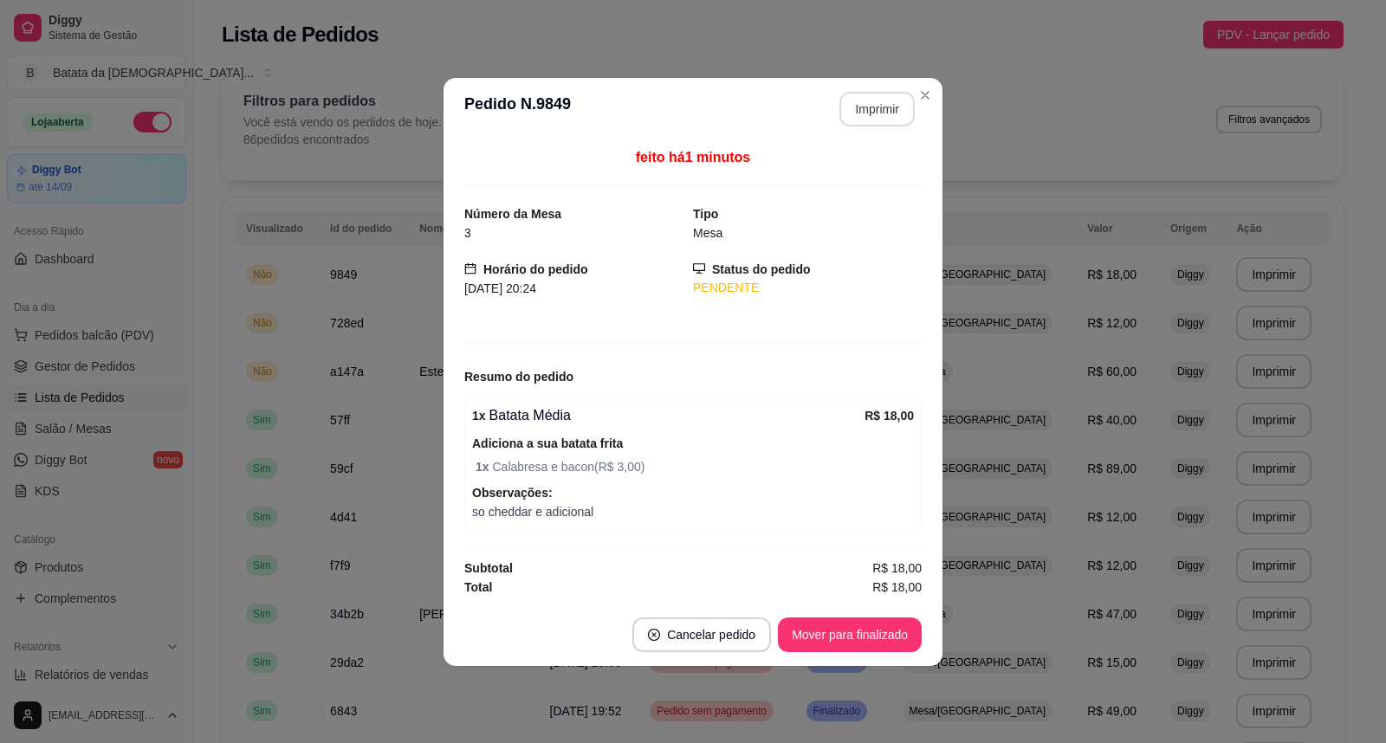
click at [860, 99] on button "Imprimir" at bounding box center [877, 109] width 75 height 35
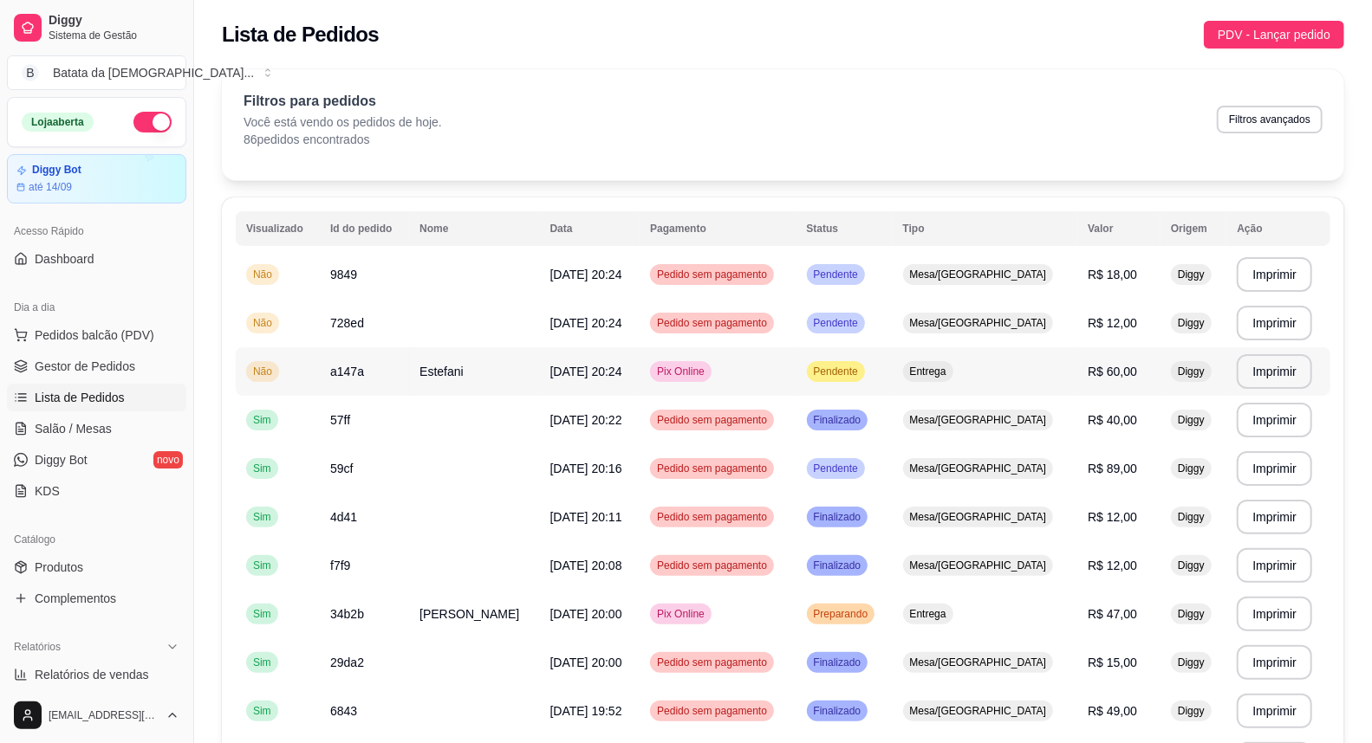
click at [995, 367] on td "Entrega" at bounding box center [985, 371] width 185 height 49
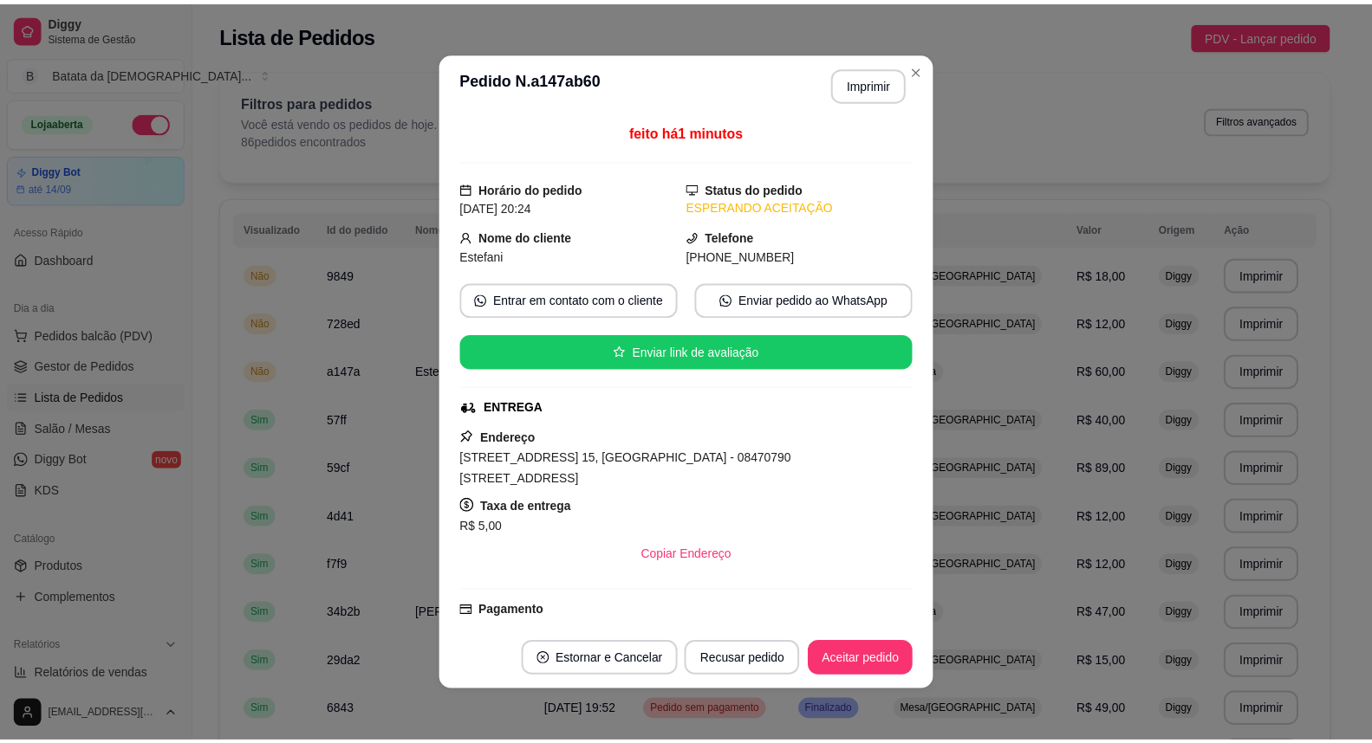
scroll to position [3, 0]
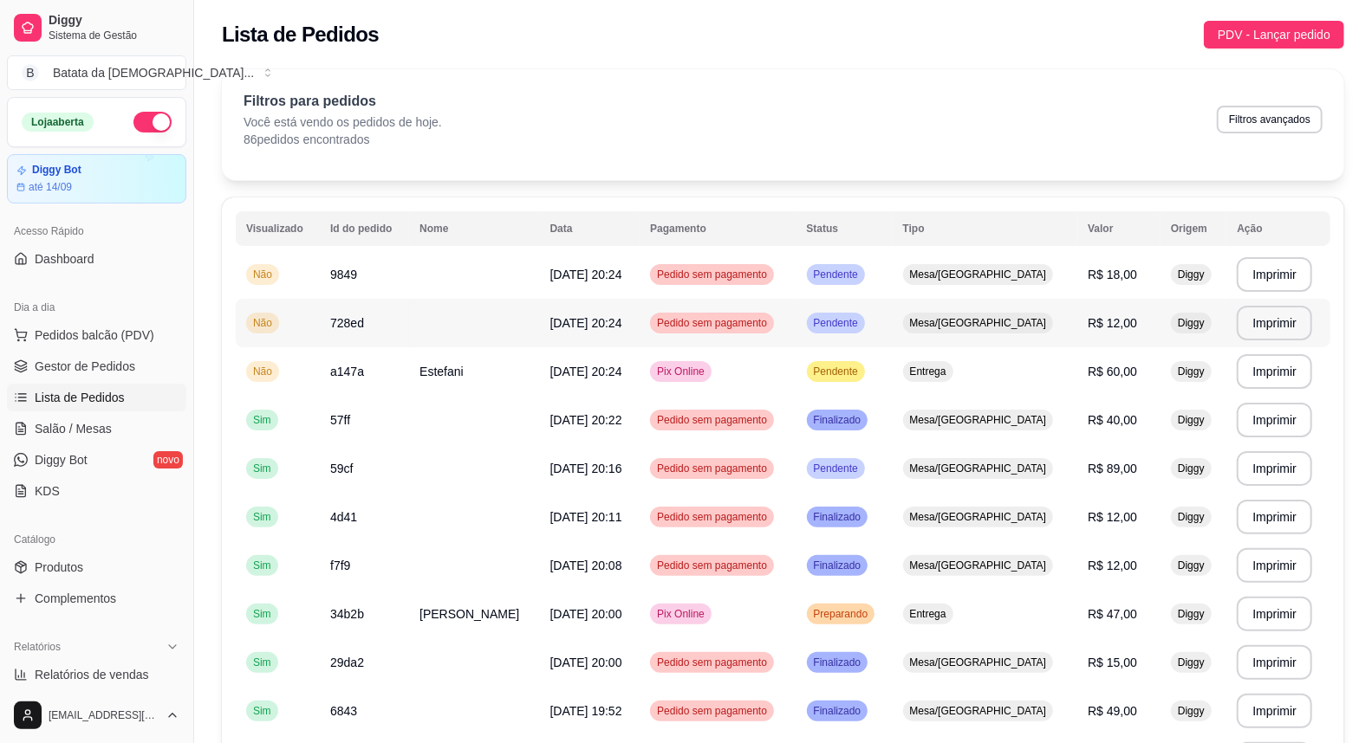
click at [939, 339] on td "Mesa/[GEOGRAPHIC_DATA]" at bounding box center [985, 323] width 185 height 49
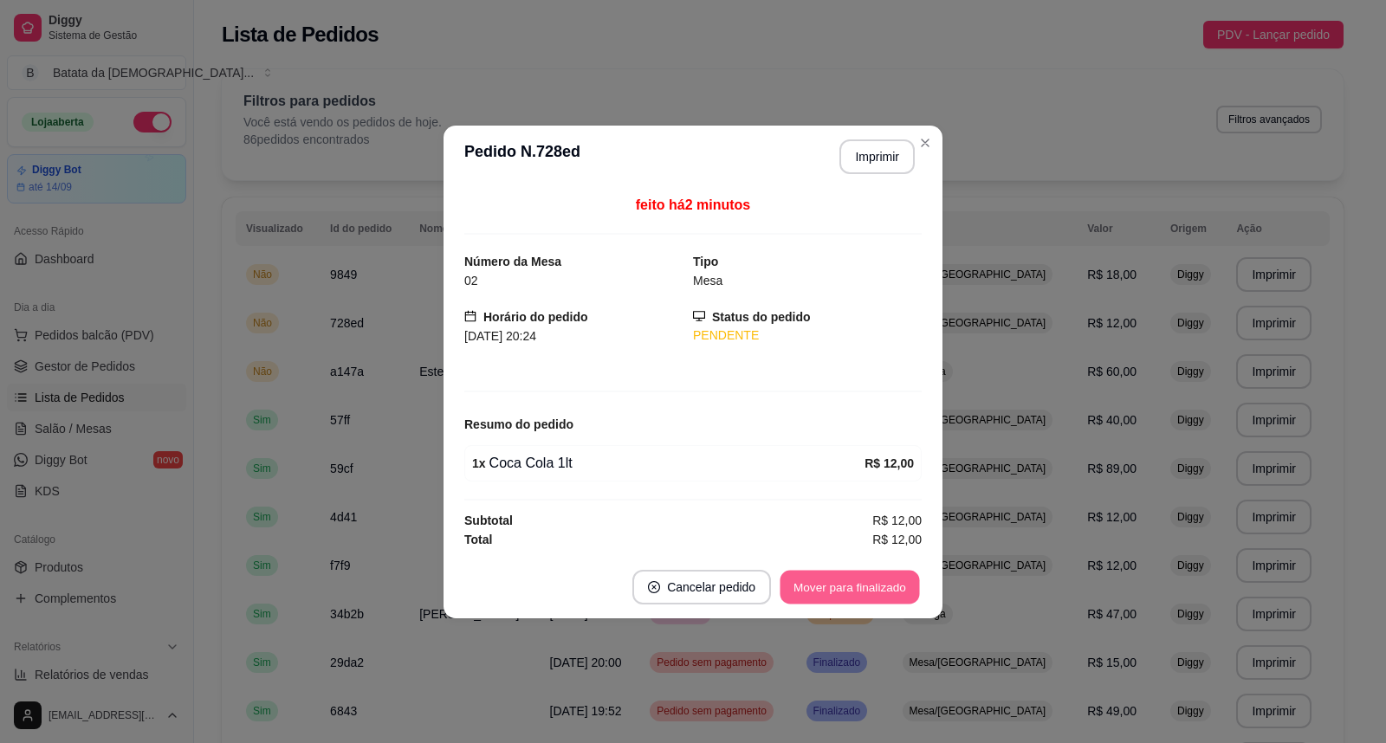
click at [865, 581] on button "Mover para finalizado" at bounding box center [851, 587] width 140 height 34
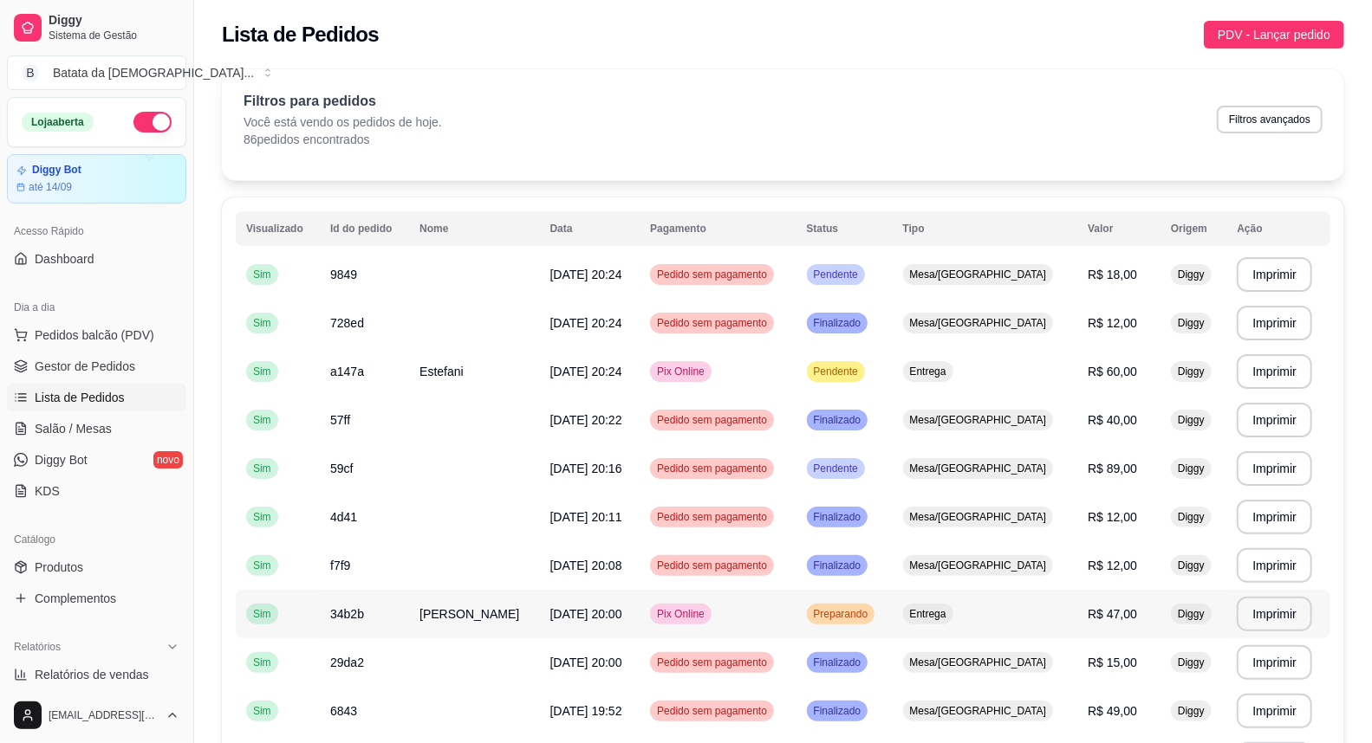
click at [953, 605] on div "Entrega" at bounding box center [928, 614] width 50 height 21
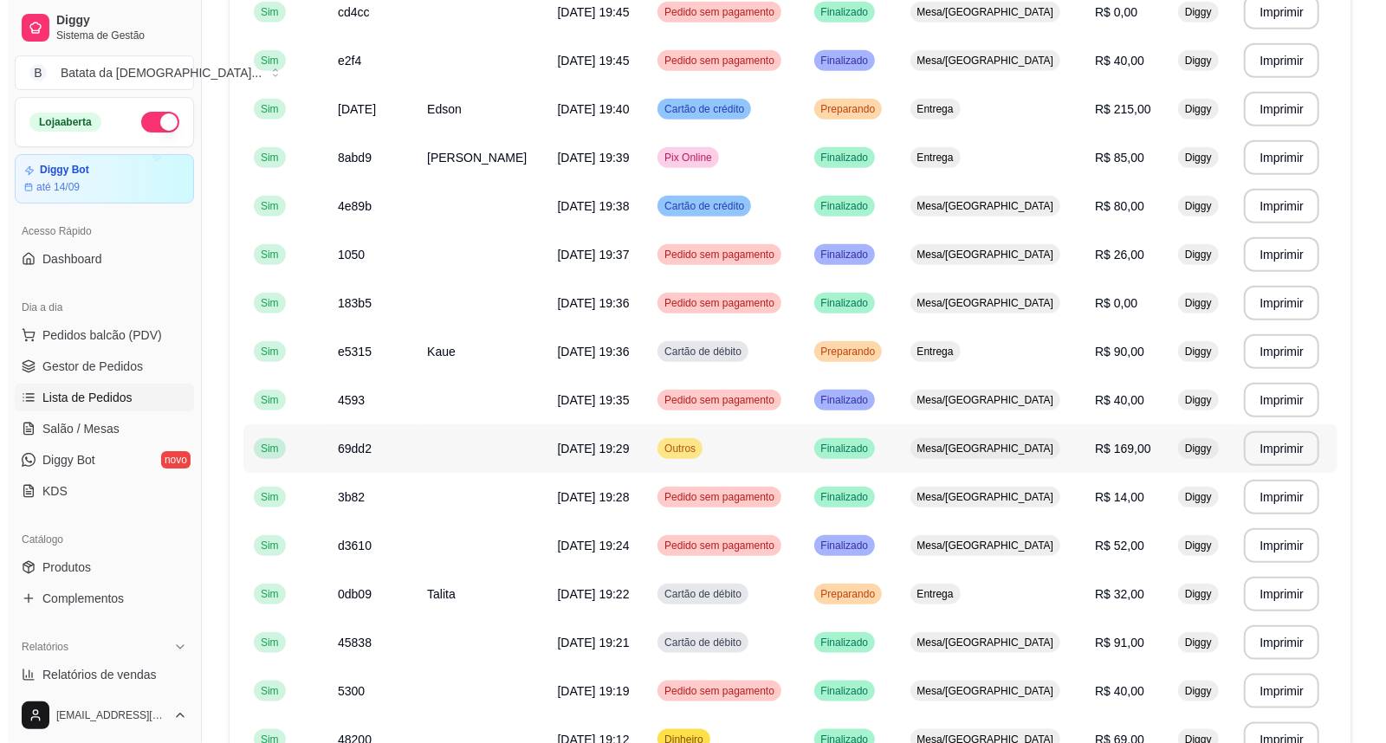
scroll to position [1087, 0]
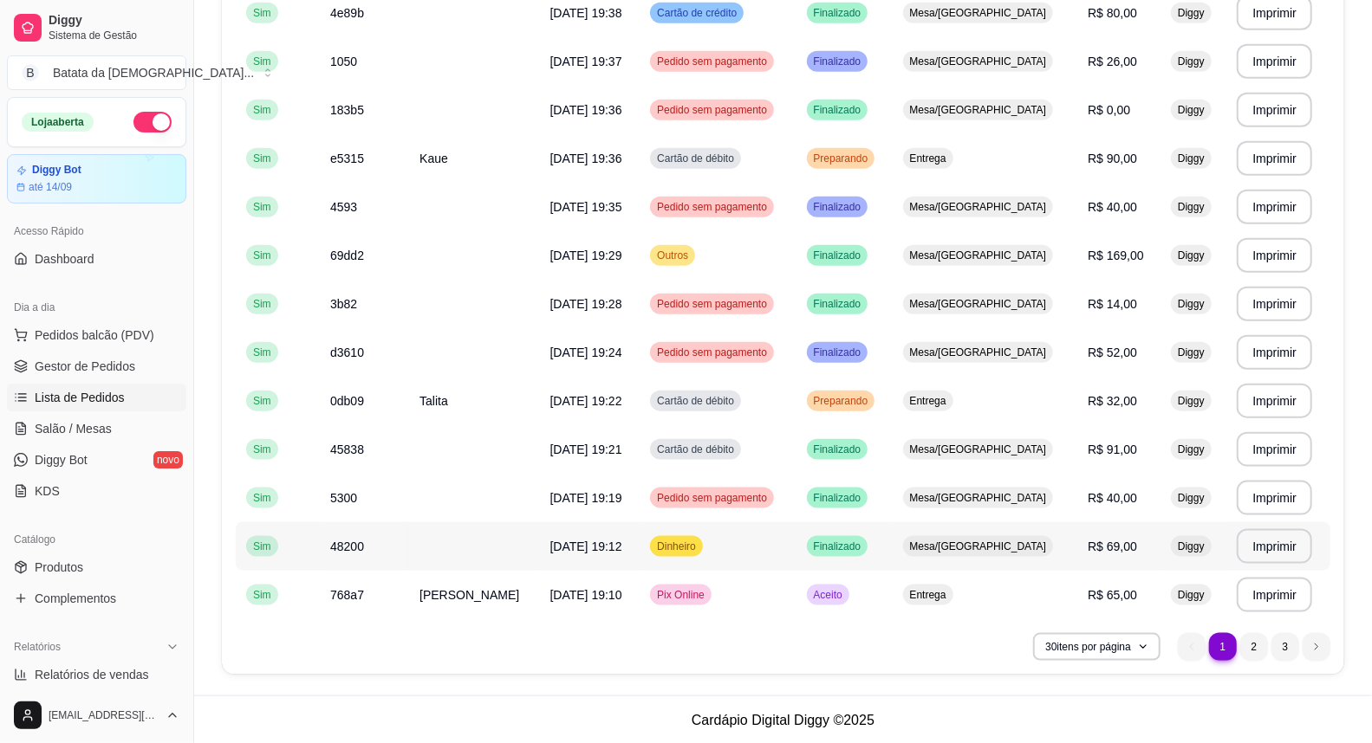
click at [400, 557] on td "48200" at bounding box center [364, 547] width 89 height 49
click at [1077, 601] on td "R$ 65,00" at bounding box center [1118, 595] width 83 height 49
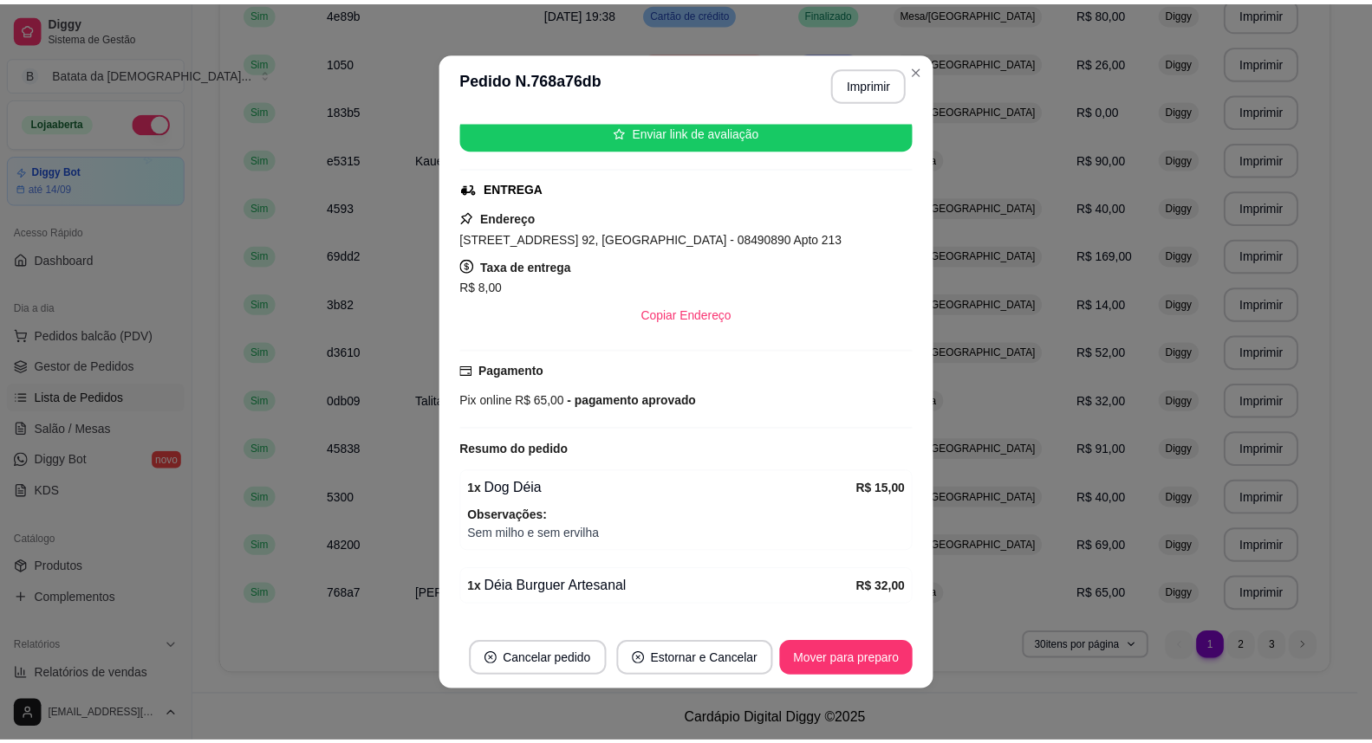
scroll to position [0, 0]
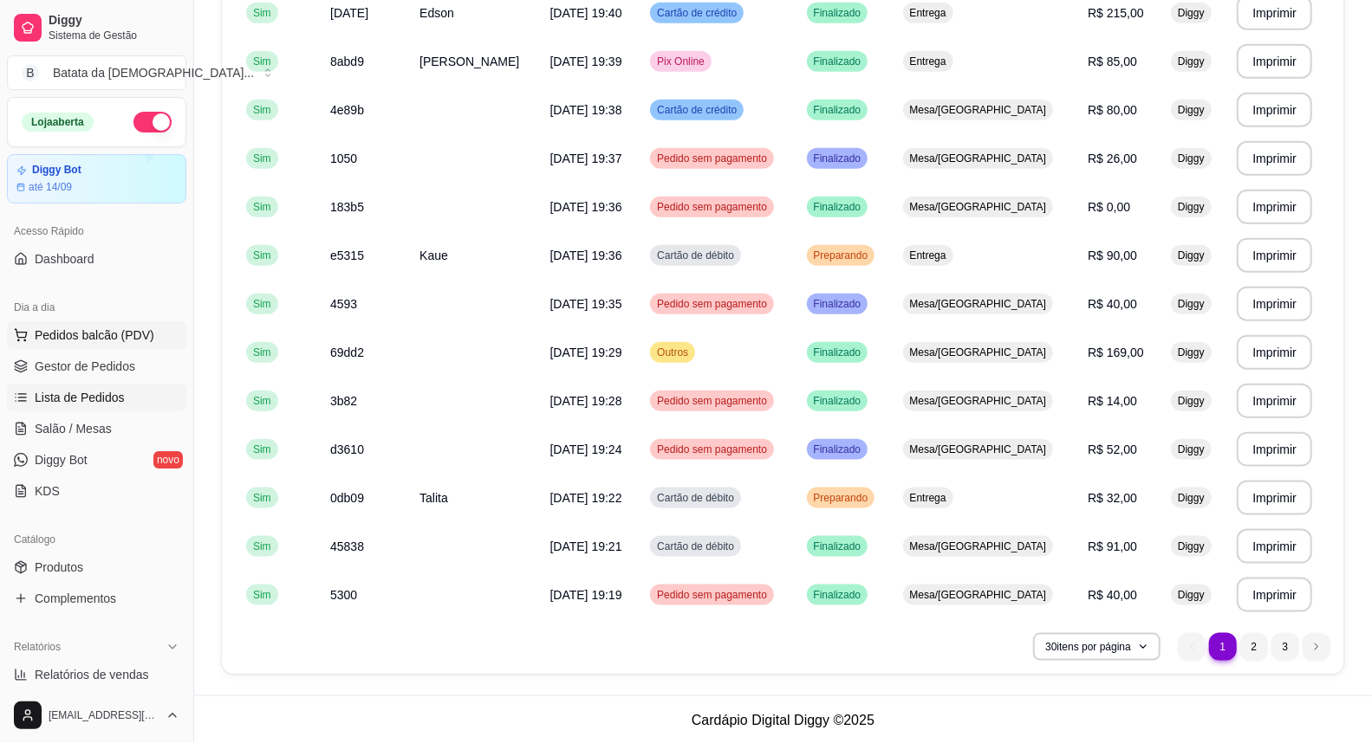
drag, startPoint x: 87, startPoint y: 432, endPoint x: 110, endPoint y: 334, distance: 99.8
click at [88, 432] on span "Salão / Mesas" at bounding box center [73, 428] width 77 height 17
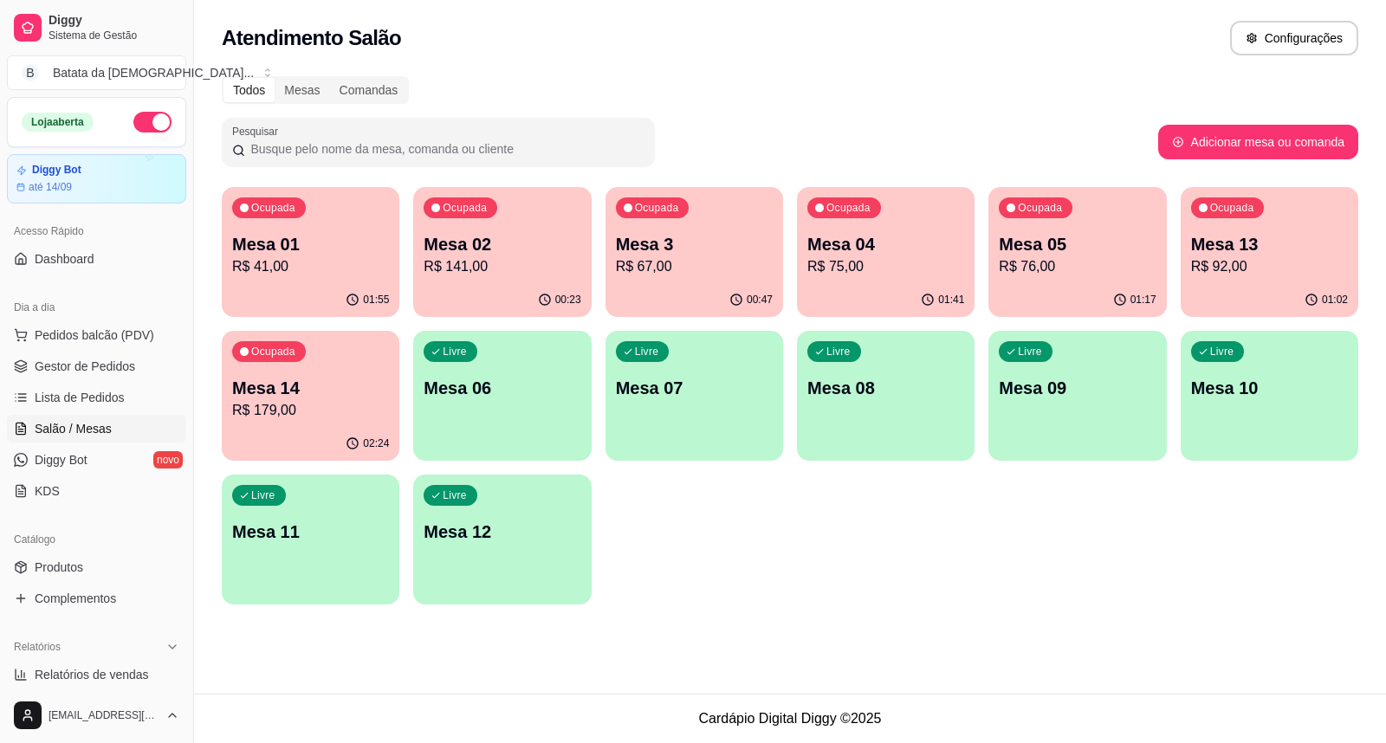
click at [669, 282] on div "Ocupada Mesa 3 R$ 67,00" at bounding box center [695, 235] width 178 height 96
click at [88, 402] on span "Lista de Pedidos" at bounding box center [80, 397] width 90 height 17
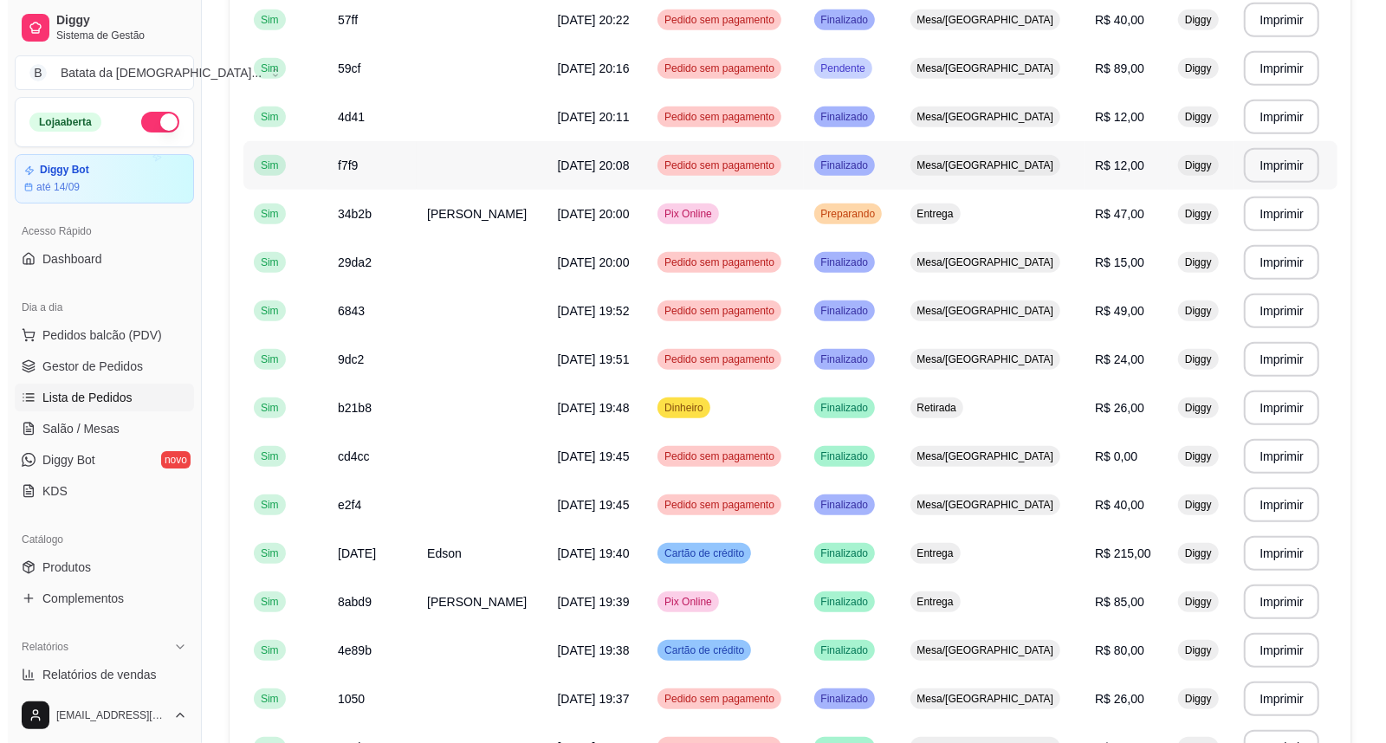
scroll to position [577, 0]
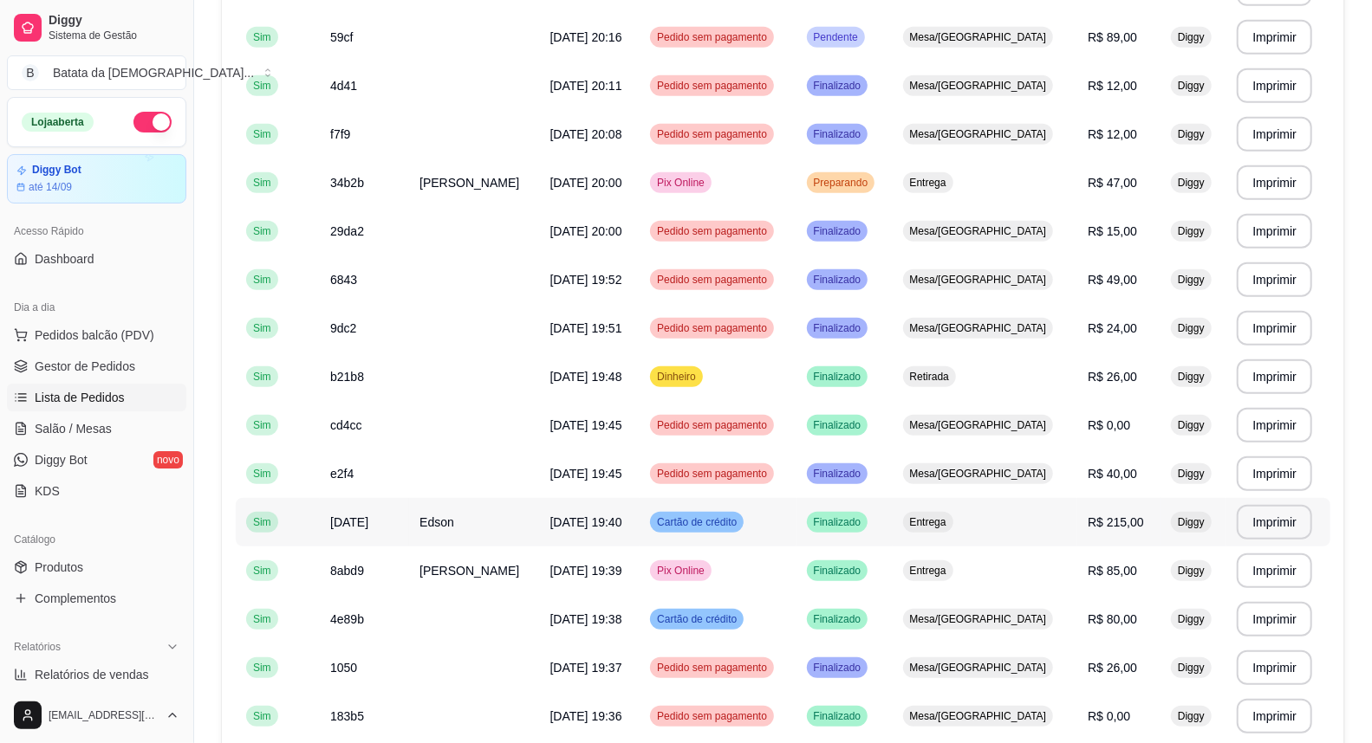
click at [584, 517] on span "[DATE] 19:40" at bounding box center [586, 523] width 72 height 14
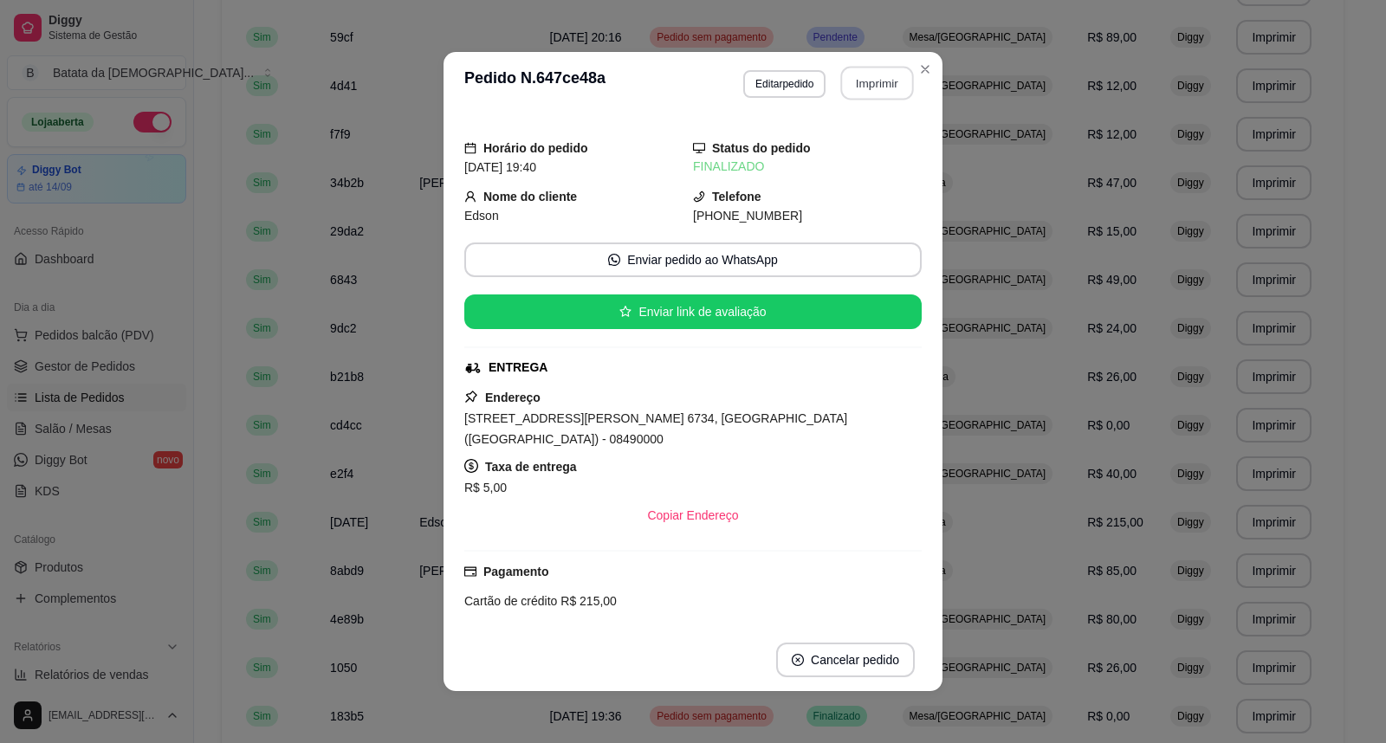
click at [847, 76] on button "Imprimir" at bounding box center [877, 84] width 73 height 34
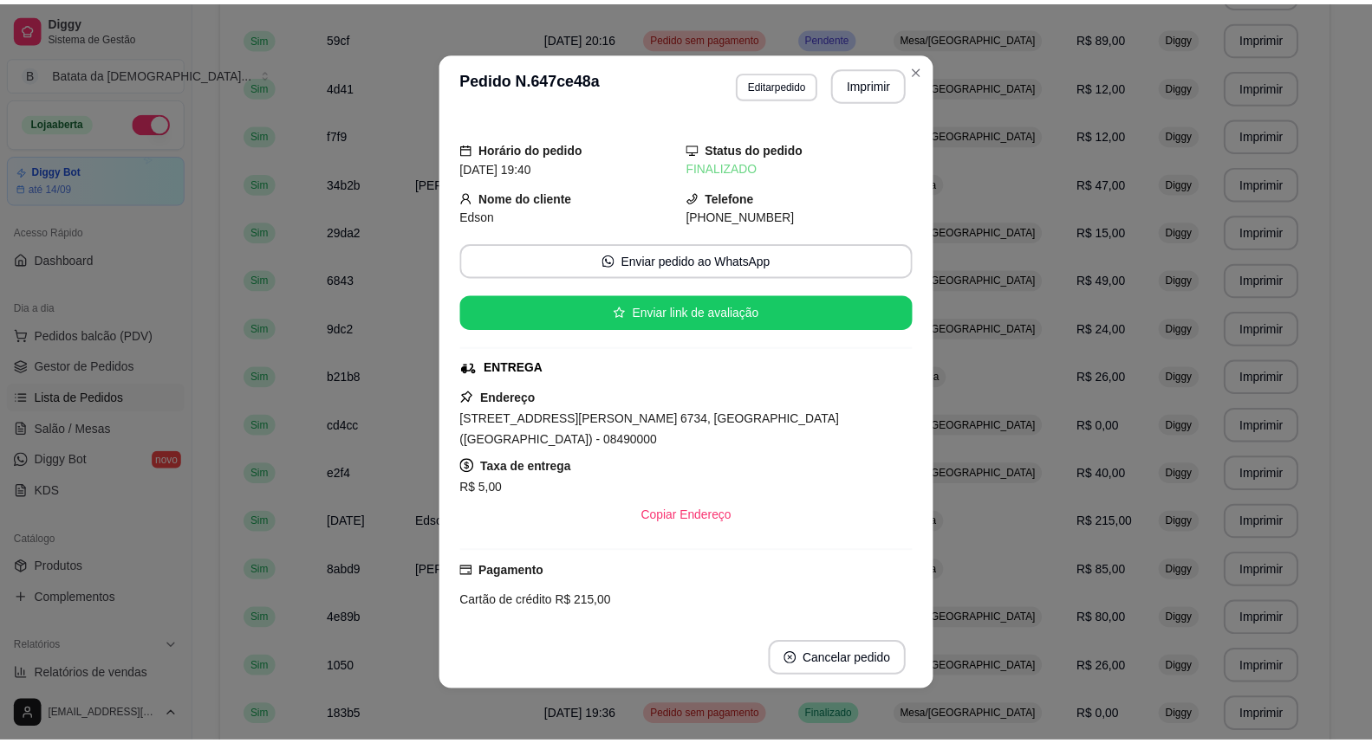
scroll to position [0, 0]
